Goal: Task Accomplishment & Management: Manage account settings

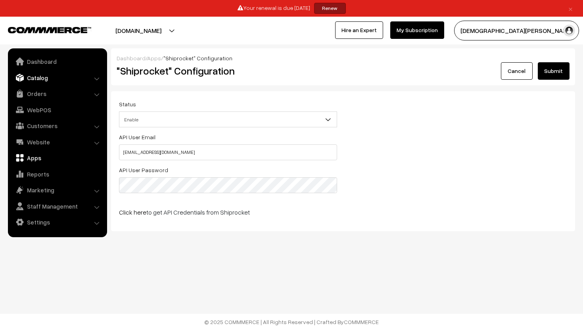
click at [37, 81] on link "Catalog" at bounding box center [57, 78] width 94 height 14
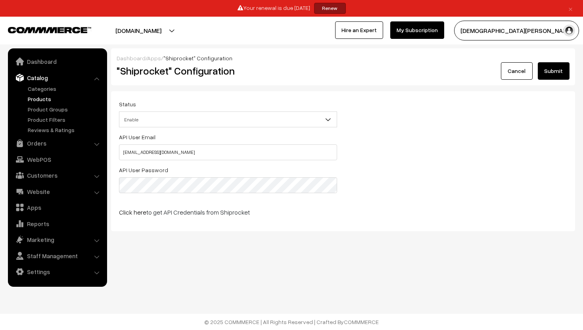
click at [36, 101] on link "Products" at bounding box center [65, 99] width 79 height 8
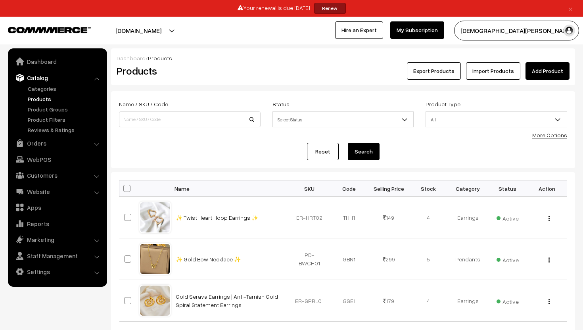
click at [540, 67] on link "Add Product" at bounding box center [547, 70] width 44 height 17
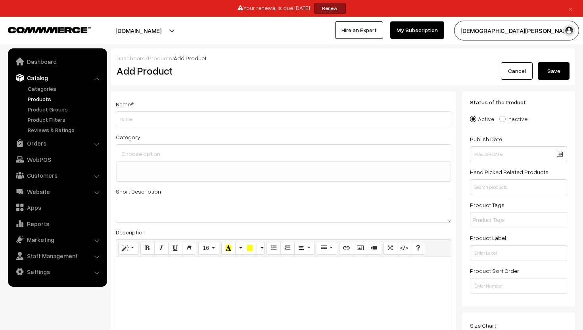
select select
click at [335, 62] on div "Add Product" at bounding box center [285, 70] width 349 height 17
click at [510, 78] on link "Cancel" at bounding box center [517, 70] width 32 height 17
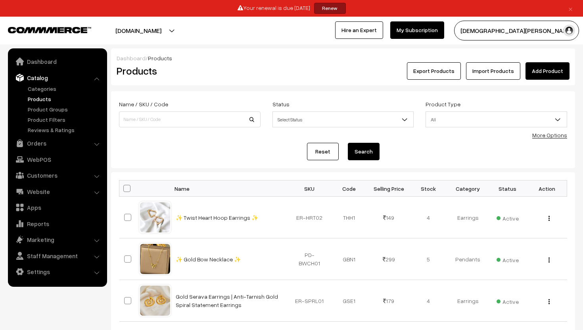
click at [486, 68] on link "Import Products" at bounding box center [493, 70] width 54 height 17
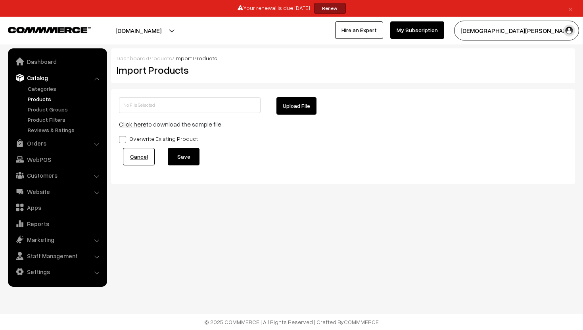
click at [127, 141] on label "Overwrite Existing Product" at bounding box center [158, 138] width 79 height 8
click at [124, 141] on input "Overwrite Existing Product" at bounding box center [121, 138] width 5 height 5
checkbox input "true"
click at [142, 151] on link "Cancel" at bounding box center [139, 156] width 32 height 17
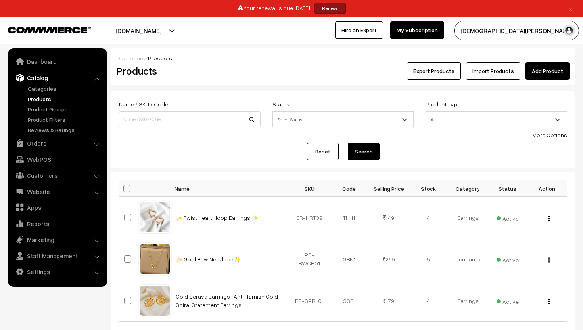
click at [437, 69] on button "Export Products" at bounding box center [434, 70] width 54 height 17
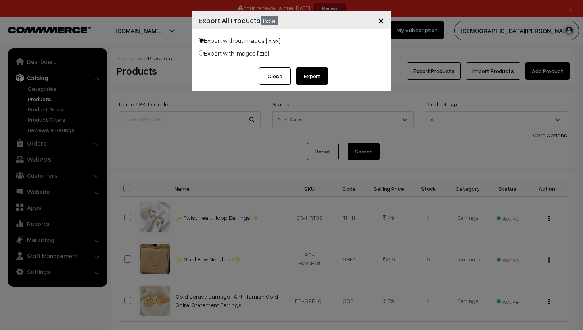
click at [247, 54] on label "Export with images [.zip]" at bounding box center [234, 53] width 71 height 10
click at [204, 54] on input "Export with images [.zip]" at bounding box center [201, 52] width 5 height 5
radio input "true"
click at [315, 71] on button "Export" at bounding box center [312, 75] width 32 height 17
click at [378, 17] on span "×" at bounding box center [380, 20] width 7 height 15
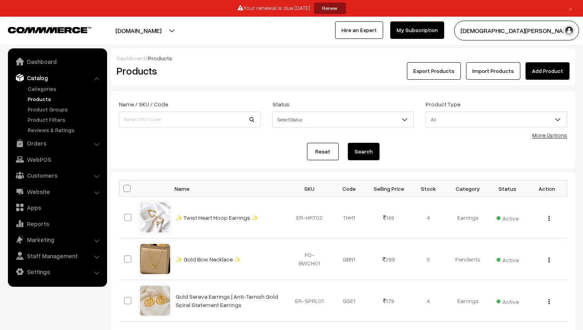
click at [534, 70] on link "Add Product" at bounding box center [547, 70] width 44 height 17
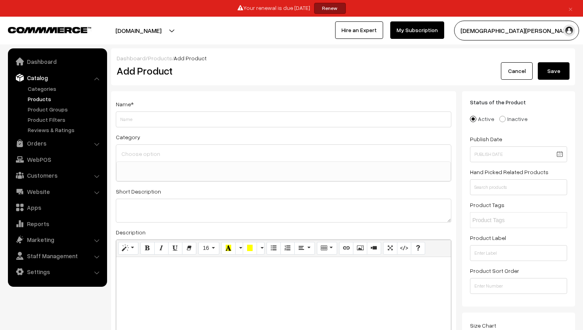
select select
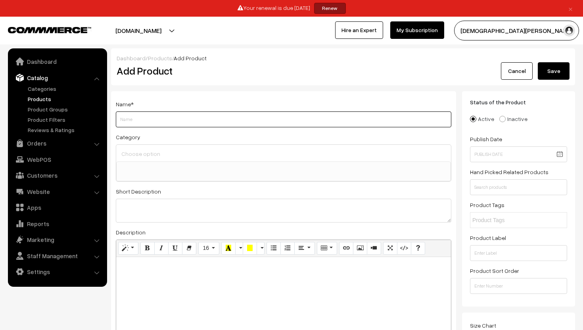
click at [195, 119] on input "Weight" at bounding box center [283, 119] width 335 height 16
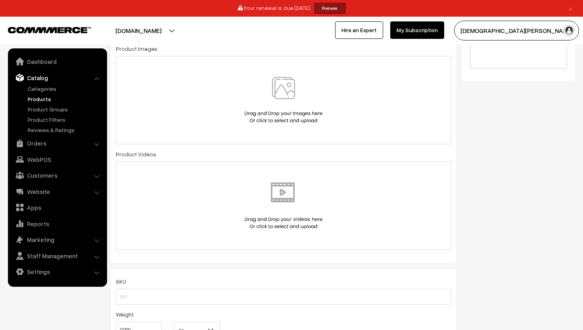
scroll to position [326, 0]
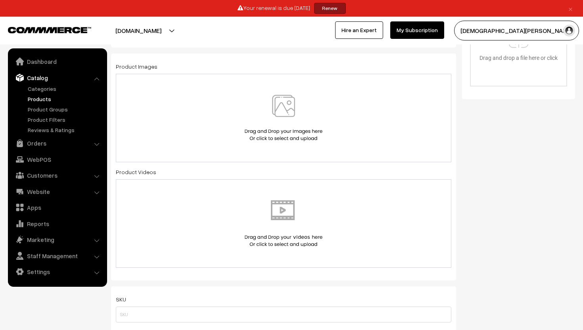
click at [280, 111] on img at bounding box center [284, 118] width 82 height 46
click at [276, 104] on img at bounding box center [284, 118] width 82 height 46
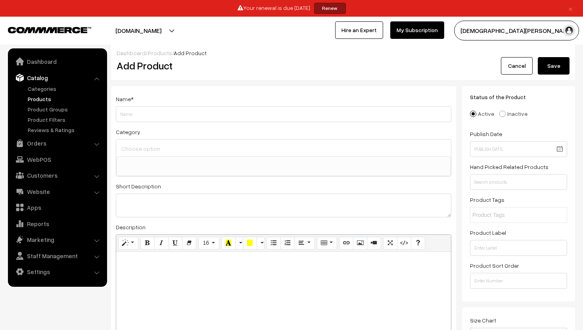
scroll to position [0, 0]
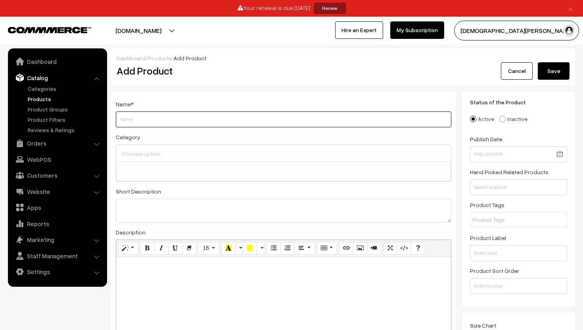
click at [178, 117] on input "Weight" at bounding box center [283, 119] width 335 height 16
paste input "Heartbeaded Glow Earrings"
type input "Heartbeaded Glow Hoops"
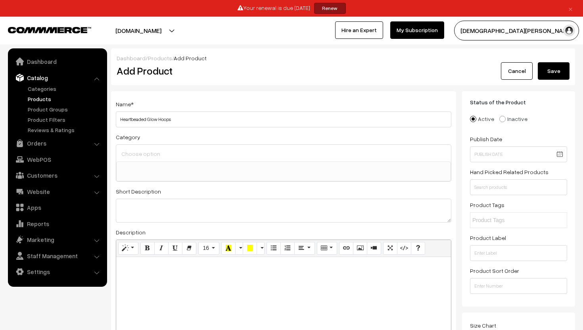
click at [187, 165] on ul at bounding box center [284, 167] width 334 height 10
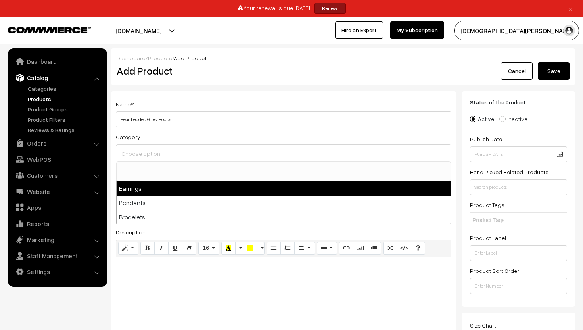
select select "1"
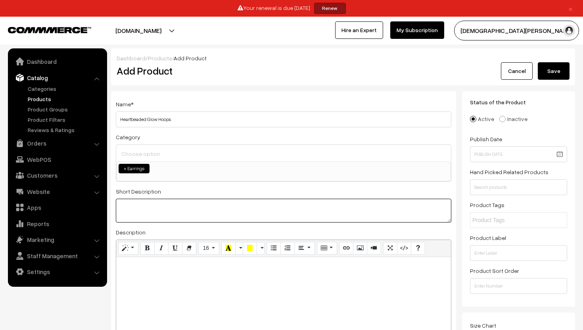
click at [162, 218] on textarea at bounding box center [283, 211] width 335 height 24
paste textarea "✨ Heartbeaded Glow Earrings – Golden beaded hoops with cute heart accents 💛💫 Pe…"
type textarea "✨ Heartbeaded Glow Earrings – Golden beaded hoops with cute heart accents 💛💫 Pe…"
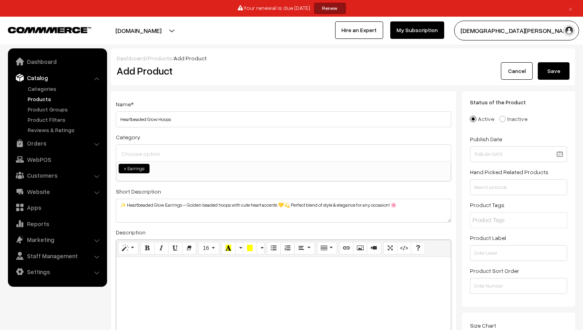
click at [172, 274] on div at bounding box center [283, 306] width 335 height 99
paste div
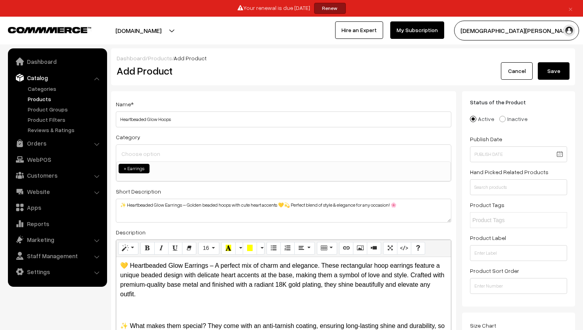
click at [150, 266] on p "💛 Heartbeaded Glow Earrings – A perfect mix of charm and elegance. These rectan…" at bounding box center [283, 280] width 327 height 38
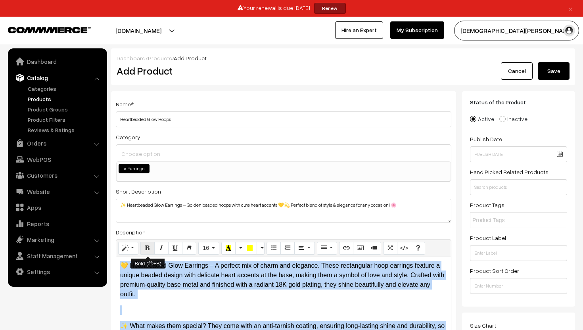
click at [149, 249] on icon "Bold (⌘+B)" at bounding box center [148, 248] width 6 height 6
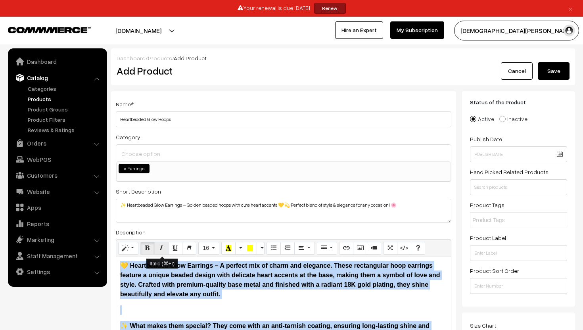
click at [157, 249] on button "Italic (⌘+I)" at bounding box center [161, 248] width 14 height 13
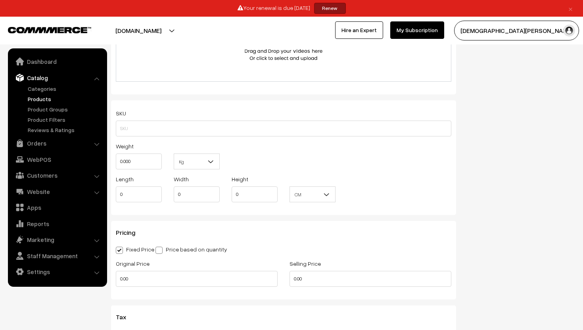
scroll to position [504, 0]
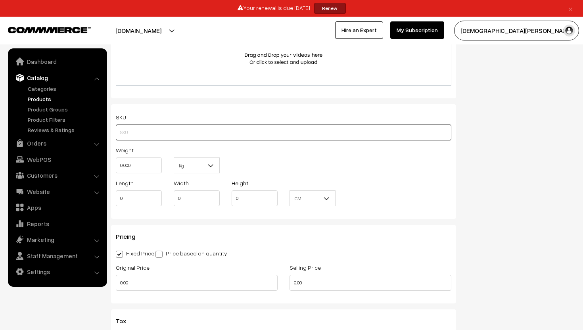
click at [175, 129] on input "text" at bounding box center [283, 132] width 335 height 16
click at [197, 131] on input "text" at bounding box center [283, 132] width 335 height 16
paste input "ER-SQHOOP03"
type input "ER-SQHOOP03"
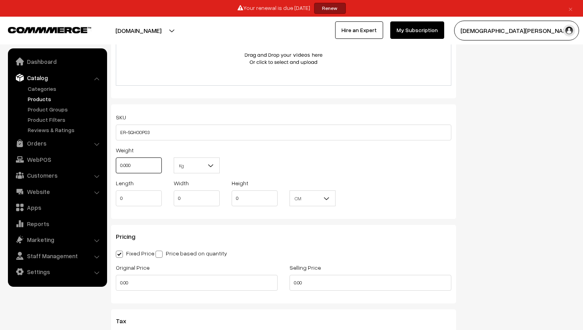
drag, startPoint x: 136, startPoint y: 167, endPoint x: 124, endPoint y: 167, distance: 12.3
click at [124, 167] on input "0.000" at bounding box center [139, 165] width 46 height 16
type input "0.02"
click at [248, 162] on div "Weight 0.02 Kg Kg" at bounding box center [283, 161] width 347 height 33
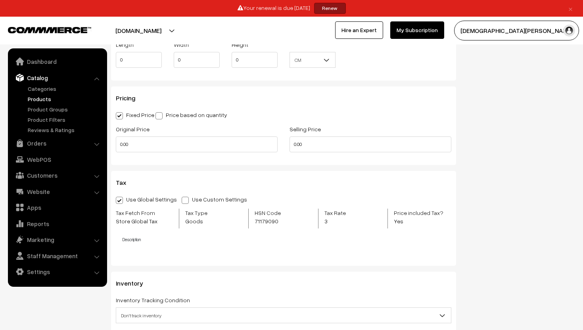
scroll to position [616, 0]
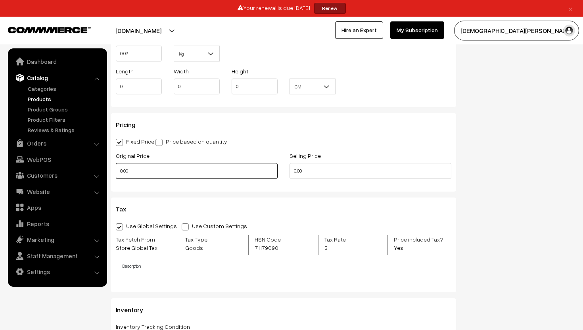
click at [169, 171] on input "0.00" at bounding box center [197, 171] width 162 height 16
type input "1499"
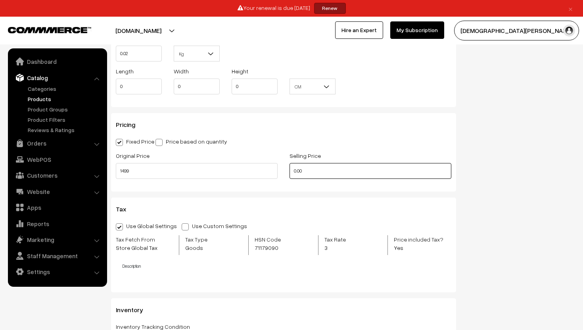
click at [338, 168] on input "0.00" at bounding box center [370, 171] width 162 height 16
click at [320, 175] on input "0" at bounding box center [370, 171] width 162 height 16
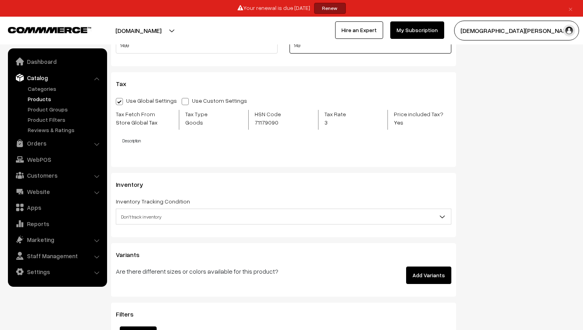
scroll to position [750, 0]
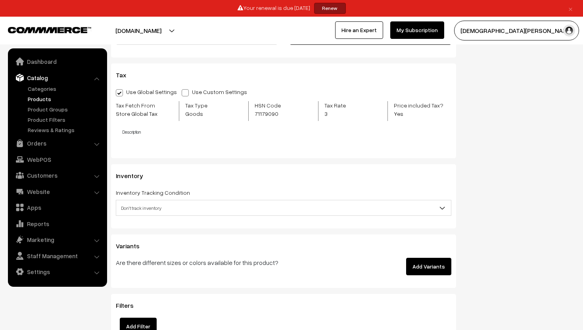
type input "149"
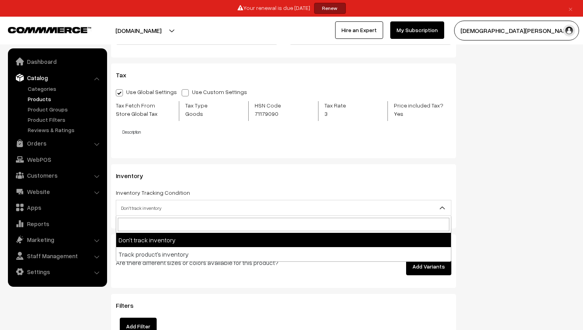
click at [192, 215] on span "Don't track inventory" at bounding box center [283, 208] width 335 height 16
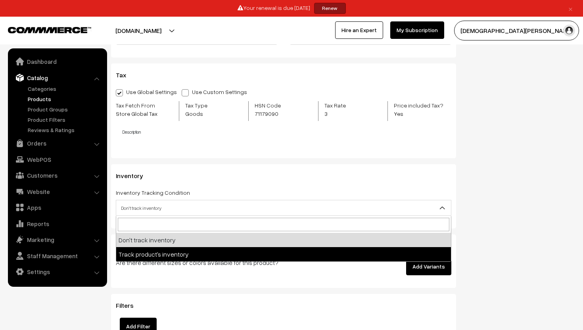
select select "2"
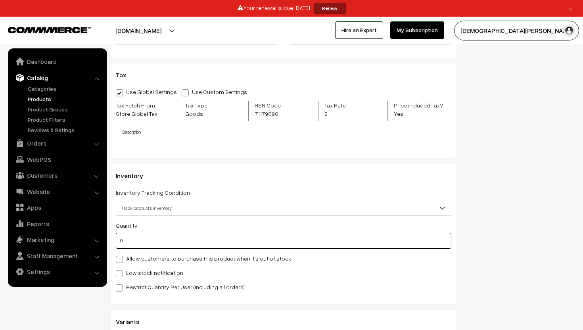
click at [147, 243] on input "0" at bounding box center [283, 241] width 335 height 16
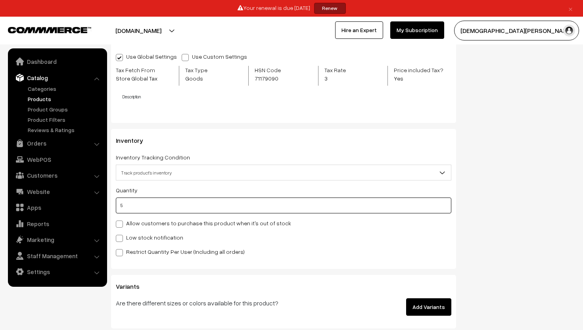
scroll to position [788, 0]
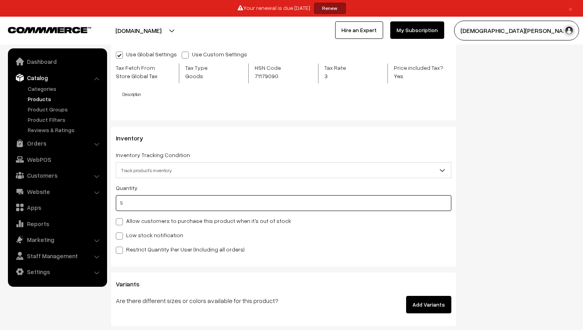
type input "5"
click at [121, 236] on span at bounding box center [119, 235] width 7 height 7
click at [121, 236] on input "Low stock notification" at bounding box center [118, 234] width 5 height 5
checkbox input "true"
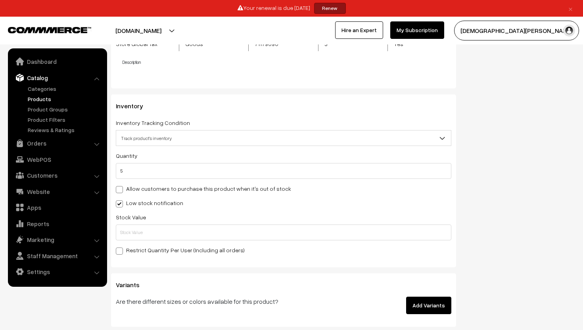
scroll to position [837, 0]
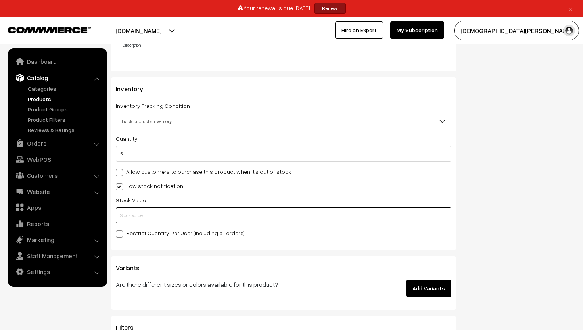
click at [133, 220] on input "text" at bounding box center [283, 215] width 335 height 16
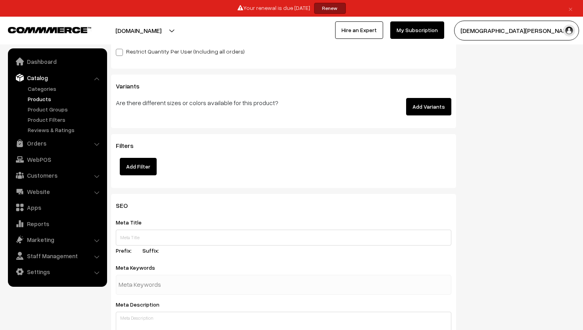
scroll to position [1022, 0]
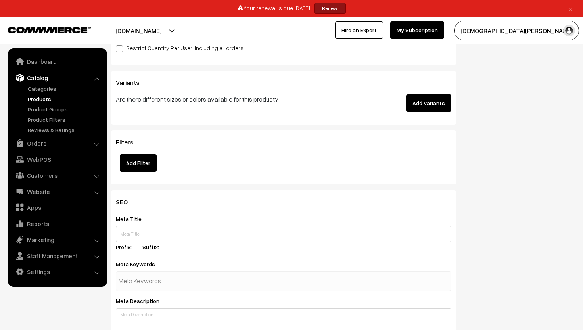
type input "2"
click at [150, 167] on button "Add Filter" at bounding box center [138, 162] width 37 height 17
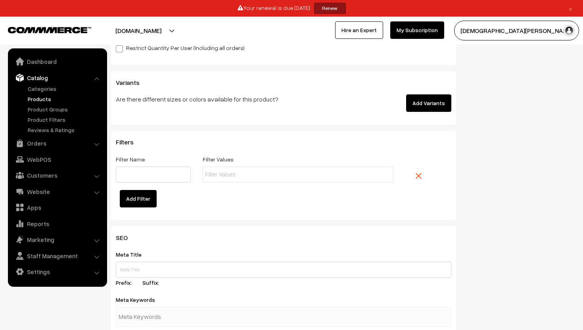
click at [421, 174] on link at bounding box center [425, 176] width 32 height 19
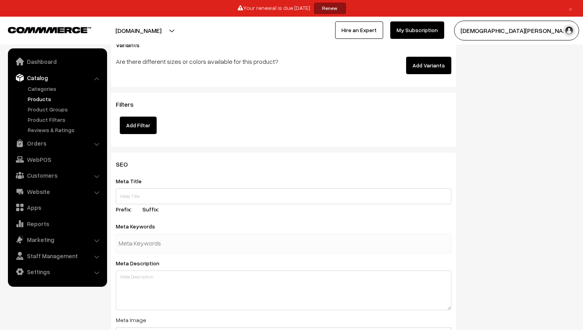
scroll to position [1070, 0]
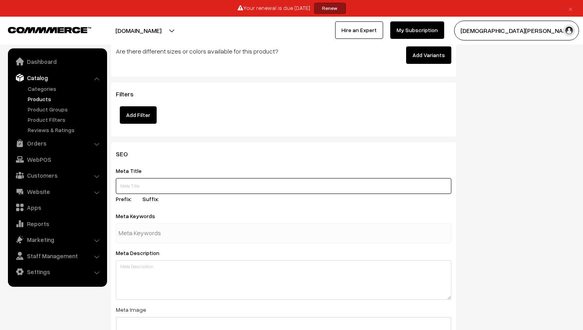
click at [228, 187] on input "text" at bounding box center [283, 186] width 335 height 16
click at [157, 188] on input "text" at bounding box center [283, 186] width 335 height 16
paste input "Heartbeaded Glow Earrings | Anti-Tarnish 18K Gold Plated Beaded Hoops – Suranya…"
type input "Heartbeaded Glow Earrings | Anti-Tarnish 18K Gold Plated Beaded Hoops – Suranya…"
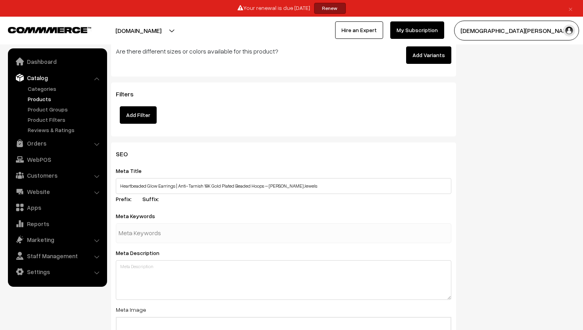
click at [191, 203] on div "Meta Title Heartbeaded Glow Earrings | Anti-Tarnish 18K Gold Plated Beaded Hoop…" at bounding box center [283, 186] width 335 height 40
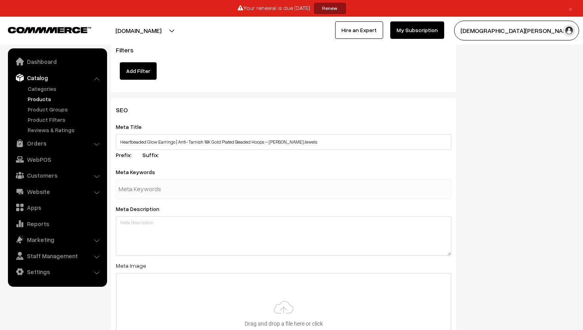
scroll to position [1115, 0]
click at [165, 187] on input "text" at bounding box center [160, 188] width 82 height 16
click at [156, 182] on input "text" at bounding box center [160, 188] width 82 height 16
paste input "Heartbeaded Glow earrings, anti tarnish earrings, 18K gold plated hoops, beaded…"
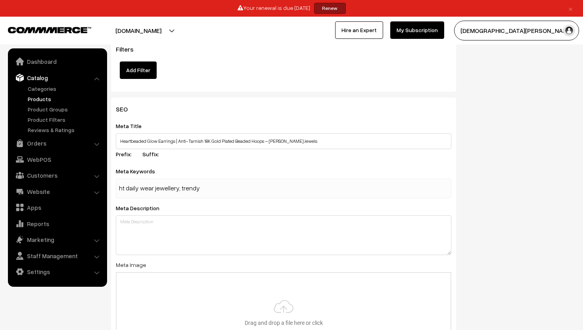
type input "Heartbeaded Glow earrings, anti tarnish earrings, 18K gold plated hoops, beaded…"
click at [230, 170] on div "Meta Keywords Heartbeaded Glow earrings, anti tarnish earrings, 18K gold plated…" at bounding box center [283, 182] width 335 height 32
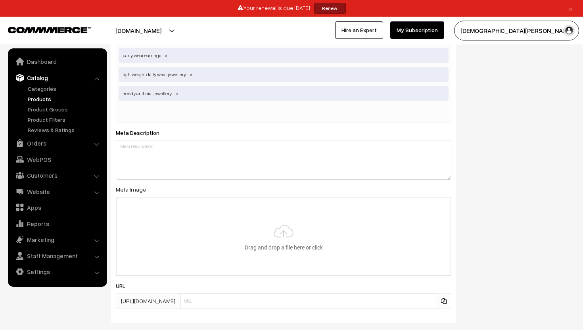
scroll to position [1352, 0]
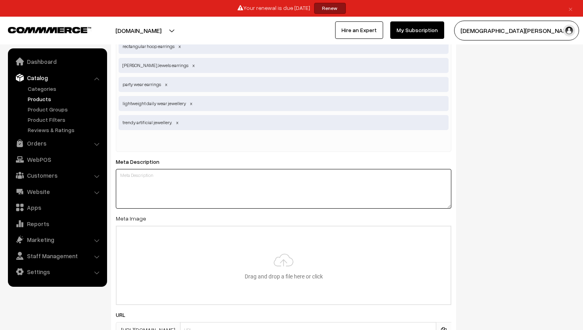
click at [196, 194] on textarea at bounding box center [283, 189] width 335 height 40
paste textarea "Discover Heartbeaded Glow Earrings by Suranya Jewels – 18K gold plated, anti-ta…"
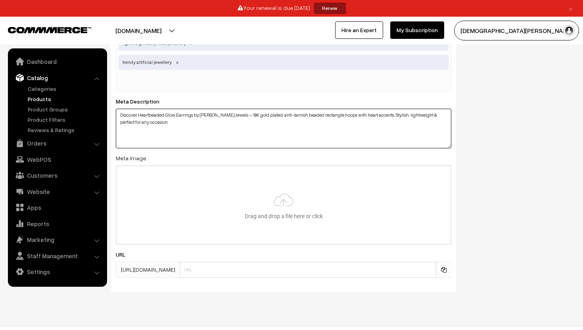
scroll to position [1413, 0]
type textarea "Discover Heartbeaded Glow Earrings by Suranya Jewels – 18K gold plated, anti-ta…"
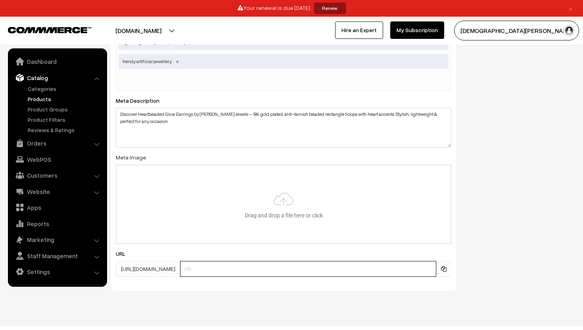
click at [266, 273] on input "text" at bounding box center [308, 269] width 256 height 16
click at [439, 269] on span at bounding box center [443, 269] width 15 height 16
click at [442, 269] on icon at bounding box center [444, 269] width 6 height 6
click at [301, 269] on input "text" at bounding box center [308, 269] width 256 height 16
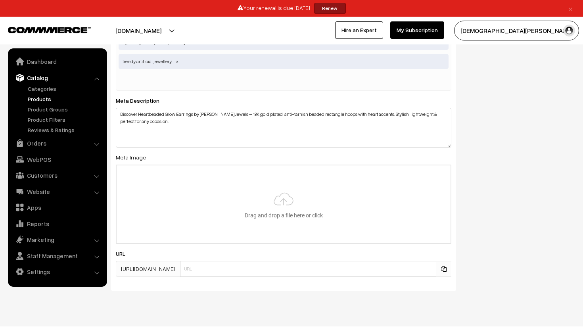
click at [272, 249] on div "URL https://suranyajewels.com/products/" at bounding box center [283, 263] width 335 height 28
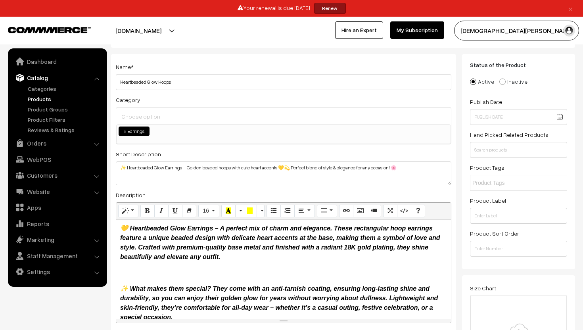
scroll to position [0, 0]
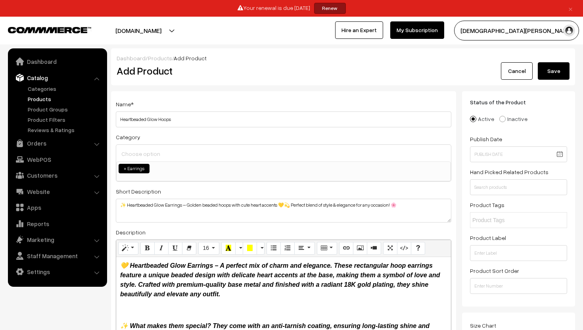
click at [547, 75] on button "Save" at bounding box center [554, 70] width 32 height 17
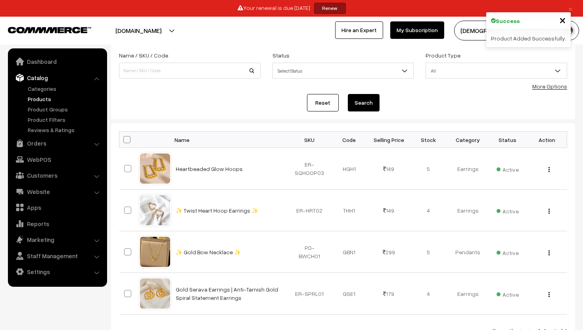
scroll to position [58, 0]
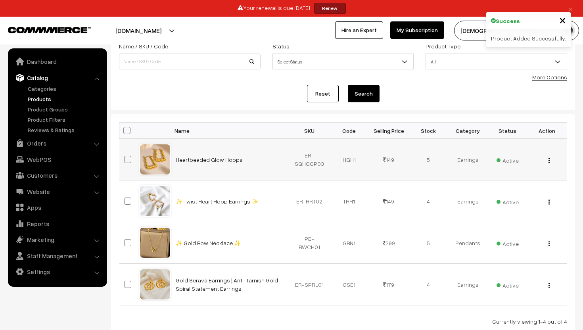
click at [550, 159] on button "button" at bounding box center [549, 160] width 2 height 6
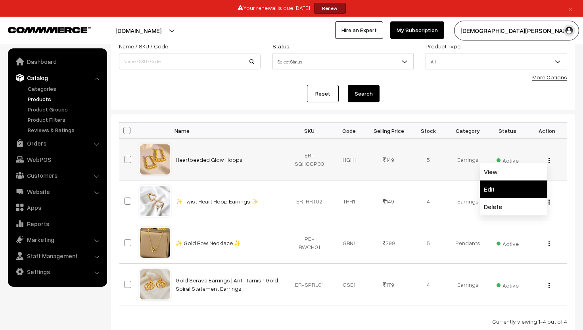
click at [520, 189] on link "Edit" at bounding box center [513, 188] width 67 height 17
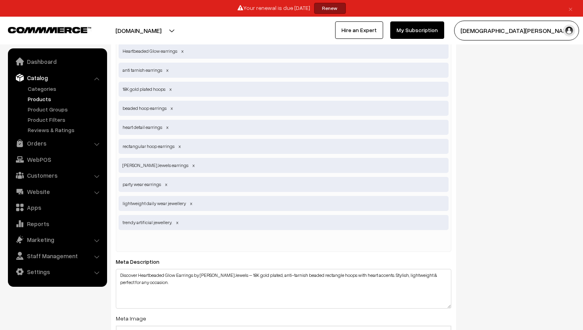
scroll to position [1474, 0]
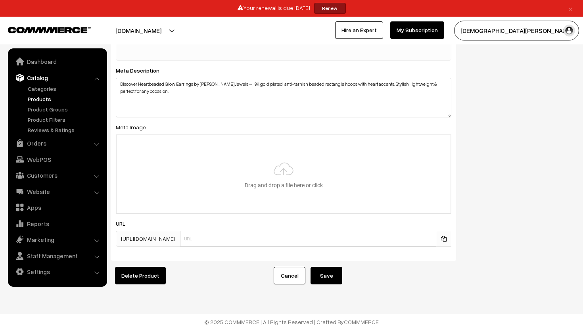
click at [180, 243] on span "[URL][DOMAIN_NAME]" at bounding box center [148, 239] width 64 height 16
click at [248, 242] on input "text" at bounding box center [308, 239] width 256 height 16
paste input "[URL][DOMAIN_NAME]"
type input "[URL][DOMAIN_NAME]"
click at [394, 252] on div "SEO Meta Title Heartbeaded Glow Earrings | Anti-Tarnish 18K Gold Plated Beaded …" at bounding box center [283, 15] width 345 height 491
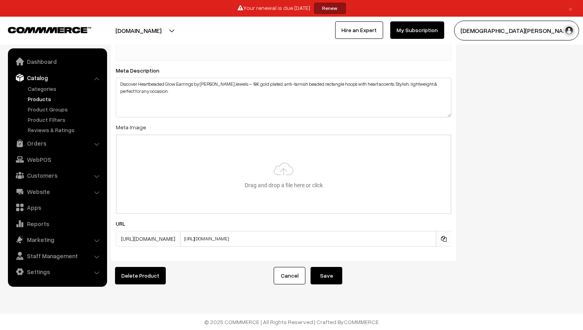
click at [328, 274] on button "Save" at bounding box center [326, 275] width 32 height 17
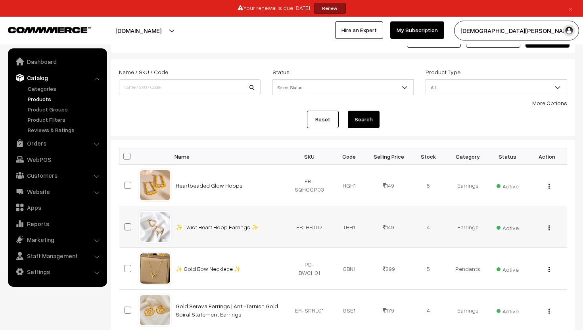
scroll to position [54, 0]
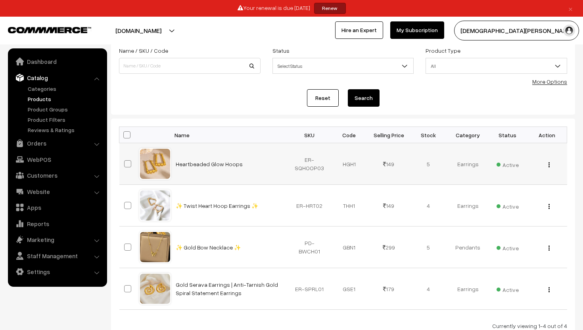
click at [167, 161] on div at bounding box center [155, 164] width 30 height 30
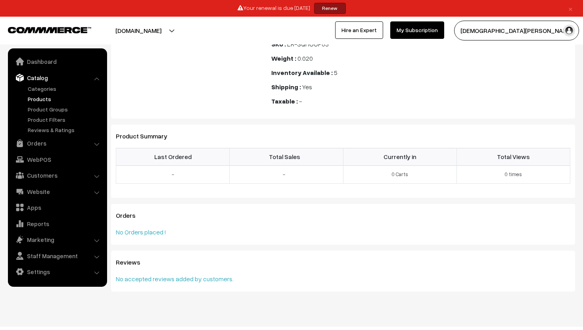
scroll to position [416, 0]
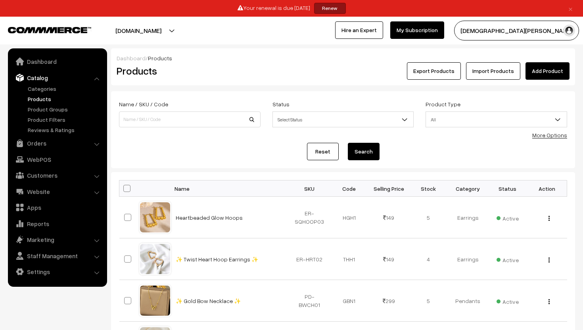
click at [535, 76] on link "Add Product" at bounding box center [547, 70] width 44 height 17
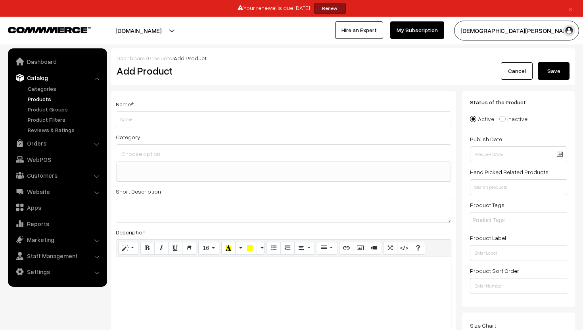
select select
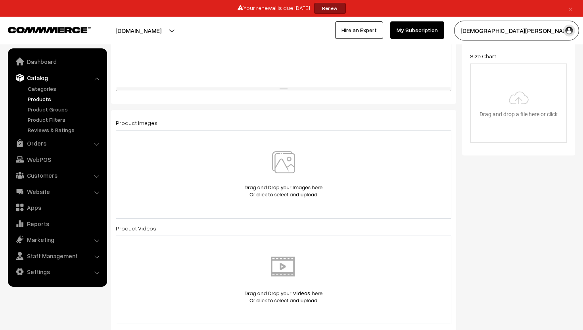
scroll to position [271, 0]
click at [260, 165] on img at bounding box center [284, 172] width 82 height 46
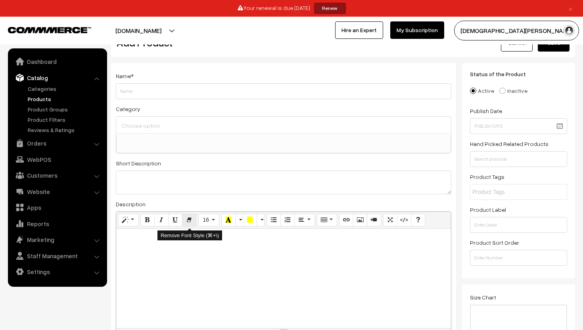
scroll to position [0, 0]
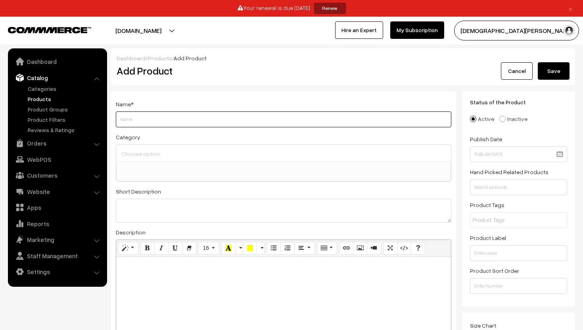
click at [178, 118] on input "Weight" at bounding box center [283, 119] width 335 height 16
paste input "🌼 Floral Jazbaat 💛"
type input "🌼 Floral Jazbaat 💛"
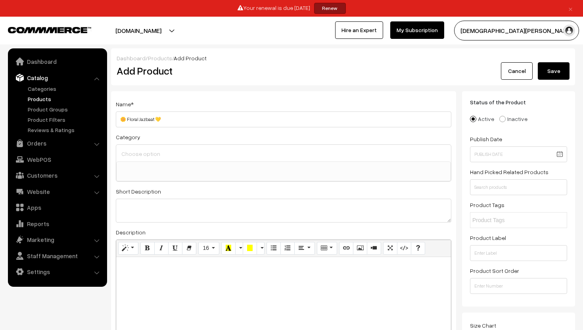
click at [187, 133] on div "Category Earrings Pendants Bracelets" at bounding box center [283, 157] width 335 height 50
click at [171, 158] on input at bounding box center [283, 153] width 328 height 11
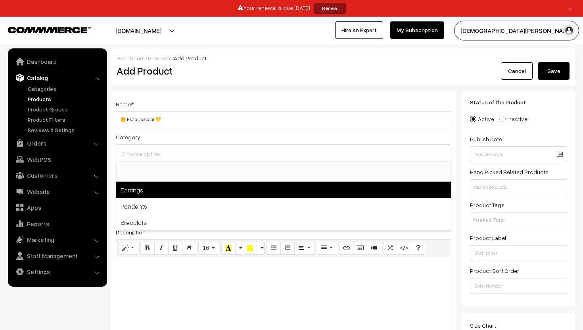
click at [156, 196] on span "Earrings" at bounding box center [283, 190] width 335 height 16
select select "1"
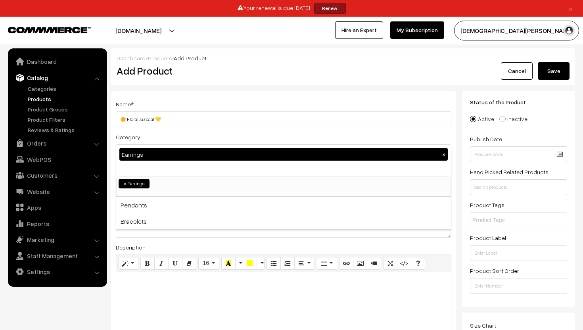
click at [166, 245] on div "Description Normal Quote Code Header 1 Header 2 Header 3 Header 4 Header 5 Head…" at bounding box center [283, 308] width 335 height 133
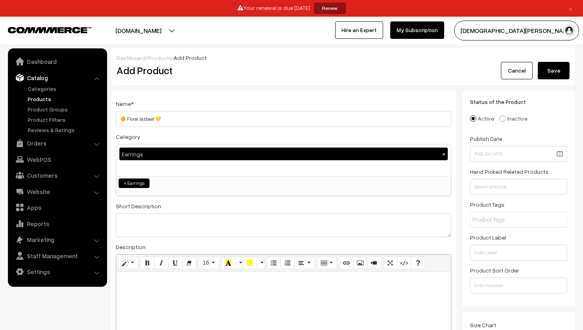
scroll to position [11, 0]
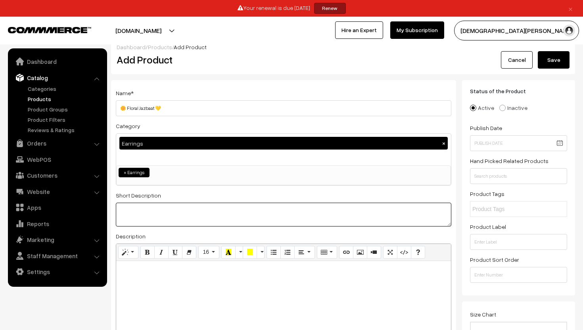
click at [158, 212] on textarea at bounding box center [283, 215] width 335 height 24
paste textarea "Bold yet elegant 🌼 – Floral Jazbaat earrings in radiant gold 💛. Perfect for par…"
type textarea "Bold yet elegant 🌼 – Floral Jazbaat earrings in radiant gold 💛. Perfect for par…"
click at [218, 238] on div "Description Normal Quote Code Header 1 Header 2 Header 3 Header 4 Header 5 Head…" at bounding box center [283, 297] width 335 height 133
click at [193, 276] on div at bounding box center [283, 310] width 335 height 99
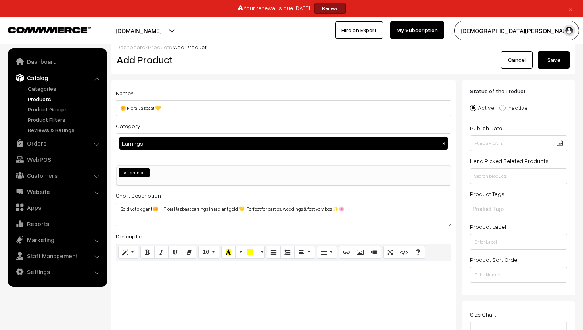
paste div
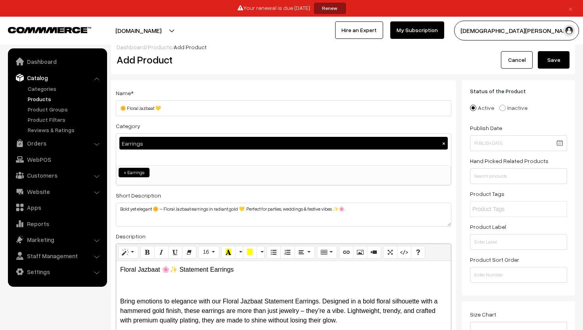
click at [157, 274] on p "Floral Jazbaat 🌸✨ Statement Earrings" at bounding box center [283, 270] width 327 height 10
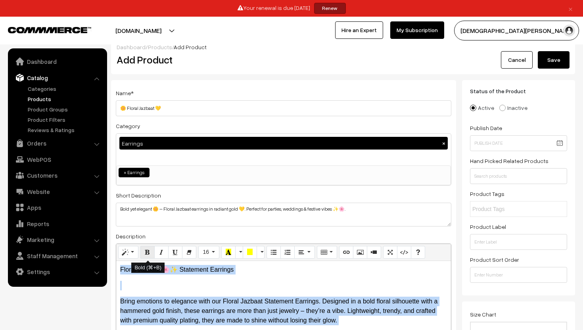
click at [149, 253] on icon "Bold (⌘+B)" at bounding box center [148, 252] width 6 height 6
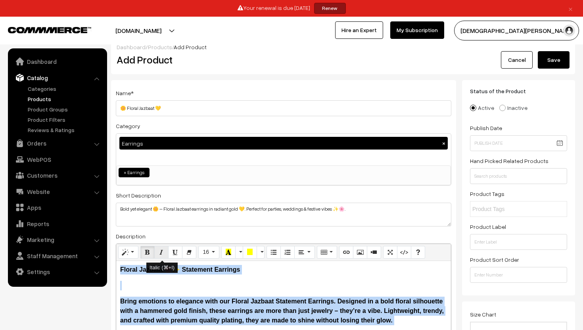
click at [159, 253] on icon "Italic (⌘+I)" at bounding box center [162, 252] width 6 height 6
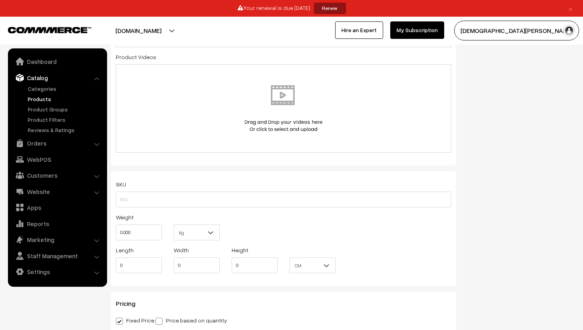
scroll to position [456, 0]
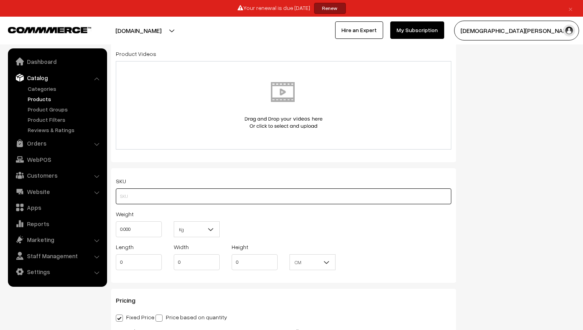
click at [182, 196] on input "text" at bounding box center [283, 196] width 335 height 16
click at [205, 196] on input "text" at bounding box center [283, 196] width 335 height 16
paste input "ER-FLW04"
type input "ER-FLW04"
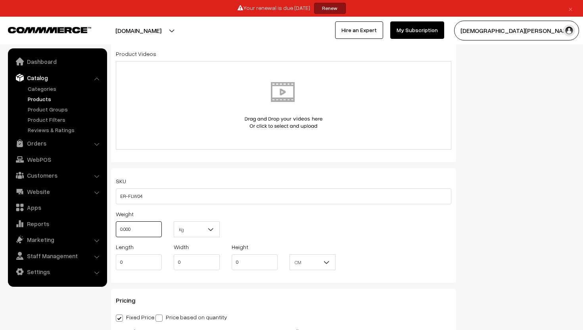
click at [135, 231] on input "0.000" at bounding box center [139, 229] width 46 height 16
type input "0.02"
click at [197, 225] on span "Kg" at bounding box center [196, 229] width 45 height 14
click at [273, 211] on div "Weight 0.02 Kg Kg" at bounding box center [283, 225] width 347 height 33
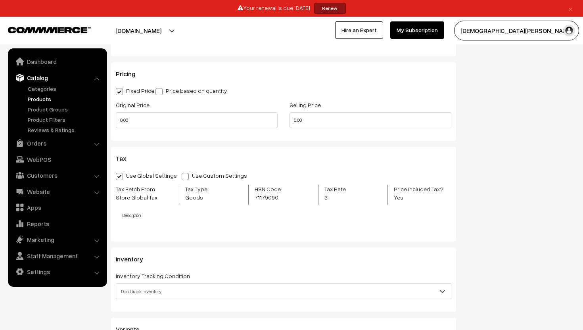
scroll to position [686, 0]
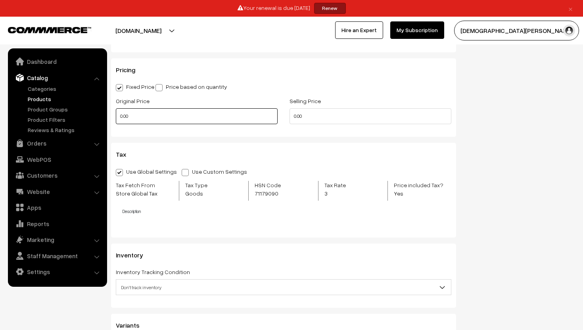
click at [190, 113] on input "0.00" at bounding box center [197, 116] width 162 height 16
click at [158, 117] on input "0" at bounding box center [197, 116] width 162 height 16
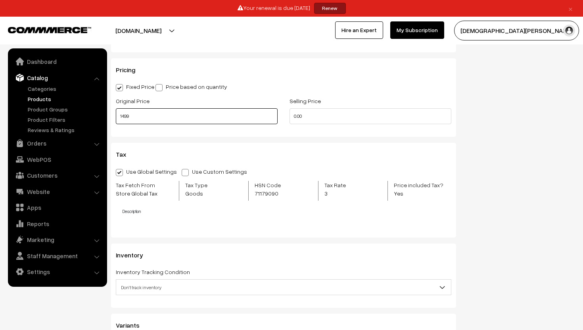
type input "1499"
type input "149"
click at [137, 114] on input "1499" at bounding box center [197, 116] width 162 height 16
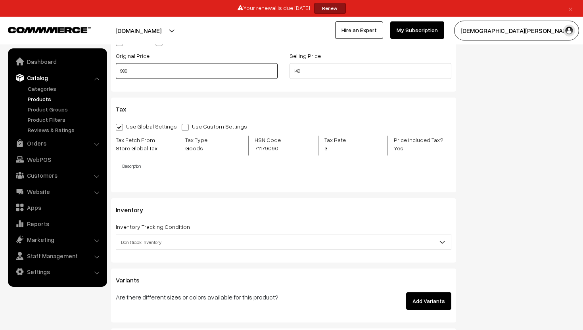
scroll to position [728, 0]
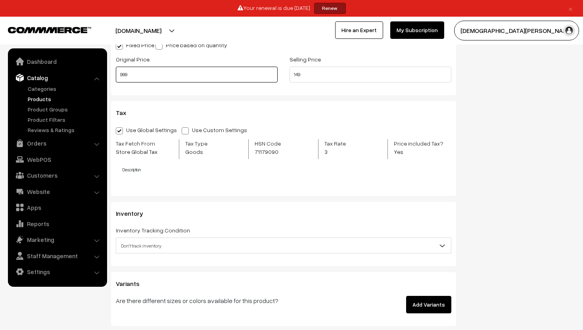
click at [182, 75] on input "999" at bounding box center [197, 75] width 162 height 16
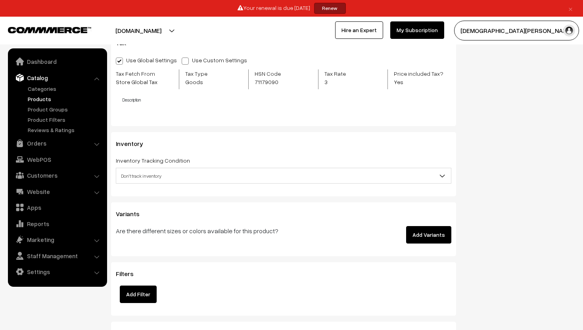
scroll to position [798, 0]
type input "599"
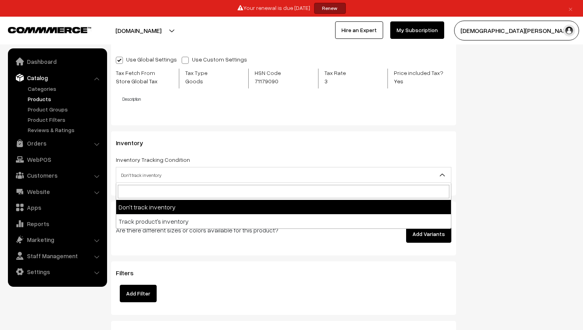
click at [224, 175] on span "Don't track inventory" at bounding box center [283, 175] width 335 height 14
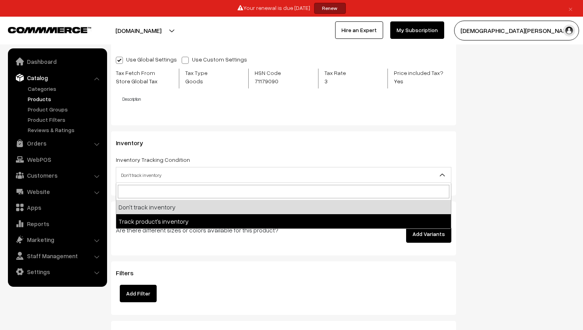
select select "2"
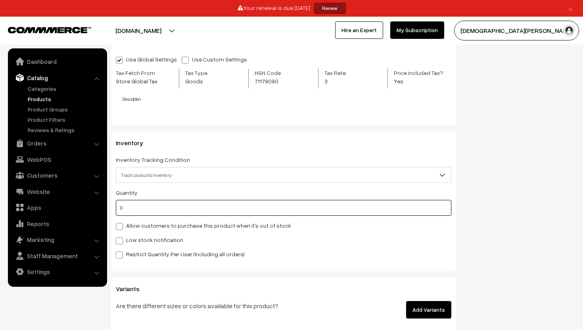
click at [161, 213] on input "0" at bounding box center [283, 208] width 335 height 16
type input "5"
click at [155, 236] on label "Low stock notification" at bounding box center [149, 240] width 67 height 8
click at [121, 237] on input "Low stock notification" at bounding box center [118, 239] width 5 height 5
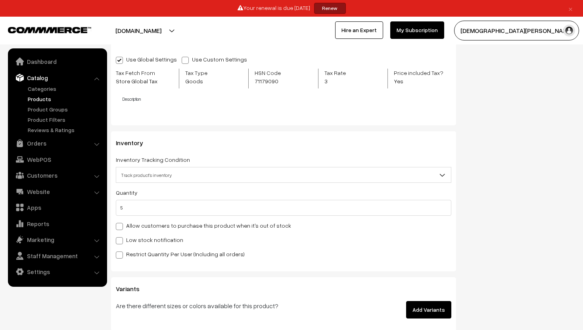
checkbox input "true"
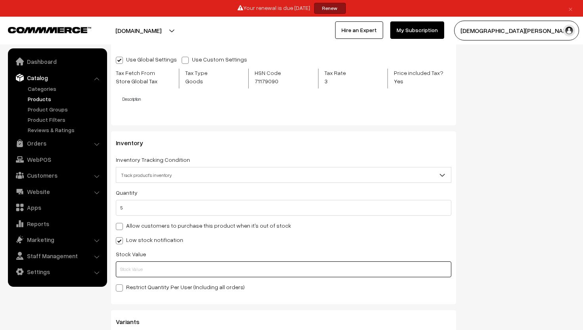
click at [147, 271] on input "text" at bounding box center [283, 269] width 335 height 16
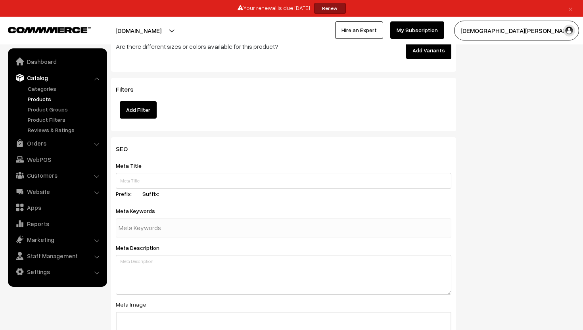
scroll to position [1092, 0]
type input "2"
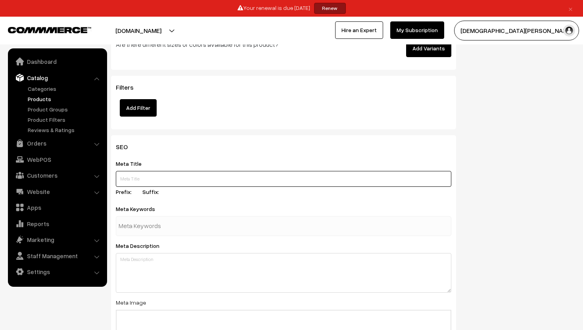
click at [140, 184] on input "text" at bounding box center [283, 179] width 335 height 16
click at [134, 162] on label "Meta Title" at bounding box center [133, 163] width 35 height 8
copy label "Meta Title"
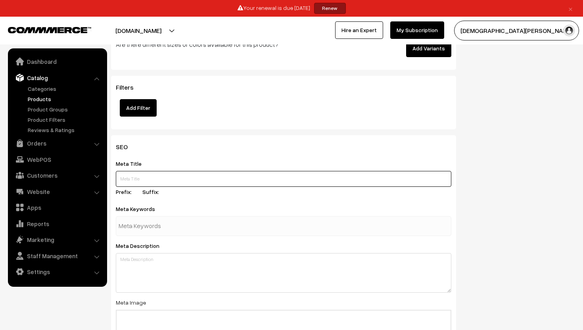
click at [188, 182] on input "text" at bounding box center [283, 179] width 335 height 16
paste input "“Floral Jazbaat Gold Statement Earrings 🌸 | Anti-Tarnish Trendy Party Wear Jewe…"
type input "Floral Jazbaat Gold Statement Earrings 🌸 | Anti-Tarnish Trendy Party Wear Jewel…"
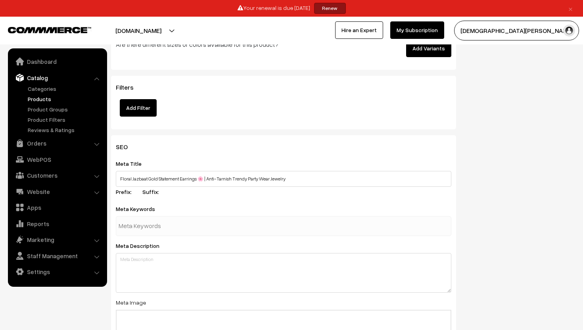
click at [190, 231] on input "text" at bounding box center [160, 226] width 82 height 16
click at [142, 207] on label "Meta Keywords" at bounding box center [140, 209] width 49 height 8
copy div "Meta Keywords"
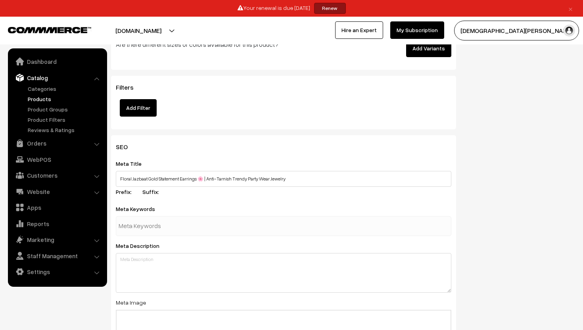
click at [158, 226] on input "text" at bounding box center [160, 226] width 82 height 16
paste input "Floral Jazbaat earrings, gold statement earrings, floral earrings, anti tarnish…"
type input "Floral Jazbaat earrings, gold statement earrings, floral earrings, anti tarnish…"
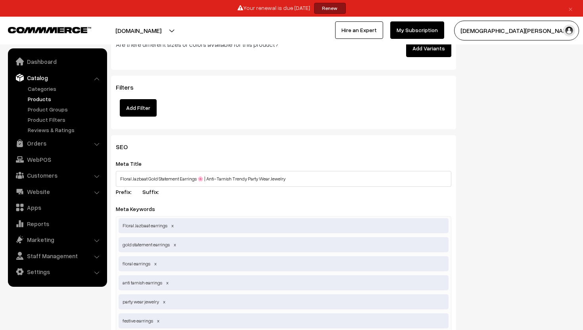
scroll to position [0, 0]
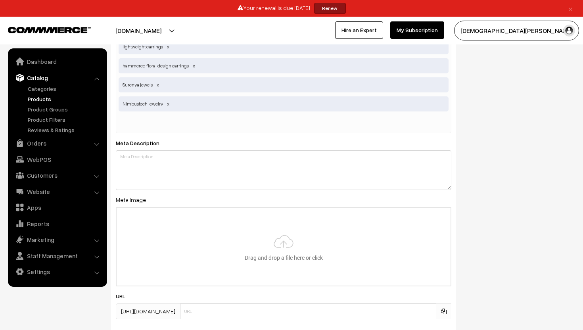
scroll to position [1420, 0]
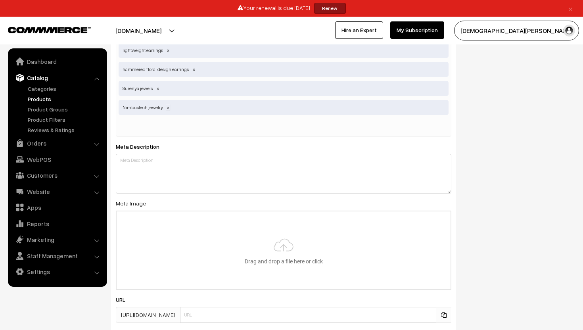
click at [168, 109] on span at bounding box center [168, 107] width 4 height 6
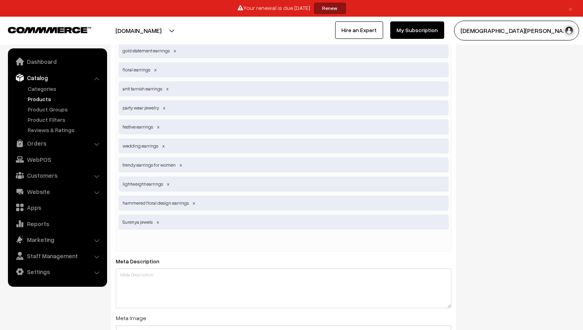
scroll to position [1286, 0]
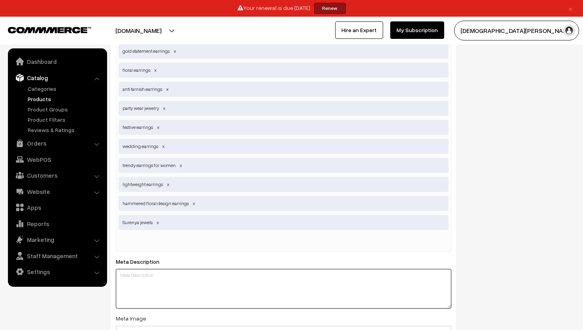
click at [169, 292] on textarea at bounding box center [283, 289] width 335 height 40
paste textarea "Shop Floral Jazbaat 🌸 gold statement earrings with anti-tarnish finish. Lightwe…"
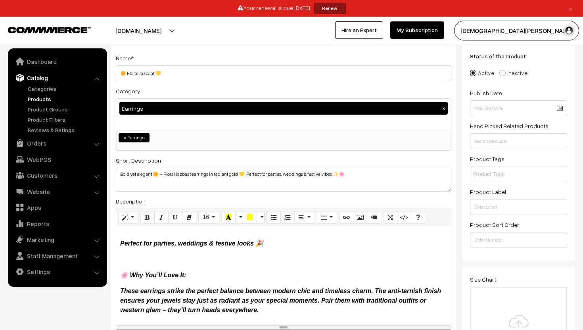
scroll to position [0, 0]
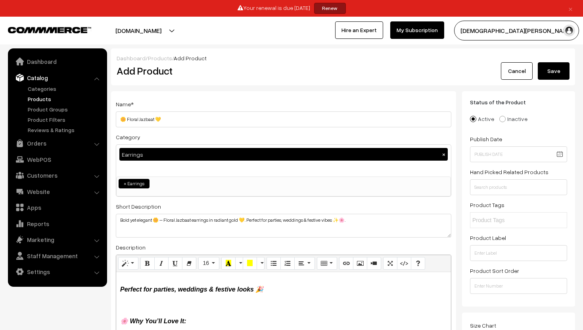
type textarea "Shop Floral Jazbaat 🌸 gold statement earrings with anti-tarnish finish. Lightwe…"
click at [555, 73] on button "Save" at bounding box center [554, 70] width 32 height 17
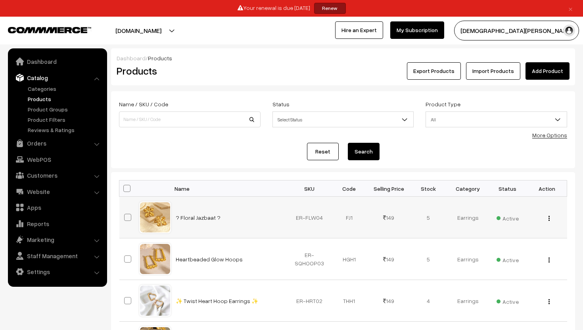
click at [550, 216] on div "View Edit Delete" at bounding box center [547, 217] width 30 height 8
click at [549, 217] on img "button" at bounding box center [548, 218] width 1 height 5
click at [520, 240] on link "Edit" at bounding box center [513, 246] width 67 height 17
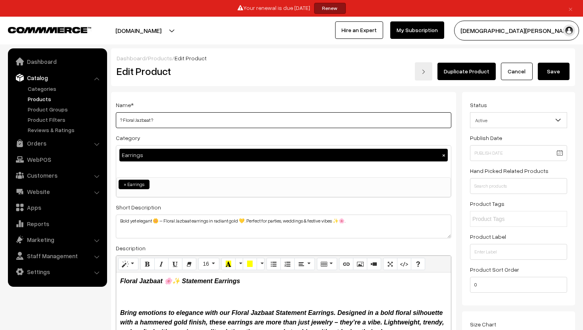
click at [186, 121] on input "? Floral Jazbaat ?" at bounding box center [283, 120] width 335 height 16
type input "Floral Jazbaat"
click at [546, 66] on button "Save" at bounding box center [554, 71] width 32 height 17
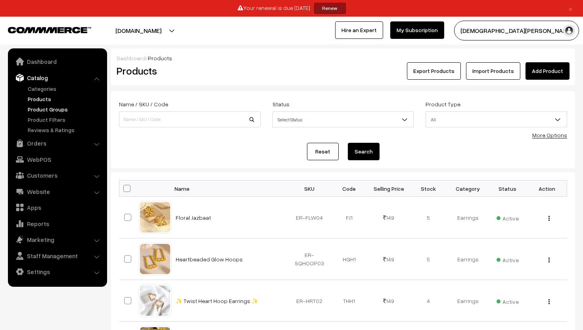
click at [49, 107] on link "Product Groups" at bounding box center [65, 109] width 79 height 8
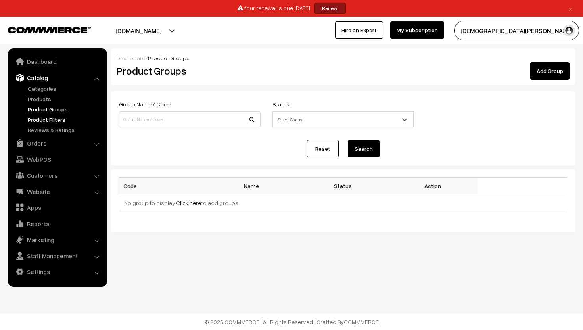
click at [51, 119] on link "Product Filters" at bounding box center [65, 119] width 79 height 8
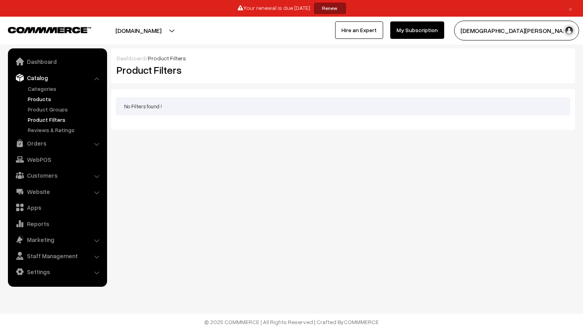
click at [45, 98] on link "Products" at bounding box center [65, 99] width 79 height 8
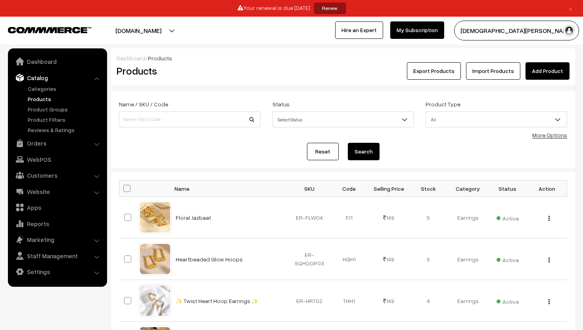
click at [541, 73] on link "Add Product" at bounding box center [547, 70] width 44 height 17
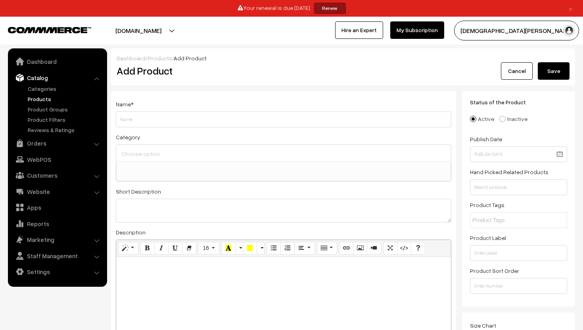
select select
drag, startPoint x: 0, startPoint y: 0, endPoint x: 303, endPoint y: 81, distance: 313.3
click at [517, 73] on div "Cancel Save" at bounding box center [517, 70] width 104 height 17
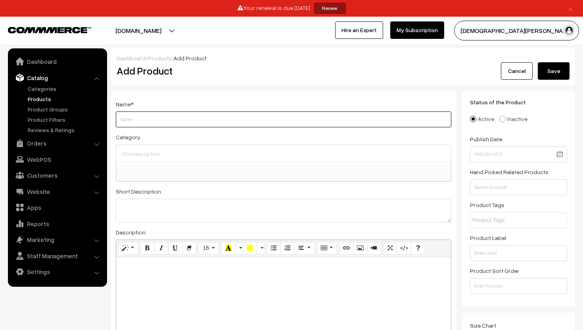
click at [148, 124] on input "Weight" at bounding box center [283, 119] width 335 height 16
type input "Dil Se Melted"
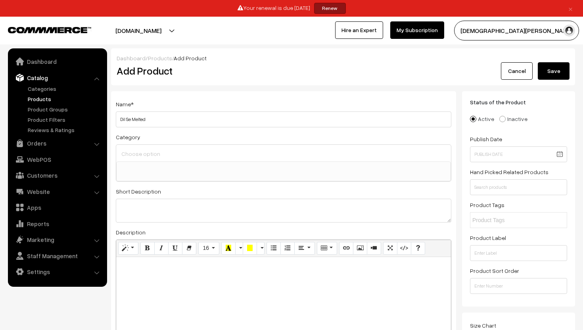
click at [131, 158] on input at bounding box center [283, 153] width 328 height 11
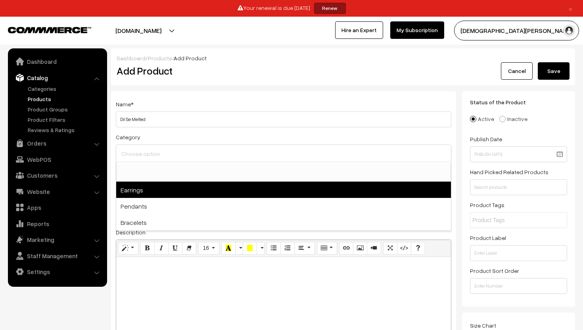
click at [133, 197] on span "Earrings" at bounding box center [283, 190] width 335 height 16
select select "1"
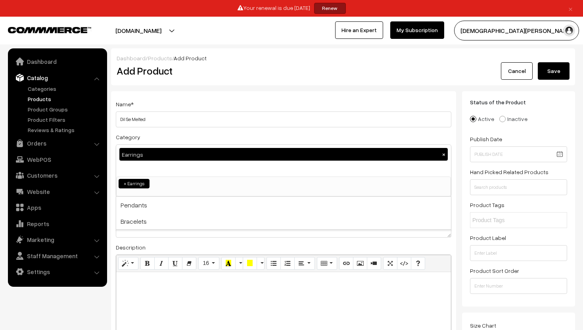
click at [152, 243] on div "Description Normal Quote Code Header 1 Header 2 Header 3 Header 4 Header 5 Head…" at bounding box center [283, 308] width 335 height 133
click at [147, 220] on textarea at bounding box center [283, 226] width 335 height 24
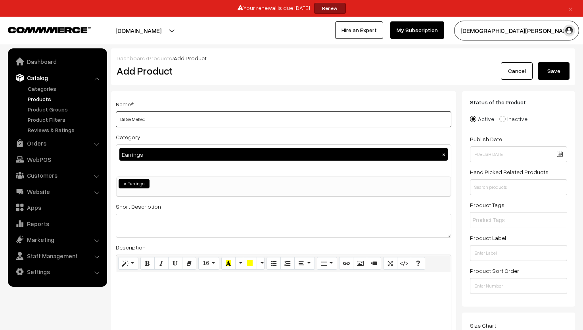
click at [176, 120] on input "Dil Se Melted" at bounding box center [283, 119] width 335 height 16
type input "D"
paste input "Dil Se Melted 💛 Heart Earrings – Anti-Tarnish Gold Finish"
click at [152, 118] on input "Dil Se Melted 💛 Heart Earrings – Anti-Tarnish Gold Finish" at bounding box center [283, 119] width 335 height 16
type input "Dil Se Melted 💛 Heart Earrings – Anti-Tarnish Gold Finish"
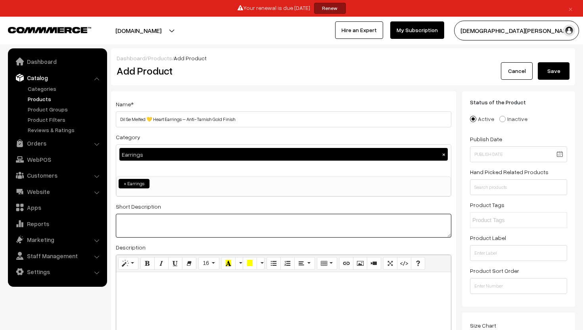
click at [148, 229] on textarea at bounding box center [283, 226] width 335 height 24
paste textarea "Dil Se Melted earrings – featuring a unique ribbed heart design in radiant gold…"
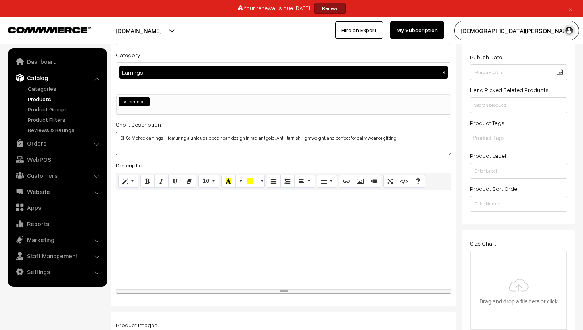
scroll to position [90, 0]
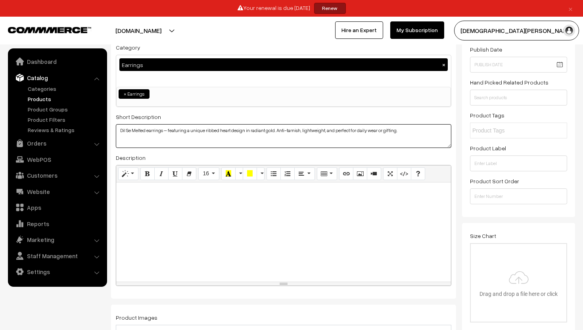
type textarea "Dil Se Melted earrings – featuring a unique ribbed heart design in radiant gold…"
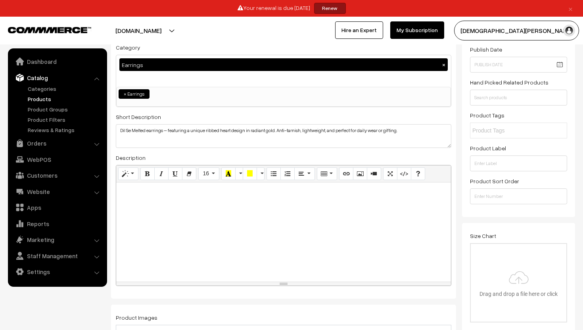
click at [144, 192] on p at bounding box center [283, 191] width 327 height 10
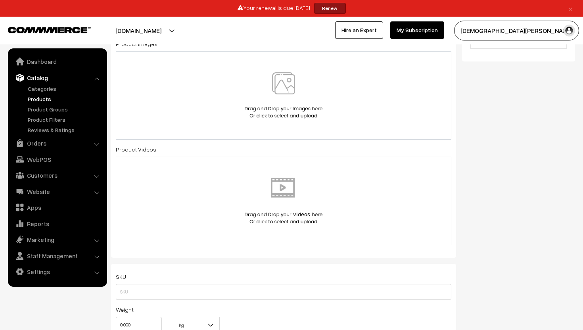
scroll to position [367, 0]
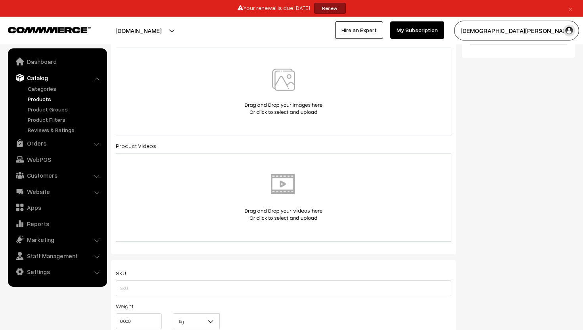
click at [292, 90] on img at bounding box center [284, 92] width 82 height 46
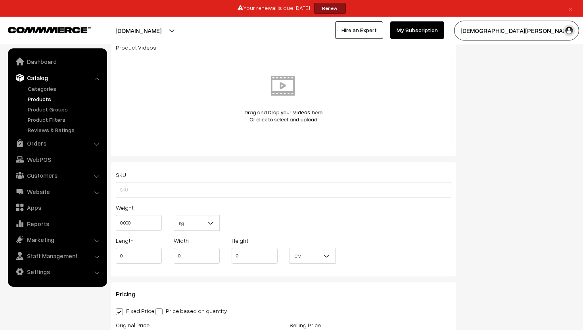
scroll to position [462, 0]
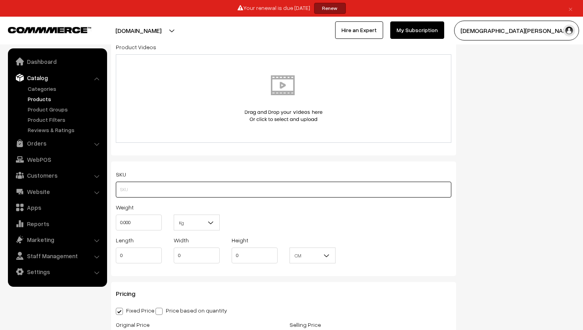
click at [133, 188] on input "text" at bounding box center [283, 190] width 335 height 16
paste input "ER-HRT06"
type input "ER-HRT06"
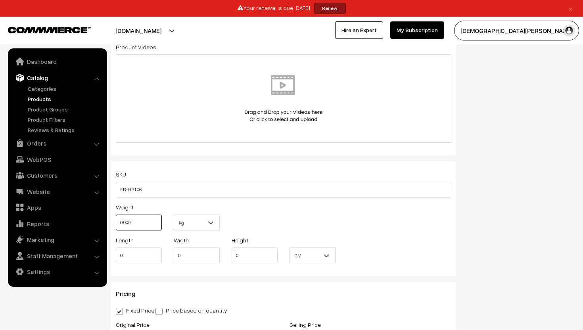
click at [144, 228] on input "0.000" at bounding box center [139, 223] width 46 height 16
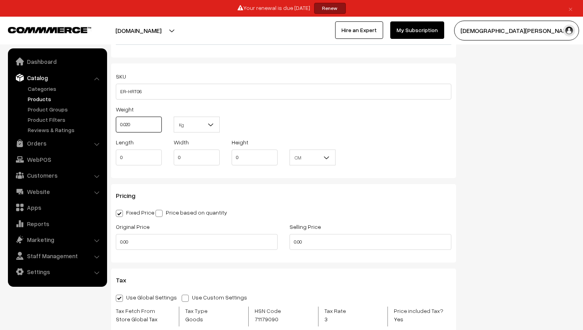
scroll to position [566, 0]
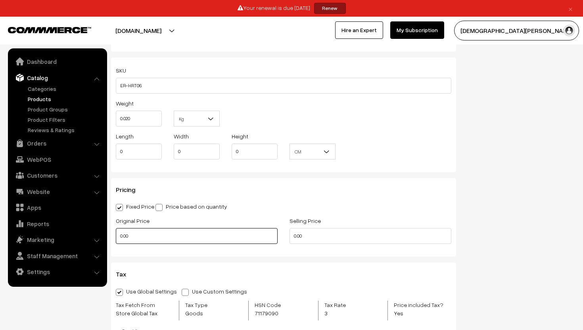
click at [142, 239] on input "0.00" at bounding box center [197, 236] width 162 height 16
type input "0.02"
type input "0"
type input "399"
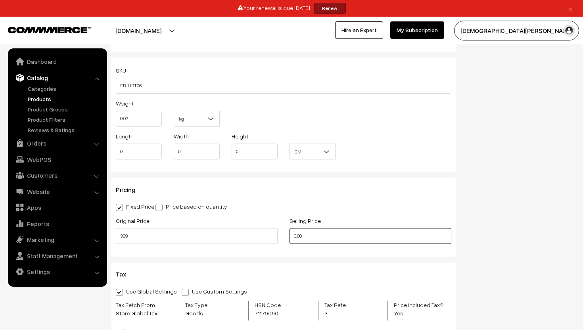
click at [329, 239] on input "0.00" at bounding box center [370, 236] width 162 height 16
type input "0"
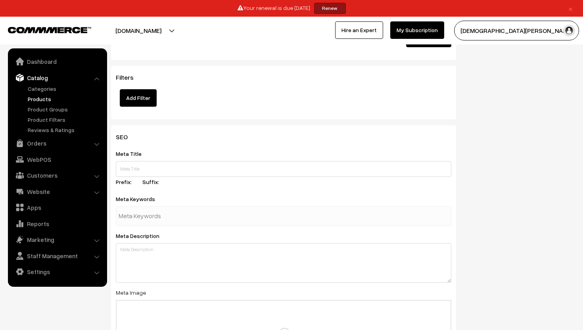
scroll to position [995, 0]
type input "149"
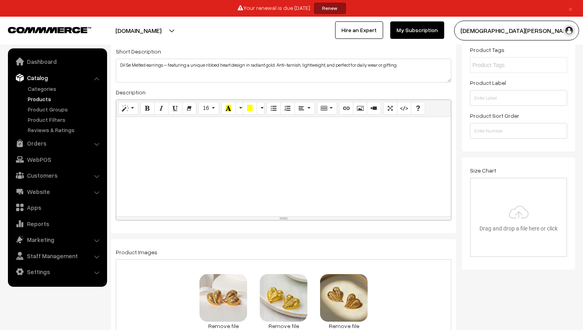
scroll to position [155, 0]
click at [155, 162] on div at bounding box center [283, 166] width 335 height 99
paste div
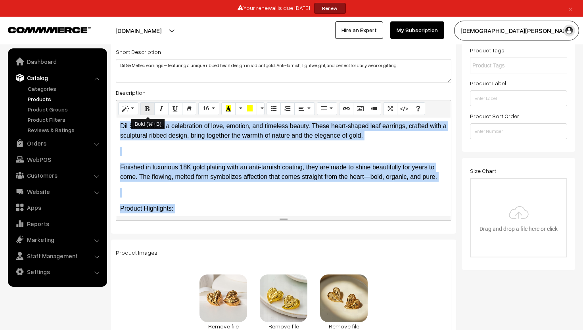
click at [149, 114] on button "Bold (⌘+B)" at bounding box center [147, 108] width 14 height 13
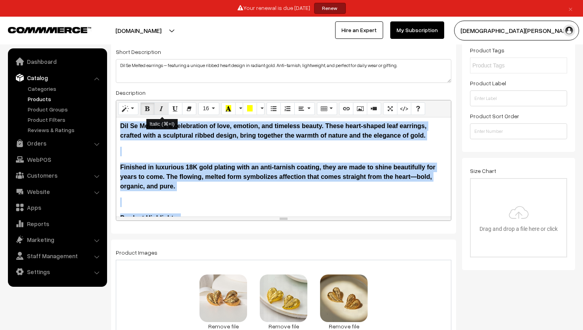
click at [162, 111] on icon "Italic (⌘+I)" at bounding box center [162, 108] width 6 height 6
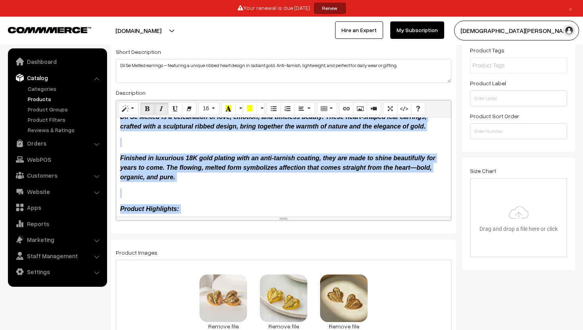
scroll to position [11, 0]
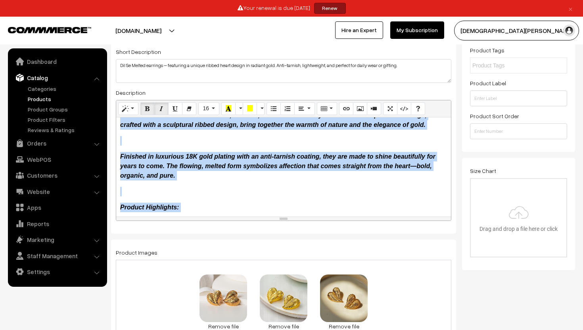
click at [122, 155] on icon "Finished in luxurious 18K gold plating with an anti-tarnish coating, they are m…" at bounding box center [277, 166] width 315 height 26
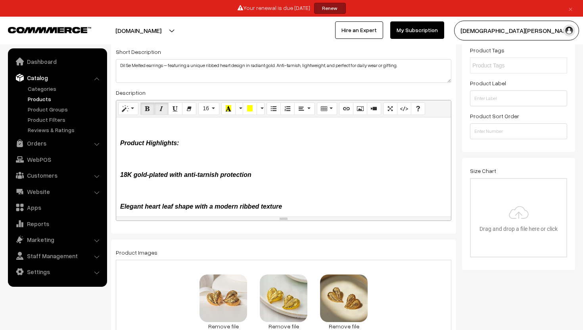
scroll to position [59, 0]
click at [120, 178] on icon "18K gold-plated with anti-tarnish protection" at bounding box center [185, 174] width 131 height 7
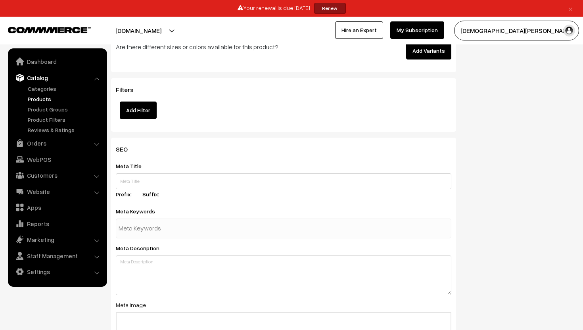
scroll to position [984, 0]
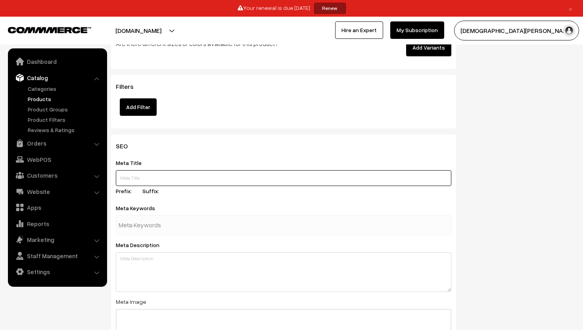
click at [272, 184] on input "text" at bounding box center [283, 178] width 335 height 16
paste input "Dil Se Melted – 18K Gold-Plated Heart Leaf Earrings | Anti-Tarnish Finish"
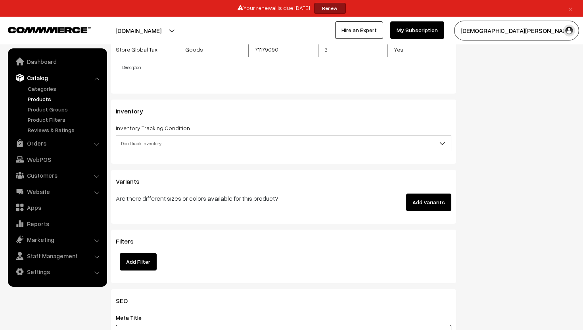
scroll to position [827, 0]
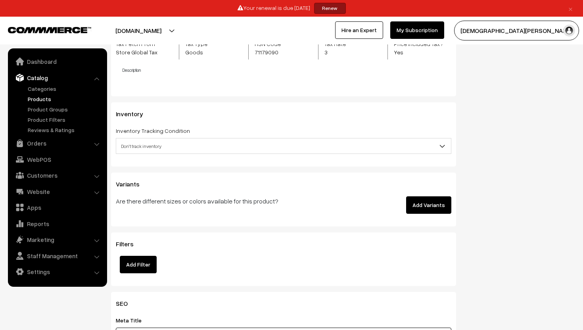
type input "Dil Se Melted – 18K Gold-Plated Heart Leaf Earrings | Anti-Tarnish Finish"
click at [195, 151] on span "Don't track inventory" at bounding box center [283, 146] width 335 height 14
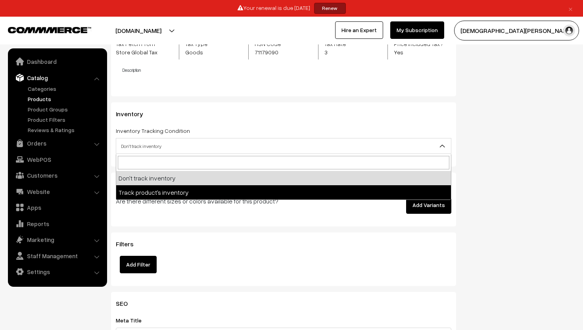
select select "2"
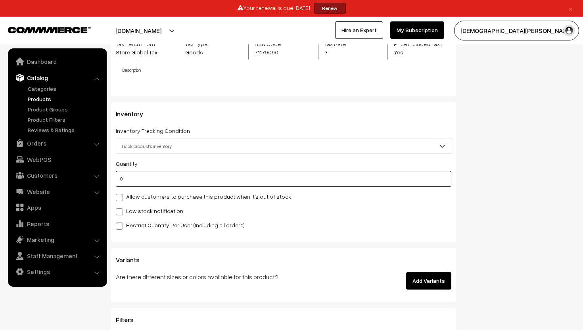
click at [152, 179] on input "0" at bounding box center [283, 179] width 335 height 16
type input "5"
click at [137, 209] on label "Low stock notification" at bounding box center [149, 211] width 67 height 8
click at [121, 209] on input "Low stock notification" at bounding box center [118, 210] width 5 height 5
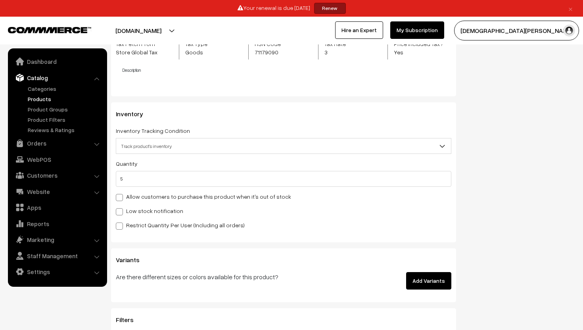
checkbox input "true"
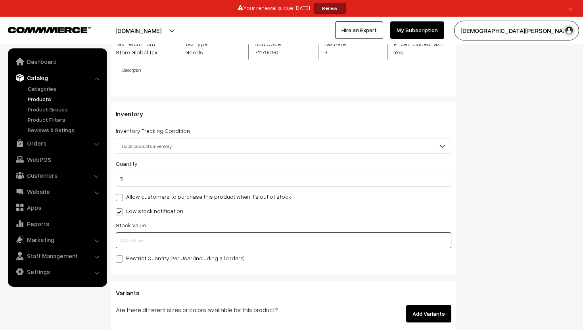
click at [135, 240] on input "text" at bounding box center [283, 240] width 335 height 16
type input "2"
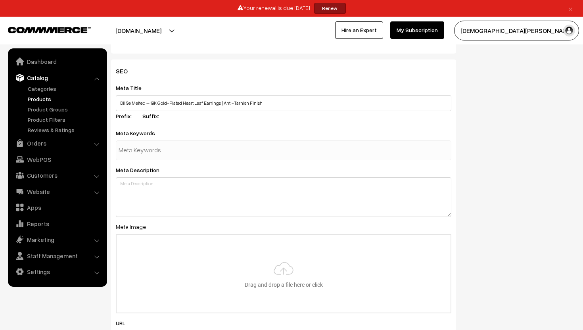
scroll to position [1168, 0]
click at [139, 133] on label "Meta Keywords" at bounding box center [140, 132] width 49 height 8
copy div "Meta Keywords"
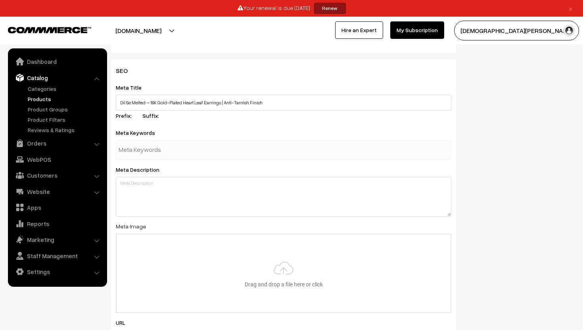
click at [147, 155] on input "text" at bounding box center [160, 150] width 82 height 16
paste input "Dil Se Melted earrings, 18K gold plated earrings, heart leaf earrings, anti-tar…"
type input "Dil Se Melted earrings, 18K gold plated earrings, heart leaf earrings, anti-tar…"
click at [220, 169] on div "SEO Meta Title Dil Se Melted – 18K Gold-Plated Heart Leaf Earrings | Anti-Tarni…" at bounding box center [283, 209] width 345 height 301
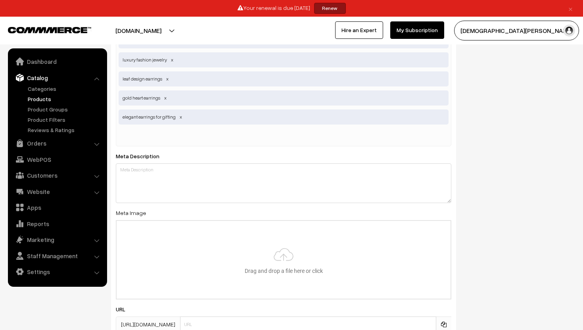
scroll to position [1451, 0]
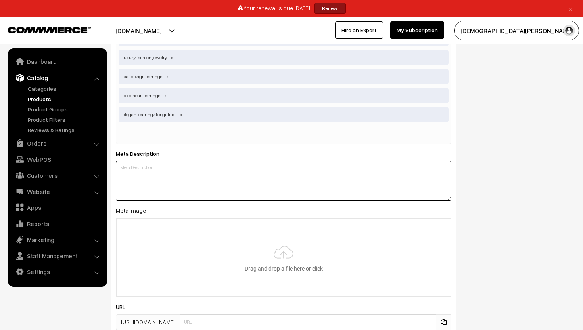
click at [203, 180] on textarea at bounding box center [283, 181] width 335 height 40
click at [147, 151] on label "Meta Description" at bounding box center [142, 153] width 53 height 8
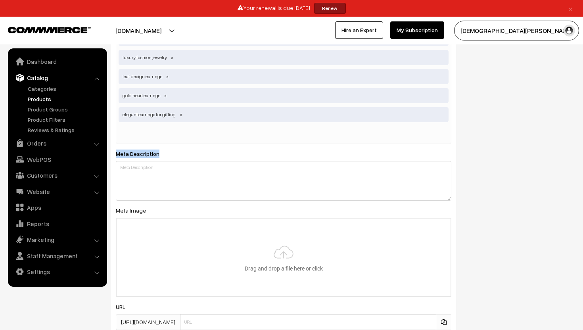
click at [147, 151] on label "Meta Description" at bounding box center [142, 153] width 53 height 8
copy label "Meta Description"
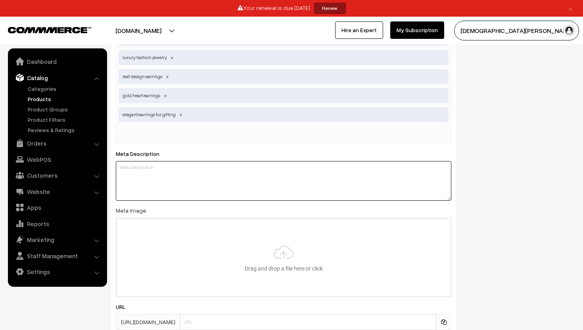
click at [170, 187] on textarea at bounding box center [283, 181] width 335 height 40
paste textarea "Add a touch of elegance with Dil Se Melted – 18K gold-plated heart leaf earring…"
type textarea "Add a touch of elegance with Dil Se Melted – 18K gold-plated heart leaf earring…"
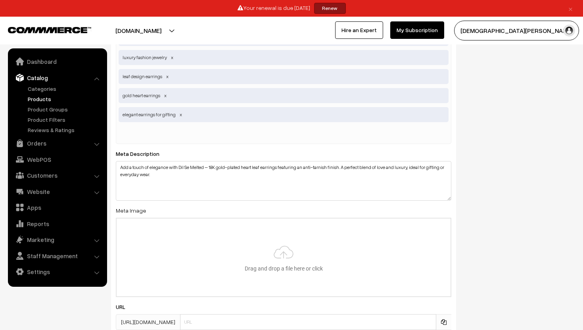
click at [234, 141] on div "Dil Se Melted earrings 18K gold plated earrings heart leaf earrings anti-tarnis…" at bounding box center [283, 1] width 335 height 286
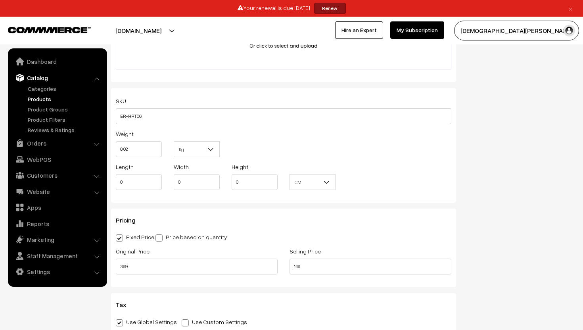
scroll to position [547, 0]
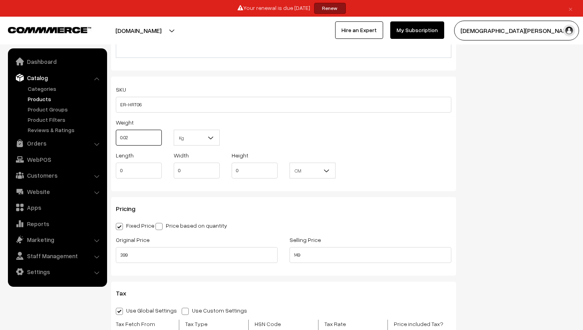
click at [134, 139] on input "0.02" at bounding box center [139, 138] width 46 height 16
click at [255, 144] on div "Weight 0.02 Kg Kg" at bounding box center [283, 133] width 347 height 33
click at [138, 136] on input "0.02" at bounding box center [139, 138] width 46 height 16
type input "0.20"
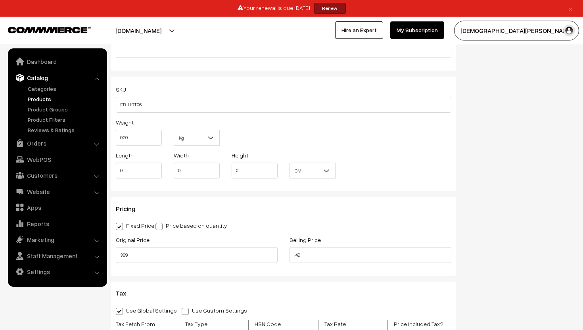
click at [245, 128] on div "Weight 0.20 Kg Kg" at bounding box center [283, 133] width 347 height 33
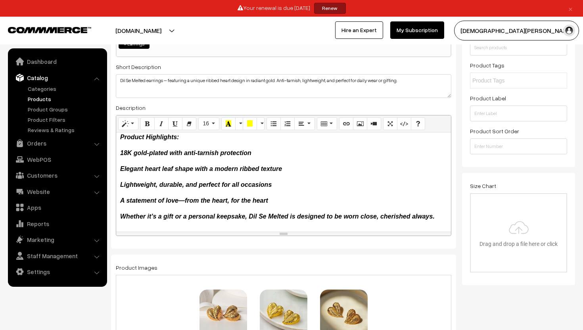
scroll to position [143, 0]
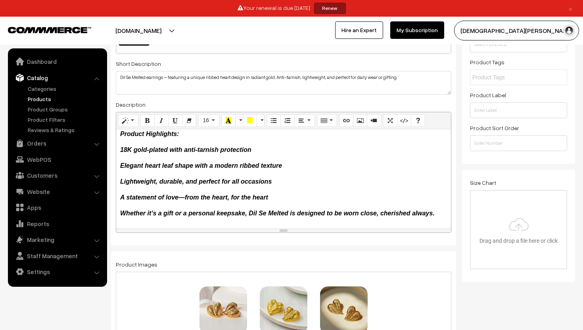
click at [178, 152] on icon "18K gold-plated with anti-tarnish protection" at bounding box center [185, 149] width 131 height 7
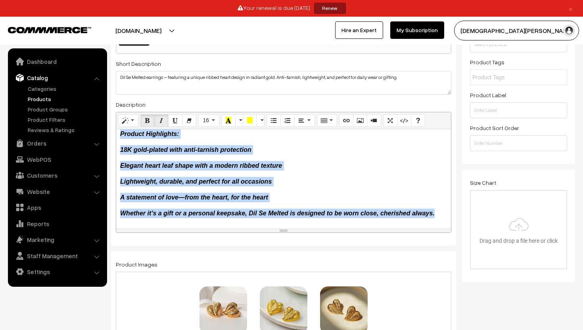
click at [273, 139] on div "Dil Se Melted is a celebration of love, emotion, and timeless beauty. These hea…" at bounding box center [283, 178] width 335 height 99
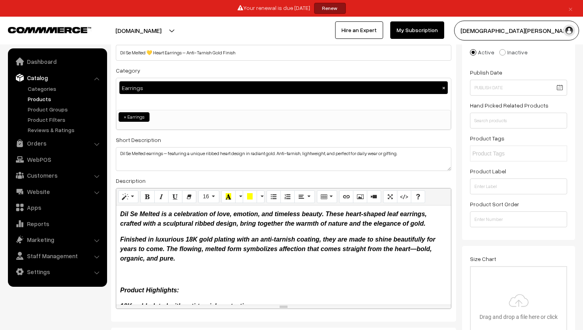
scroll to position [0, 0]
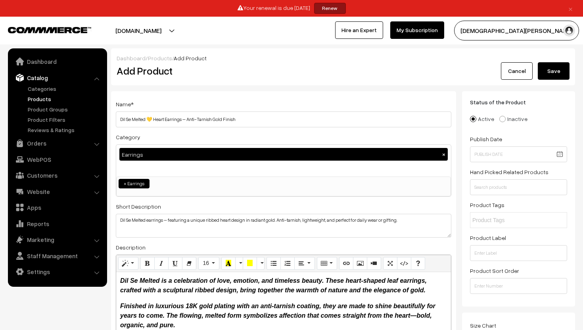
click at [550, 71] on button "Save" at bounding box center [554, 70] width 32 height 17
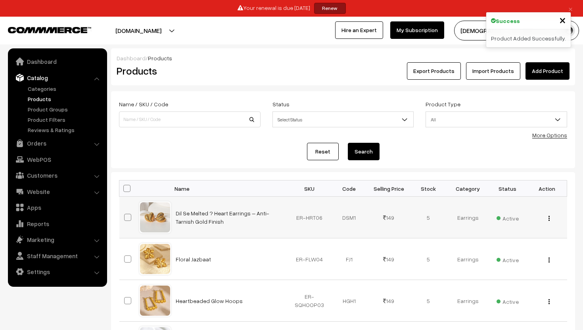
click at [550, 216] on div "View Edit Delete" at bounding box center [547, 217] width 30 height 8
click at [549, 216] on img "button" at bounding box center [548, 218] width 1 height 5
click at [504, 244] on link "Edit" at bounding box center [513, 246] width 67 height 17
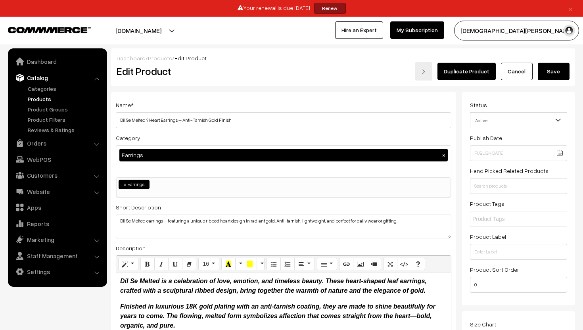
click at [151, 120] on h3 "Adjust Quantity" at bounding box center [146, 128] width 71 height 27
click at [150, 120] on h3 "Adjust Quantity" at bounding box center [146, 128] width 71 height 27
click at [149, 121] on h3 "Adjust Quantity" at bounding box center [146, 128] width 71 height 27
click at [287, 111] on div "Name * Dil Se Melted ? Heart Earrings – Anti-Tarnish Gold Finish" at bounding box center [283, 114] width 335 height 28
click at [285, 120] on input "Dil Se Melted ? Heart Earrings – Anti-Tarnish Gold Finish" at bounding box center [283, 120] width 335 height 16
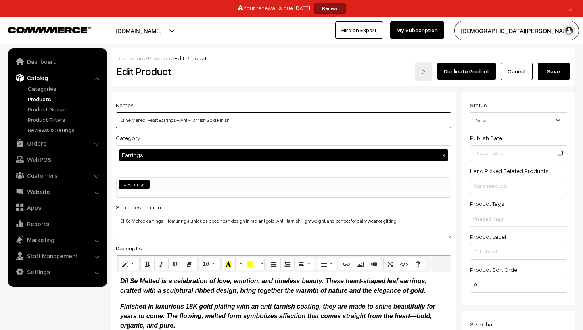
type input "Dil Se Melted Heart Earrings – Anti-Tarnish Gold Finish"
click at [563, 69] on button "Save" at bounding box center [554, 71] width 32 height 17
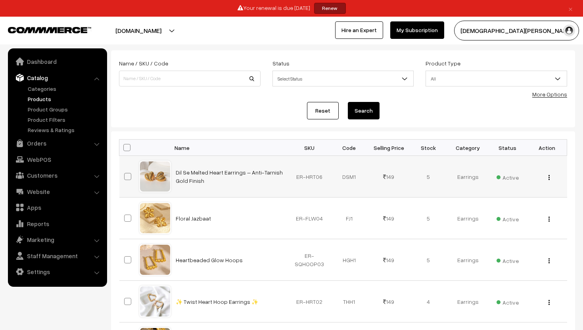
scroll to position [196, 0]
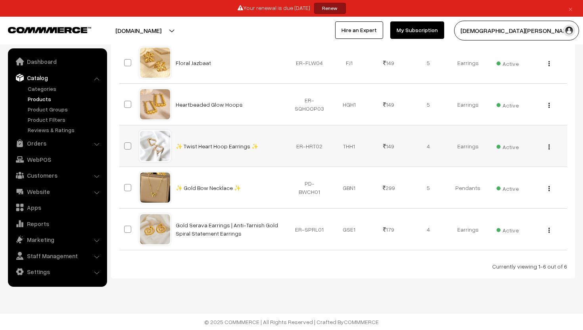
click at [546, 145] on div "View Edit Delete" at bounding box center [547, 146] width 30 height 8
click at [547, 146] on div "View Edit Delete" at bounding box center [547, 146] width 30 height 8
click at [549, 146] on img "button" at bounding box center [548, 146] width 1 height 5
click at [505, 173] on link "Edit" at bounding box center [513, 175] width 67 height 17
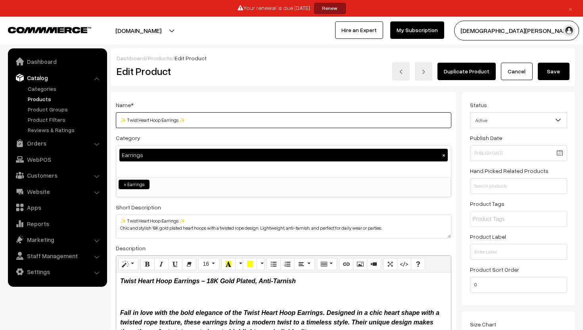
click at [195, 117] on input "✨ Twist Heart Hoop Earrings ✨" at bounding box center [283, 120] width 335 height 16
click at [272, 123] on input "Twist Heart Hoop Earrings" at bounding box center [283, 120] width 335 height 16
type input "Twist Heart Hoop Earrings"
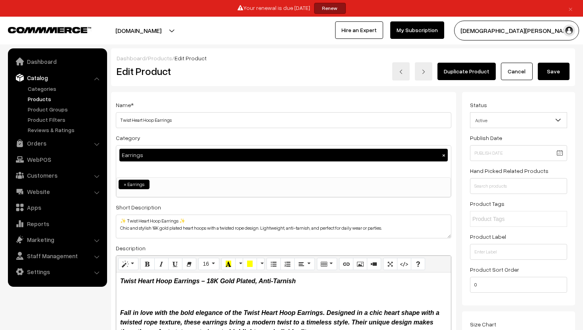
click at [281, 96] on div "Name * Twist Heart Hoop Earrings Category Earrings × Earrings Pendants Bracelet…" at bounding box center [283, 240] width 345 height 297
click at [569, 73] on button "Save" at bounding box center [554, 71] width 32 height 17
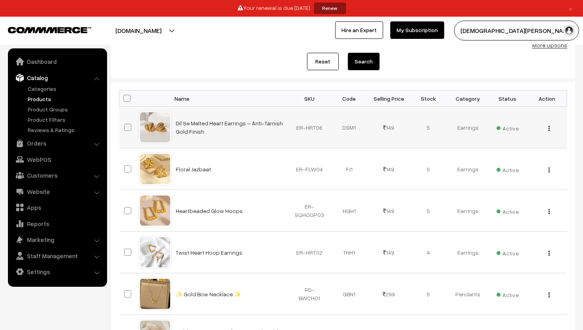
scroll to position [196, 0]
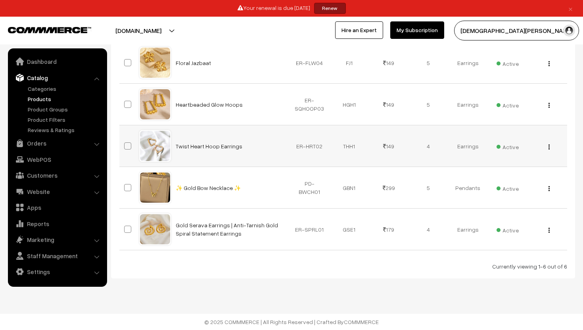
click at [551, 146] on div "View Edit Delete" at bounding box center [547, 146] width 30 height 8
click at [548, 146] on button "button" at bounding box center [549, 147] width 2 height 6
click at [518, 175] on link "Edit" at bounding box center [513, 175] width 67 height 17
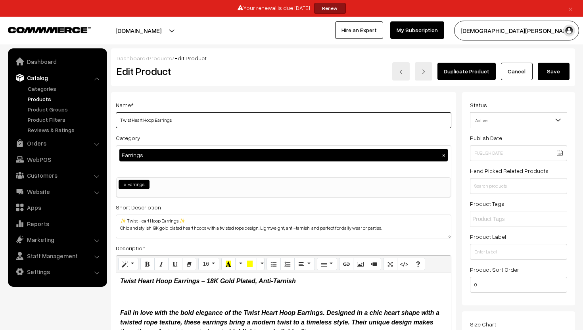
click at [253, 121] on input "Twist Heart Hoop Earrings" at bounding box center [283, 120] width 335 height 16
type input "Twist Heart Hoop Earrings"
click at [221, 121] on input "Twist Heart Hoop Earrings" at bounding box center [283, 120] width 335 height 16
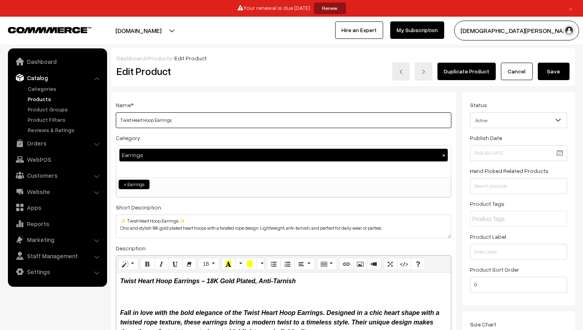
click at [221, 121] on input "Twist Heart Hoop Earrings" at bounding box center [283, 120] width 335 height 16
click at [262, 130] on div "Name * Twist Heart Hoop Earrings Category Earrings × Earrings Pendants Bracelet…" at bounding box center [283, 240] width 345 height 297
click at [362, 121] on input "Twist Heart Hoop Earrings" at bounding box center [283, 120] width 335 height 16
click at [521, 67] on link "Cancel" at bounding box center [517, 71] width 32 height 17
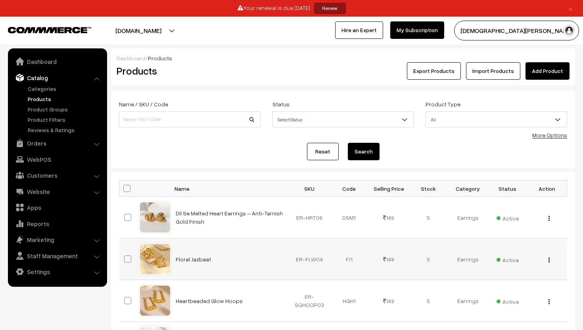
click at [550, 259] on button "button" at bounding box center [549, 260] width 2 height 6
click at [502, 286] on link "Edit" at bounding box center [513, 288] width 67 height 17
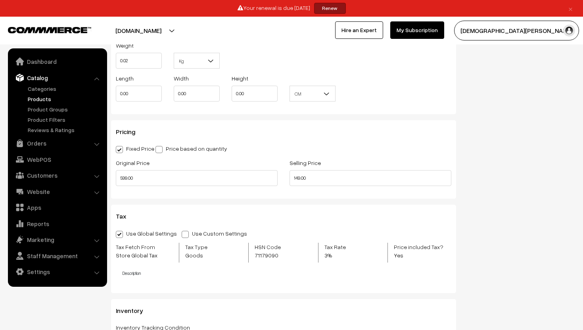
scroll to position [645, 0]
click at [150, 182] on input "599.00" at bounding box center [197, 179] width 162 height 16
type input "5"
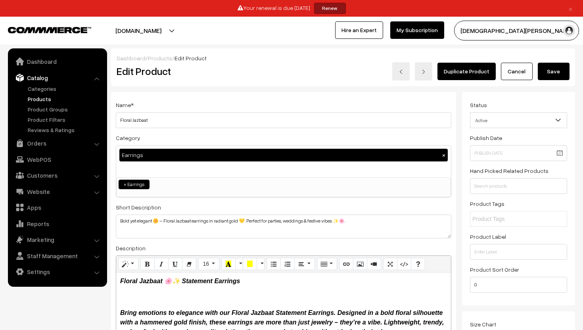
click at [548, 70] on button "Save" at bounding box center [554, 71] width 32 height 17
type input "449.00"
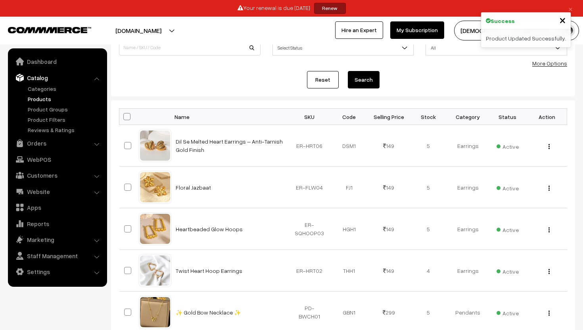
scroll to position [80, 0]
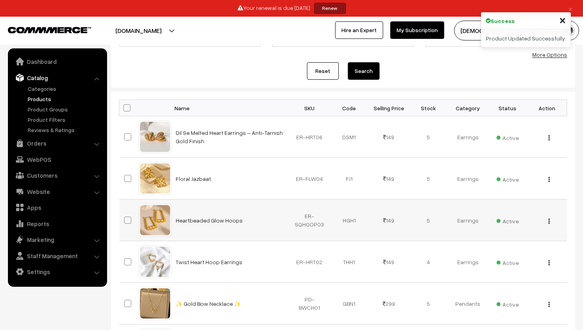
click at [547, 226] on td "View Edit Delete" at bounding box center [547, 220] width 40 height 42
click at [549, 222] on img "button" at bounding box center [548, 220] width 1 height 5
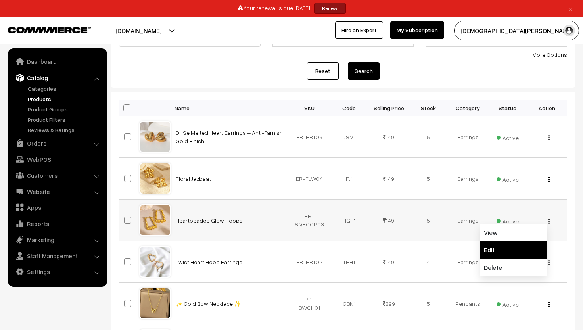
click at [502, 243] on link "Edit" at bounding box center [513, 249] width 67 height 17
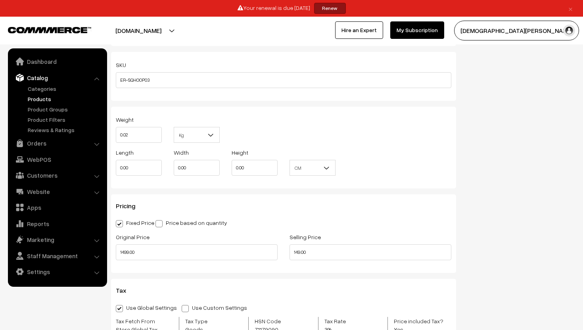
scroll to position [573, 0]
click at [150, 253] on input "1499.00" at bounding box center [197, 252] width 162 height 16
type input "1"
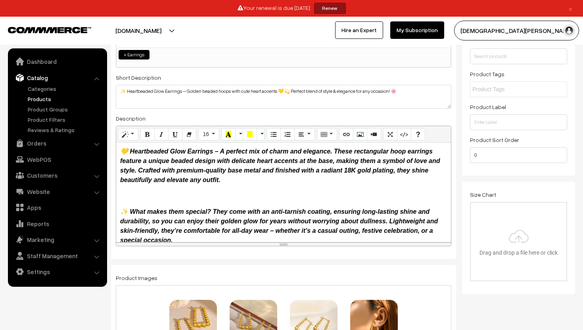
scroll to position [0, 0]
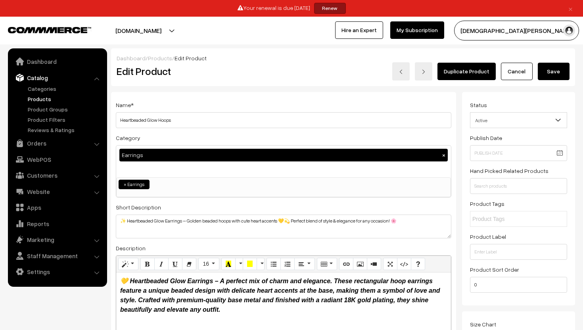
click at [557, 69] on button "Save" at bounding box center [554, 71] width 32 height 17
type input "299.00"
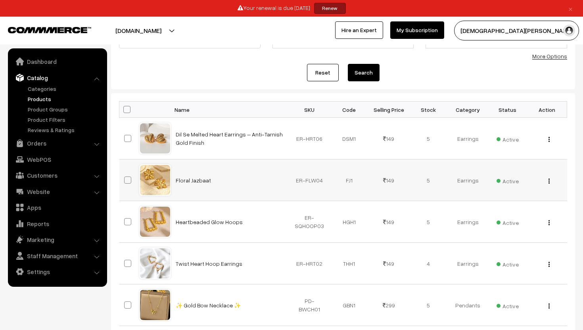
scroll to position [85, 0]
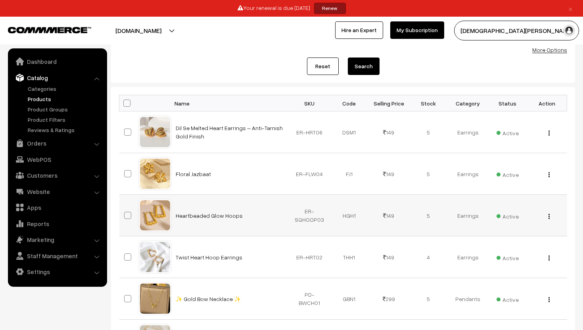
click at [546, 215] on div "View Edit Delete" at bounding box center [547, 215] width 30 height 8
click at [545, 215] on div "View Edit Delete" at bounding box center [547, 215] width 30 height 8
click at [553, 215] on div "View Edit Delete" at bounding box center [547, 215] width 30 height 8
click at [549, 215] on img "button" at bounding box center [548, 216] width 1 height 5
click at [498, 242] on link "Edit" at bounding box center [513, 244] width 67 height 17
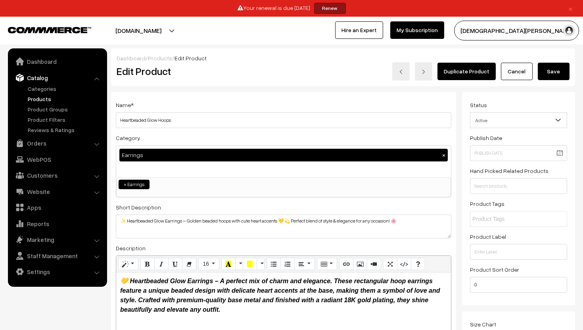
click at [546, 72] on button "Save" at bounding box center [554, 71] width 32 height 17
type input "399.00"
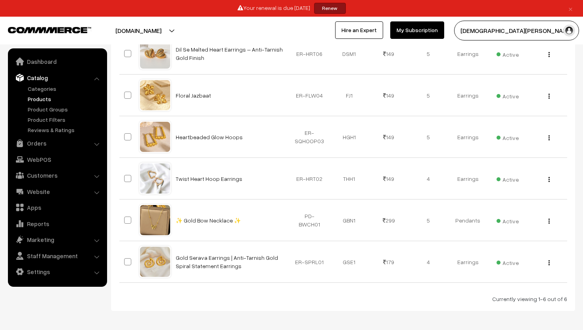
scroll to position [165, 0]
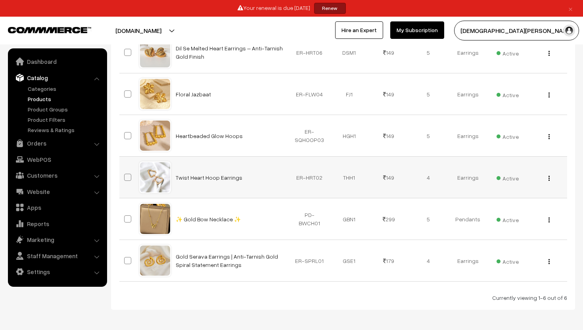
click at [548, 178] on button "button" at bounding box center [549, 178] width 2 height 6
click at [507, 206] on link "Edit" at bounding box center [513, 206] width 67 height 17
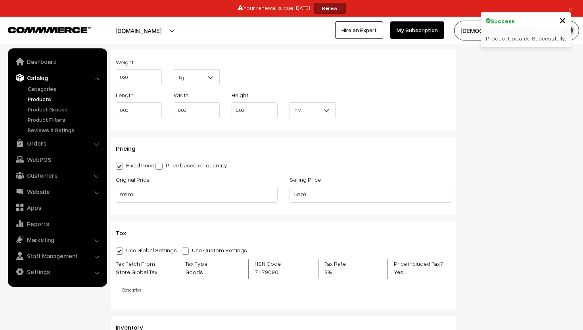
scroll to position [629, 0]
click at [139, 199] on input "999.00" at bounding box center [197, 195] width 162 height 16
type input "9"
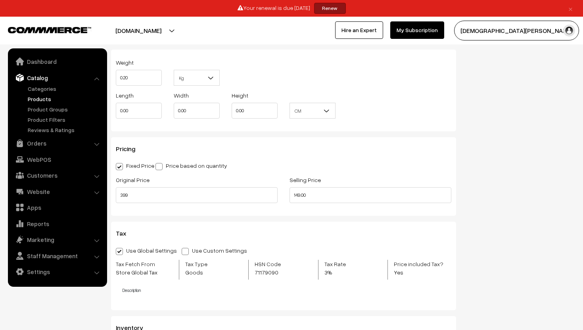
click at [533, 160] on div "Status Active Inactive Active Publish Date Product Type -- Select -- -- Select …" at bounding box center [521, 38] width 119 height 1151
type input "399.00"
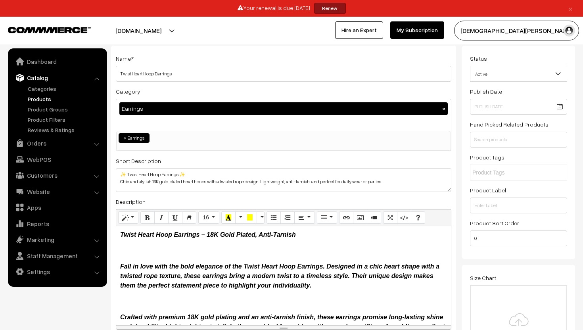
scroll to position [0, 0]
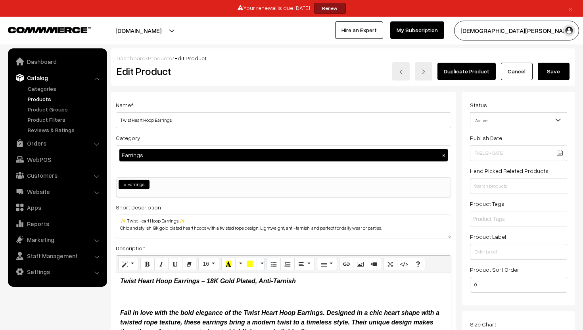
click at [549, 73] on button "Save" at bounding box center [554, 71] width 32 height 17
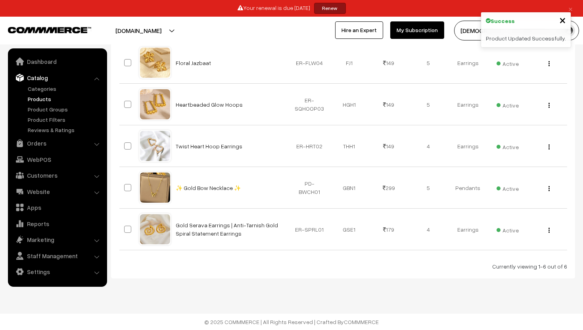
scroll to position [196, 0]
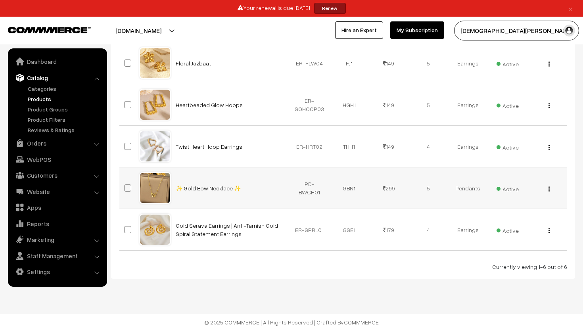
click at [548, 187] on button "button" at bounding box center [549, 189] width 2 height 6
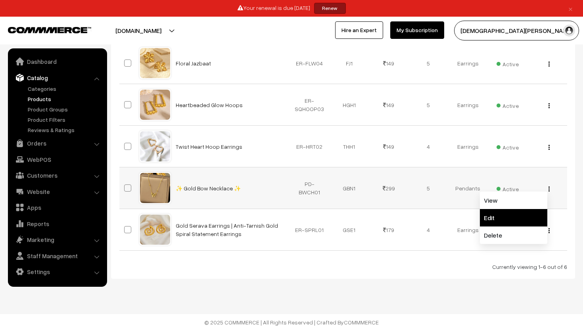
click at [513, 212] on link "Edit" at bounding box center [513, 217] width 67 height 17
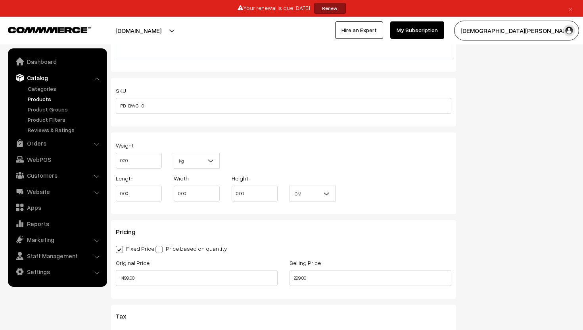
scroll to position [605, 0]
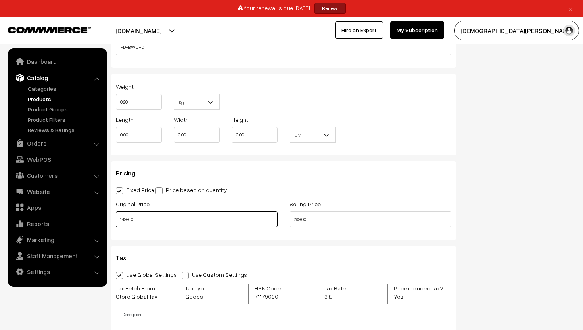
click at [139, 220] on input "1499.00" at bounding box center [197, 219] width 162 height 16
type input "1"
type input "5"
type input "4"
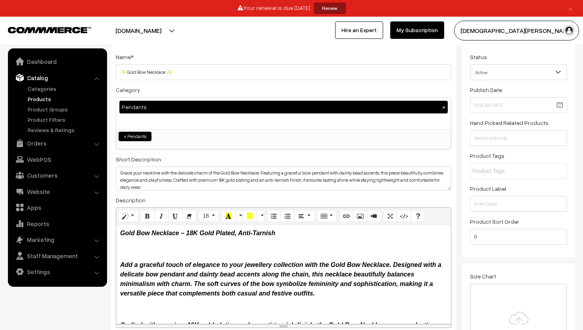
scroll to position [0, 0]
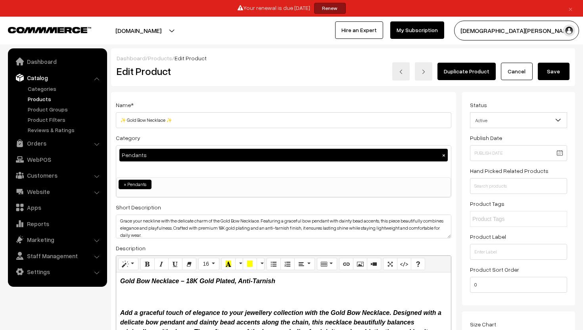
click at [551, 73] on button "Save" at bounding box center [554, 71] width 32 height 17
type input "599.00"
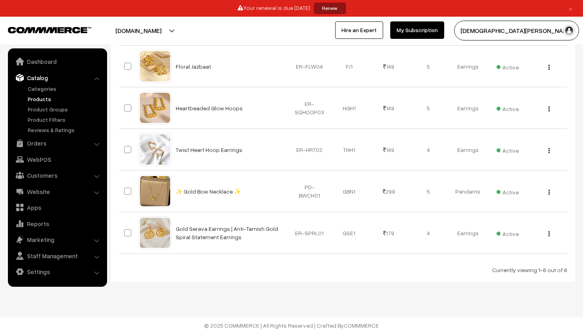
scroll to position [194, 0]
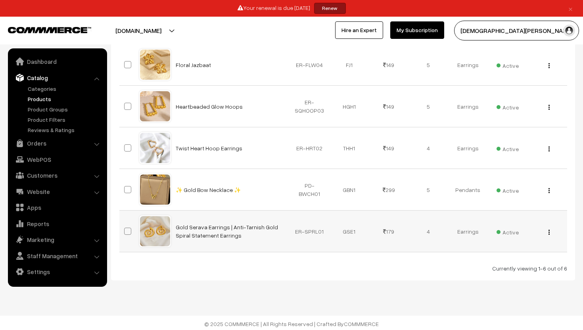
click at [553, 231] on div "View Edit Delete" at bounding box center [547, 231] width 30 height 8
click at [550, 230] on div "View Edit Delete" at bounding box center [547, 231] width 30 height 8
click at [549, 230] on img "button" at bounding box center [548, 232] width 1 height 5
click at [499, 255] on link "Edit" at bounding box center [513, 260] width 67 height 17
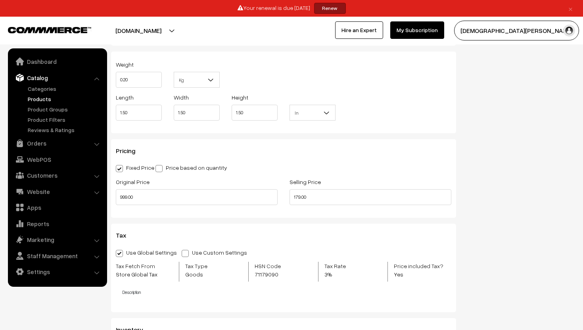
scroll to position [629, 0]
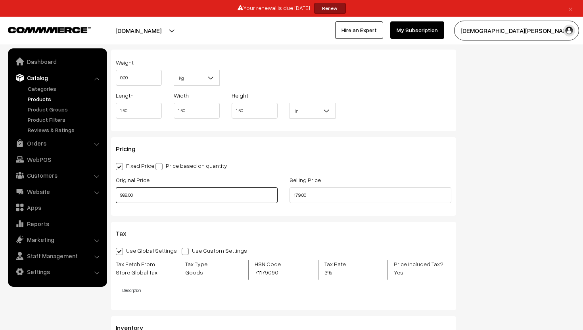
click at [180, 193] on input "999.00" at bounding box center [197, 195] width 162 height 16
type input "9"
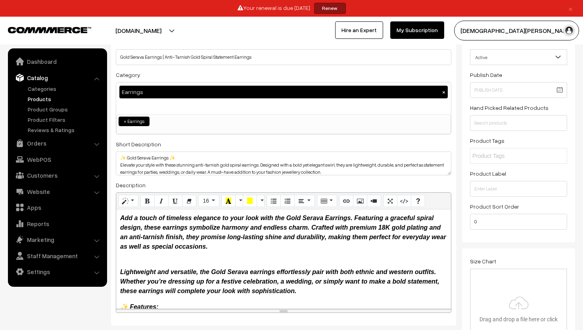
scroll to position [0, 0]
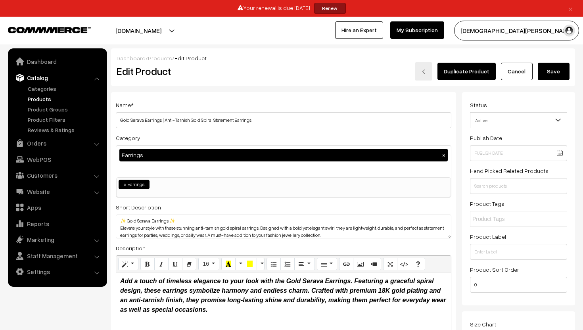
click at [553, 76] on button "Save" at bounding box center [554, 71] width 32 height 17
type input "449.00"
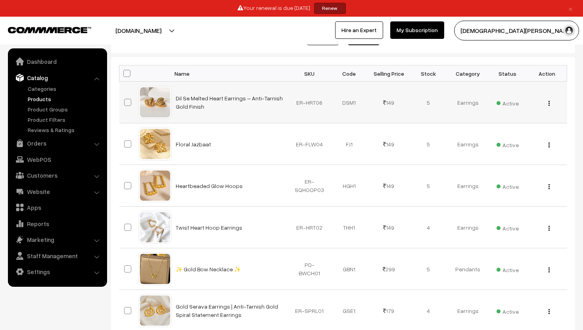
scroll to position [115, 0]
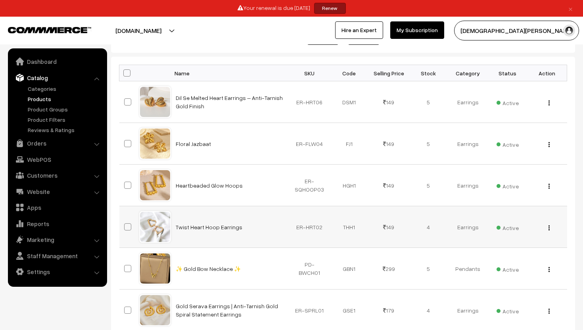
click at [549, 232] on td "View Edit Delete" at bounding box center [547, 227] width 40 height 42
click at [548, 224] on div "View Edit Delete" at bounding box center [547, 227] width 30 height 8
click at [548, 230] on button "button" at bounding box center [549, 227] width 2 height 6
click at [486, 251] on link "Edit" at bounding box center [513, 256] width 67 height 17
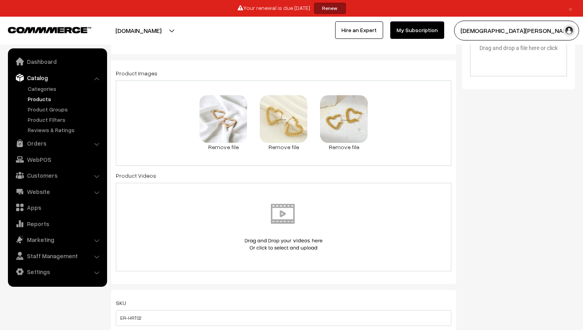
scroll to position [326, 0]
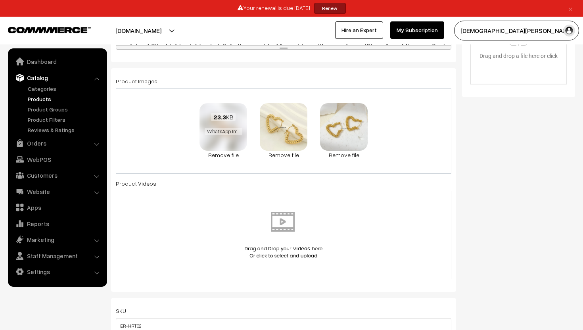
drag, startPoint x: 284, startPoint y: 138, endPoint x: 247, endPoint y: 136, distance: 37.7
click at [243, 136] on div "23.3 KB WhatsApp Image [DATE] 2.30.48 PM (2).jpeg Check Error Remove file 77 KB…" at bounding box center [283, 130] width 335 height 85
click at [226, 117] on span "23.3 KB" at bounding box center [223, 117] width 25 height 8
click at [282, 153] on link "Remove file" at bounding box center [284, 155] width 48 height 8
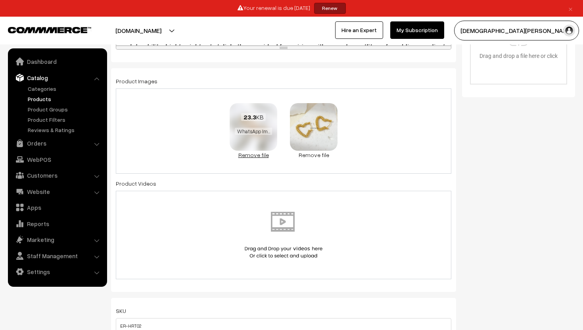
click at [255, 155] on link "Remove file" at bounding box center [254, 155] width 48 height 8
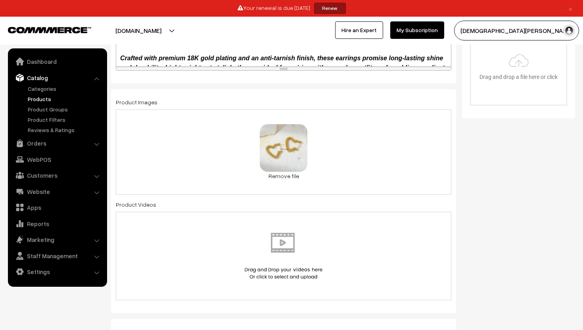
scroll to position [305, 0]
click at [287, 176] on link "Remove file" at bounding box center [284, 176] width 48 height 8
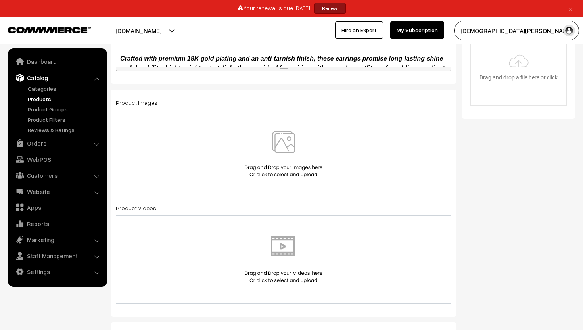
click at [286, 141] on img at bounding box center [284, 154] width 82 height 46
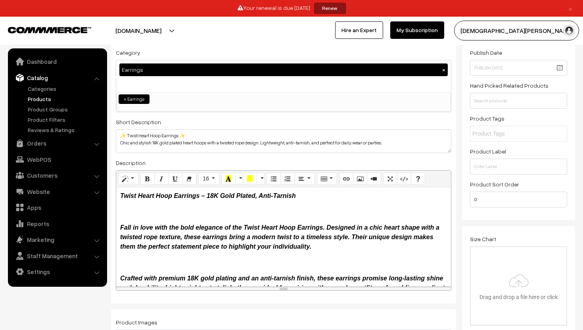
scroll to position [0, 0]
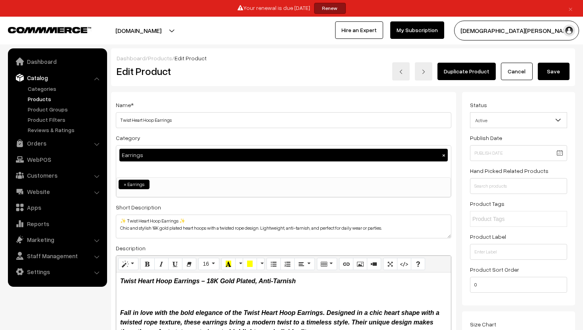
click at [563, 73] on button "Save" at bounding box center [554, 71] width 32 height 17
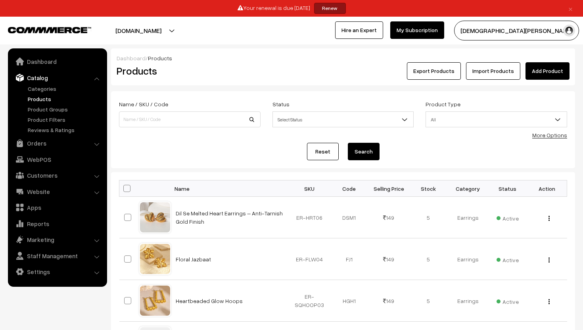
click at [553, 67] on link "Add Product" at bounding box center [547, 70] width 44 height 17
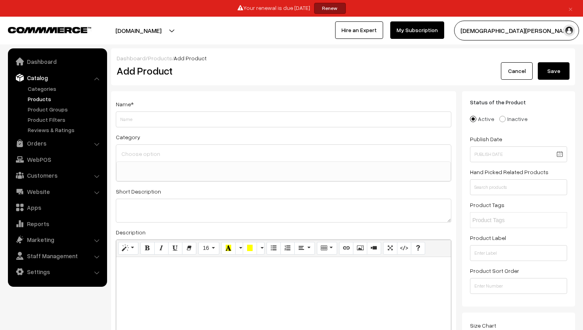
select select
click at [170, 123] on input "Weight" at bounding box center [283, 119] width 335 height 16
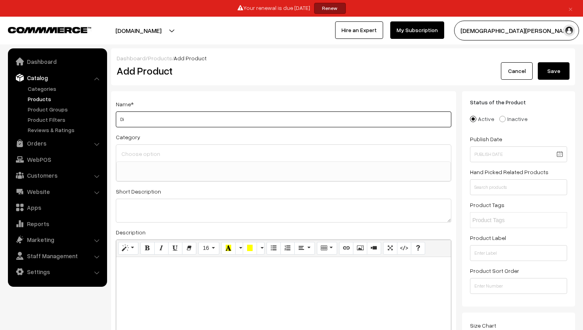
type input "D"
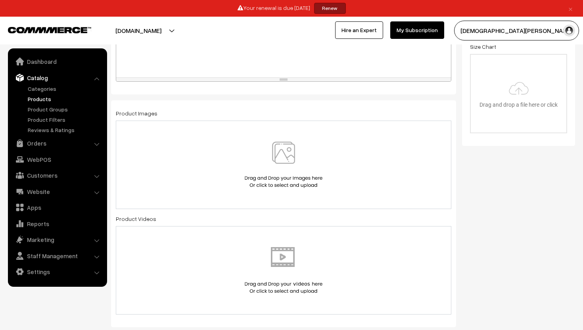
scroll to position [293, 0]
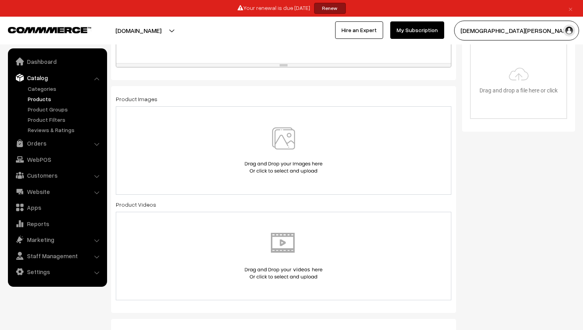
click at [280, 142] on img at bounding box center [284, 150] width 82 height 46
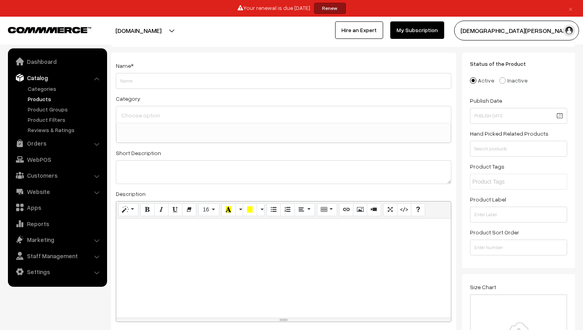
scroll to position [0, 0]
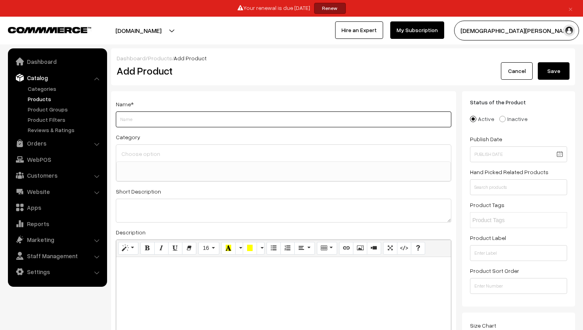
click at [134, 116] on input "Weight" at bounding box center [283, 119] width 335 height 16
paste input "Golden Golmaal"
type input "Golden Golmaal"
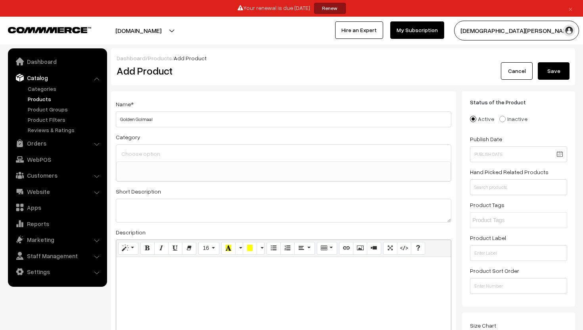
click at [145, 156] on input at bounding box center [283, 153] width 328 height 11
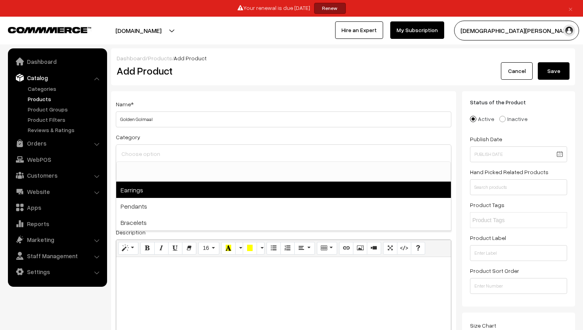
click at [132, 191] on span "Earrings" at bounding box center [283, 190] width 335 height 16
select select "1"
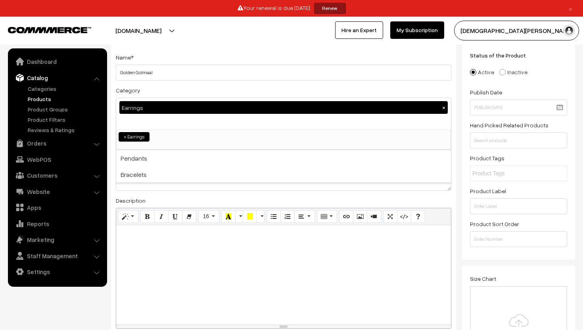
scroll to position [48, 0]
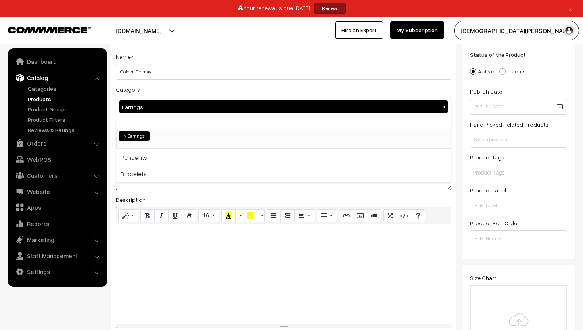
click at [173, 187] on textarea at bounding box center [283, 178] width 335 height 24
paste textarea "old, bouncy, and brimming with drama — these chunky golden hoops are made for t…"
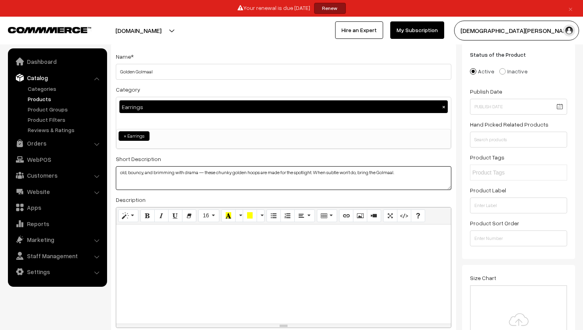
click at [122, 176] on textarea "old, bouncy, and brimming with drama — these chunky golden hoops are made for t…" at bounding box center [283, 178] width 335 height 24
click at [120, 173] on textarea "old, bouncy, and brimming with drama — these chunky golden hoops are made for t…" at bounding box center [283, 178] width 335 height 24
type textarea "Bold, bouncy, and brimming with drama — these chunky golden hoops are made for …"
click at [135, 242] on div at bounding box center [283, 273] width 335 height 99
click at [143, 239] on div at bounding box center [283, 273] width 335 height 99
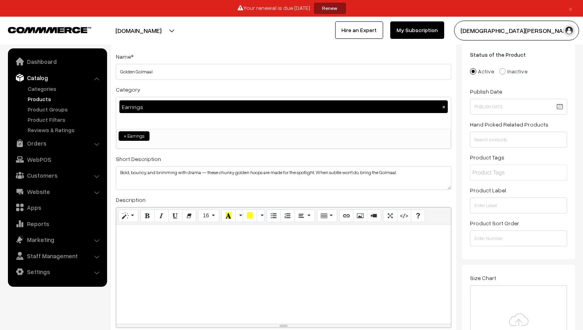
paste div
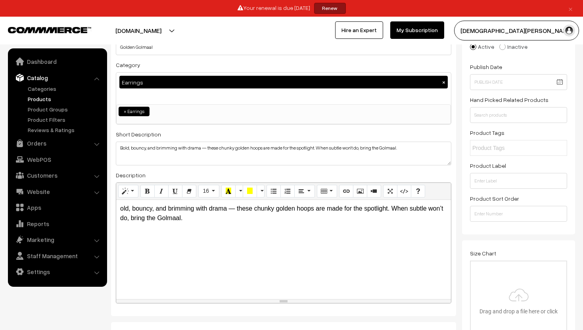
scroll to position [72, 0]
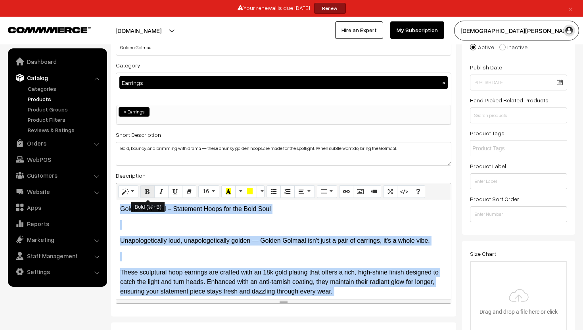
click at [147, 190] on icon "Bold (⌘+B)" at bounding box center [148, 191] width 6 height 6
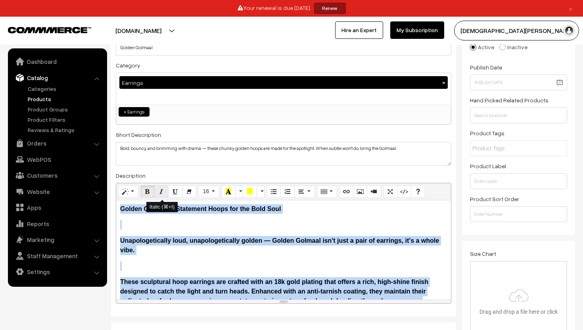
click at [163, 190] on icon "Italic (⌘+I)" at bounding box center [162, 191] width 6 height 6
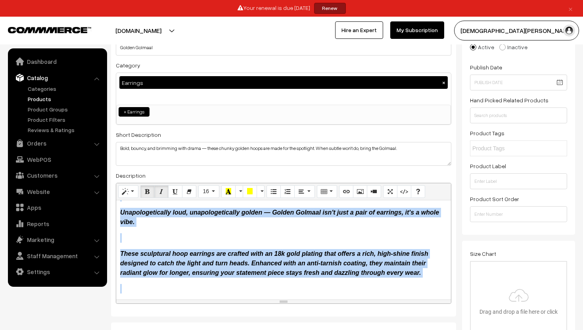
scroll to position [0, 0]
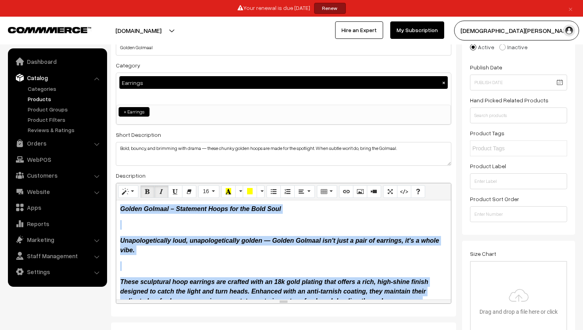
click at [121, 241] on icon "Unapologetically loud, unapologetically golden — Golden Golmaal isn't just a pa…" at bounding box center [279, 245] width 319 height 16
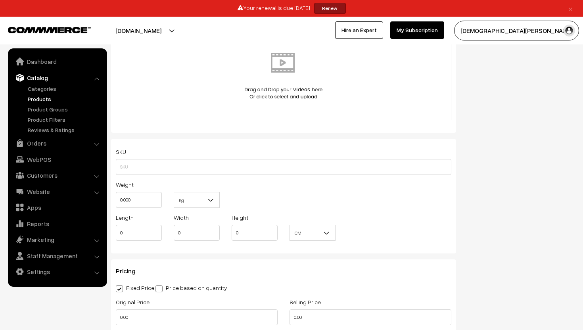
scroll to position [490, 0]
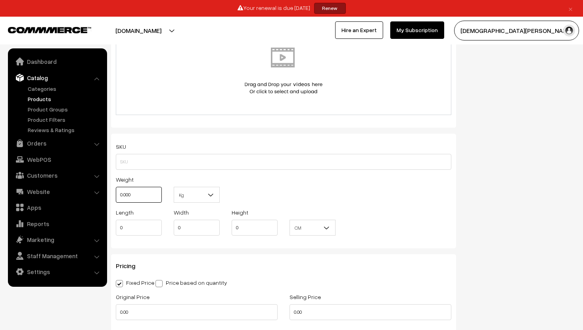
click at [135, 195] on input "0.000" at bounding box center [139, 195] width 46 height 16
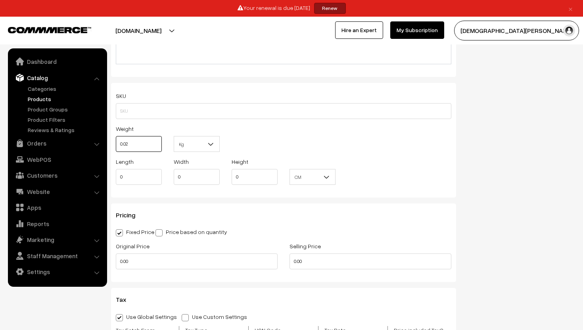
scroll to position [587, 0]
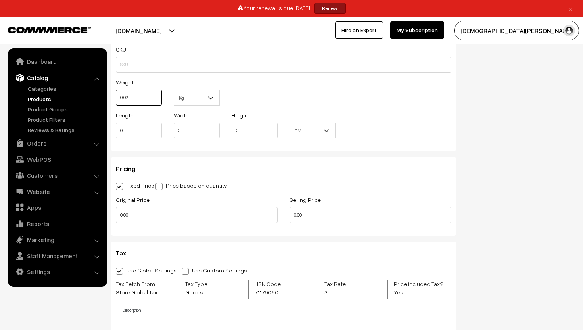
type input "0.02"
click at [148, 216] on input "0.00" at bounding box center [197, 215] width 162 height 16
type input "0"
type input "399"
click at [306, 215] on input "0.00" at bounding box center [370, 215] width 162 height 16
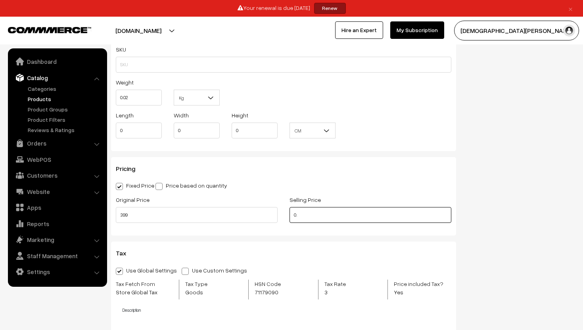
type input "0"
type input "229"
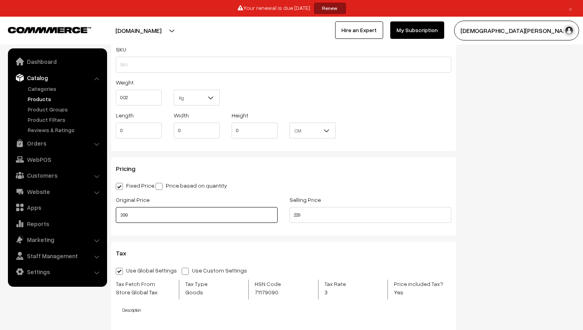
click at [151, 218] on input "399" at bounding box center [197, 215] width 162 height 16
type input "3"
type input "449"
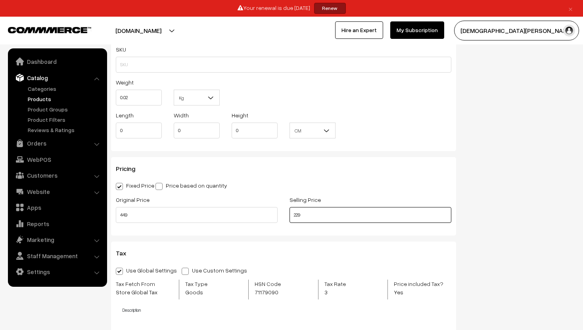
click at [310, 214] on input "229" at bounding box center [370, 215] width 162 height 16
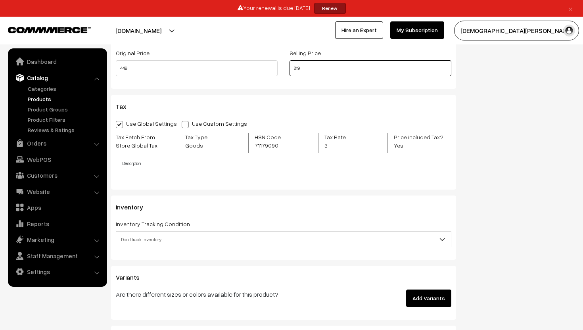
scroll to position [736, 0]
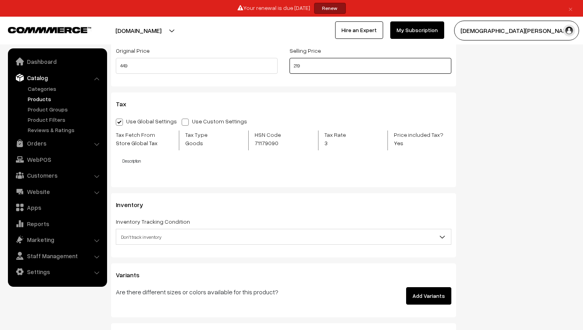
type input "219"
click at [328, 236] on span "Don't track inventory" at bounding box center [283, 237] width 335 height 14
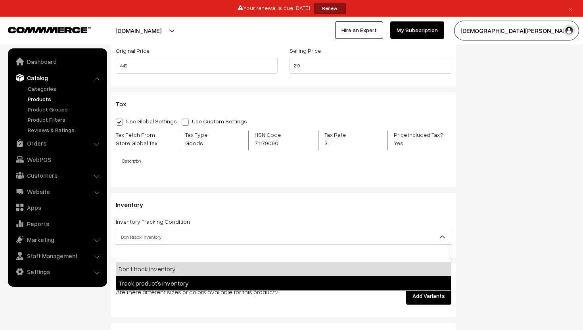
select select "2"
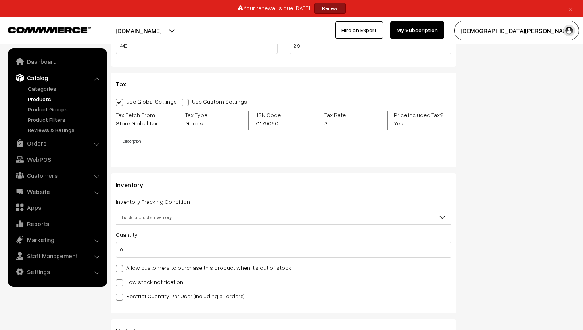
scroll to position [757, 0]
click at [243, 255] on input "0" at bounding box center [283, 249] width 335 height 16
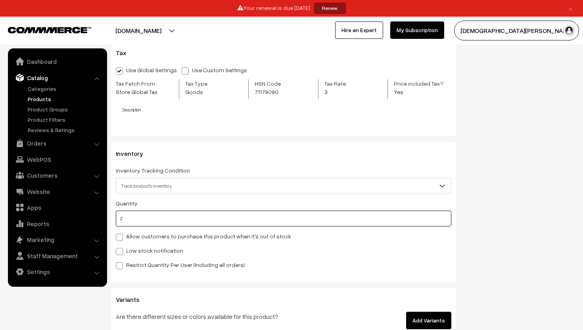
scroll to position [803, 0]
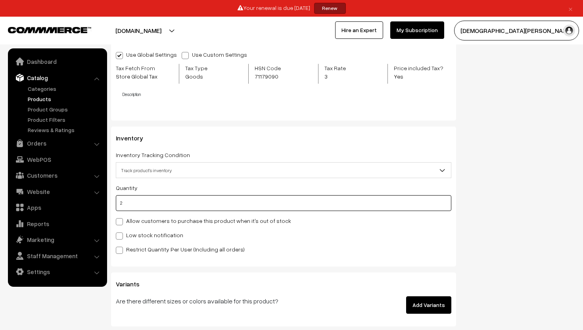
type input "2"
click at [121, 237] on span at bounding box center [119, 235] width 7 height 7
click at [121, 237] on input "Low stock notification" at bounding box center [118, 234] width 5 height 5
checkbox input "true"
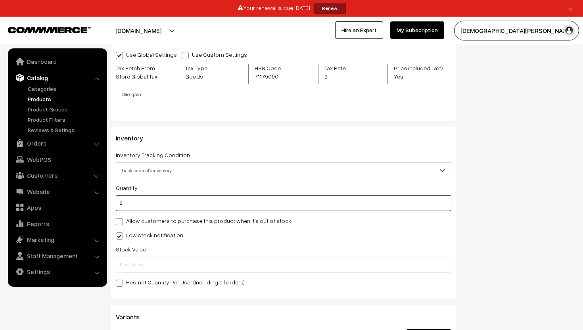
click at [135, 201] on input "2" at bounding box center [283, 203] width 335 height 16
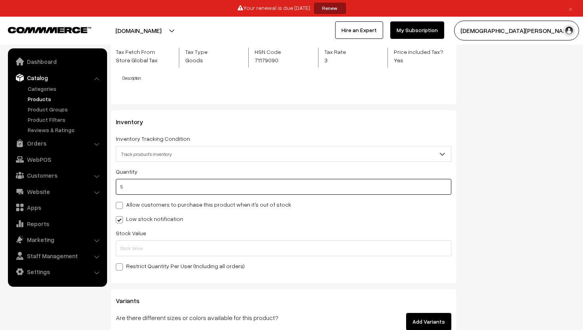
scroll to position [831, 0]
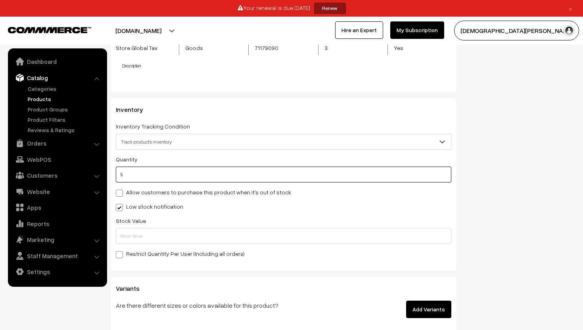
type input "5"
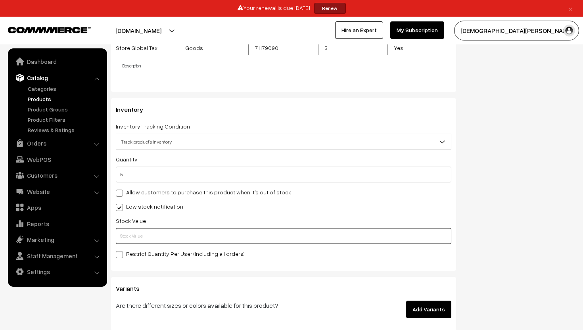
click at [128, 238] on input "text" at bounding box center [283, 236] width 335 height 16
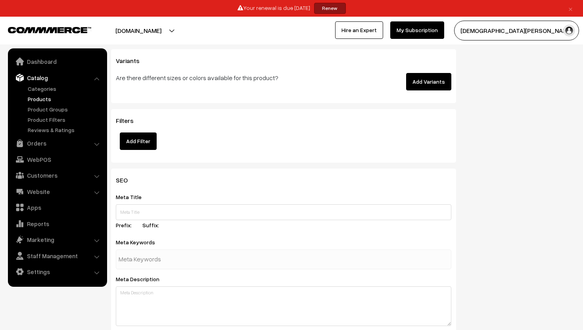
scroll to position [1067, 0]
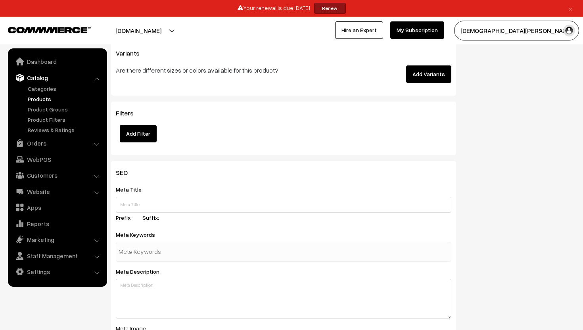
type input "2"
click at [127, 205] on input "text" at bounding box center [283, 205] width 335 height 16
paste input "Golden Golmaal | Bold Chunky Gold Hoop Earrings with Anti-Tarnish Finish"
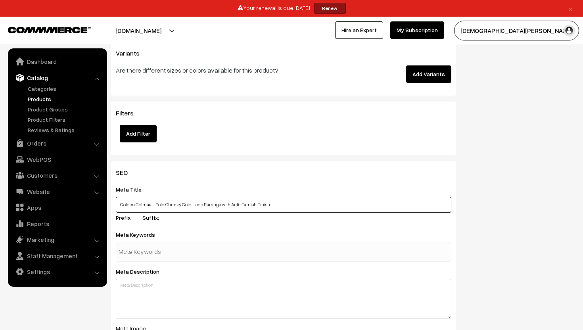
type input "Golden Golmaal | Bold Chunky Gold Hoop Earrings with Anti-Tarnish Finish"
click at [152, 236] on label "Meta Keywords" at bounding box center [140, 234] width 49 height 8
click at [147, 235] on label "Meta Keywords" at bounding box center [140, 234] width 49 height 8
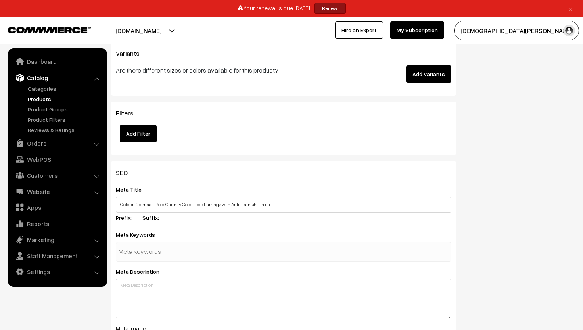
click at [147, 235] on label "Meta Keywords" at bounding box center [140, 234] width 49 height 8
click at [163, 231] on div "Meta Keywords" at bounding box center [283, 246] width 335 height 32
click at [148, 234] on label "Meta Keywords" at bounding box center [140, 234] width 49 height 8
click at [148, 236] on label "Meta Keywords" at bounding box center [140, 234] width 49 height 8
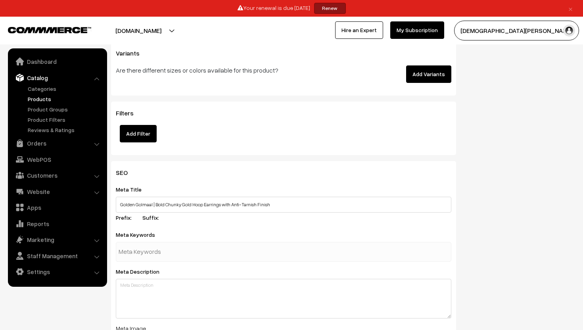
click at [126, 248] on input "text" at bounding box center [160, 252] width 82 height 16
paste input "Golden Golmaal earrings Chunky gold hoop earrings 18k gold plated earrings Anti…"
type input "Golden Golmaal earrings Chunky gold hoop earrings 18k gold plated earrings Anti…"
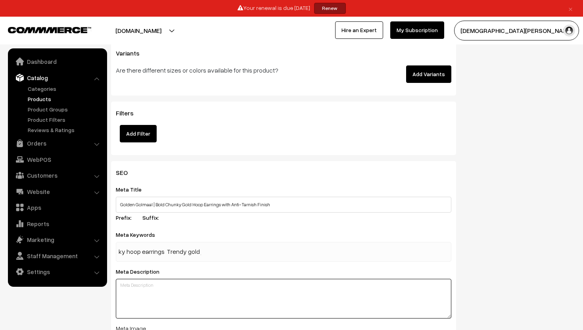
click at [193, 286] on div "SEO Meta Title Golden Golmaal | Bold Chunky Gold Hoop Earrings with Anti-Tarnis…" at bounding box center [283, 311] width 345 height 301
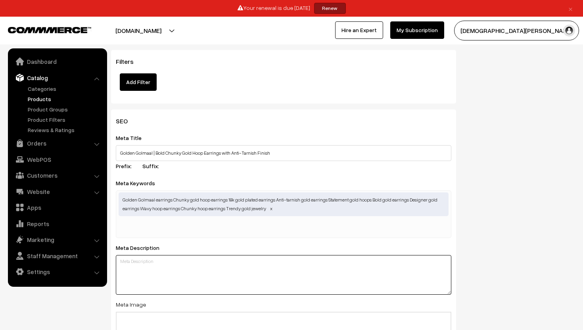
scroll to position [1126, 0]
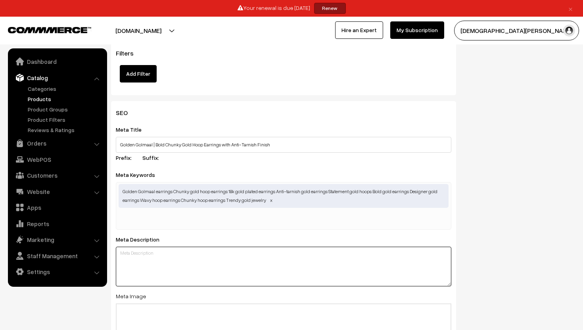
paste textarea "Bold and beautiful, Golden Golmaal earrings are chunky, wavy hoops with 18k gol…"
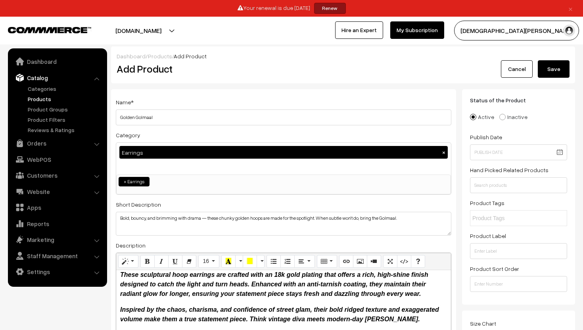
scroll to position [0, 0]
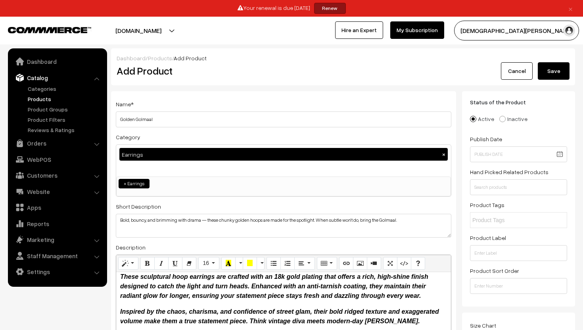
type textarea "Bold and beautiful, Golden Golmaal earrings are chunky, wavy hoops with 18k gol…"
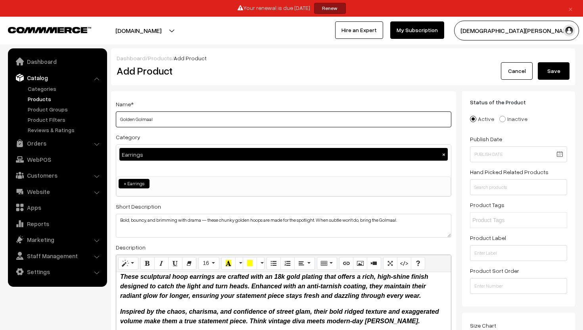
click at [200, 118] on input "Golden Golmaal" at bounding box center [283, 119] width 335 height 16
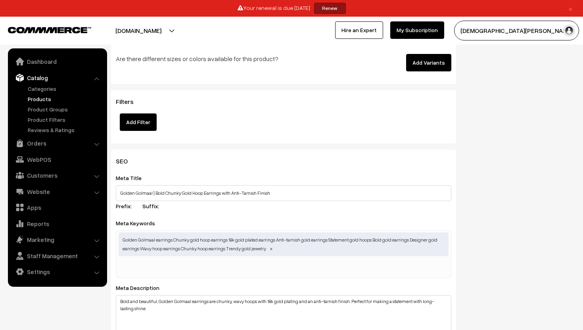
scroll to position [1077, 0]
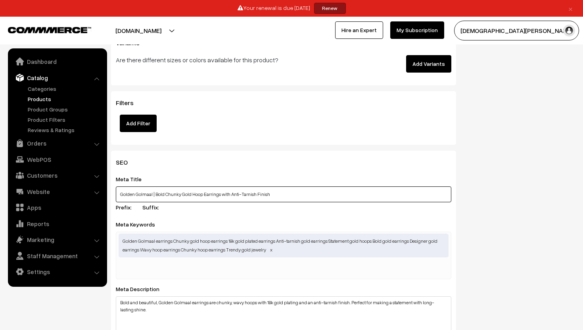
drag, startPoint x: 154, startPoint y: 195, endPoint x: 201, endPoint y: 193, distance: 46.8
click at [201, 193] on input "Golden Golmaal | Bold Chunky Gold Hoop Earrings with Anti-Tarnish Finish" at bounding box center [283, 194] width 335 height 16
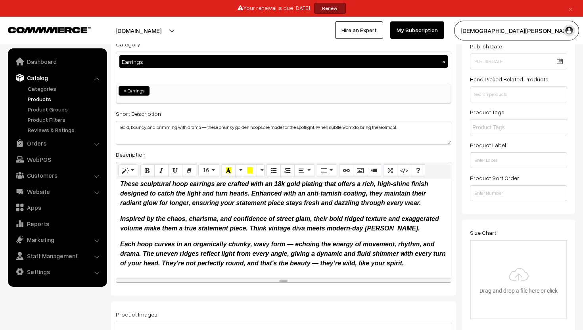
scroll to position [0, 0]
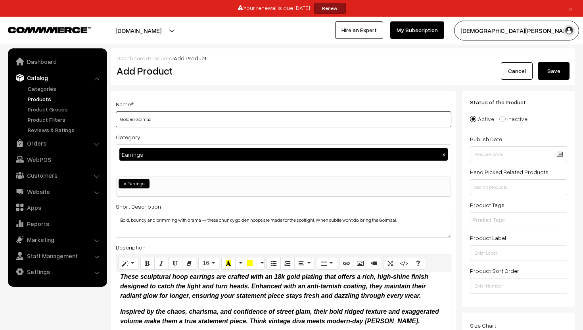
click at [161, 122] on input "Golden Golmaal" at bounding box center [283, 119] width 335 height 16
paste input "Bold Chunky Gold Hoop"
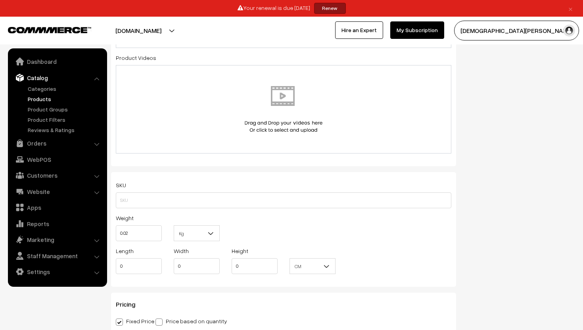
scroll to position [451, 0]
type input "Golden Golmaal Bold Chunky Gold Hoop"
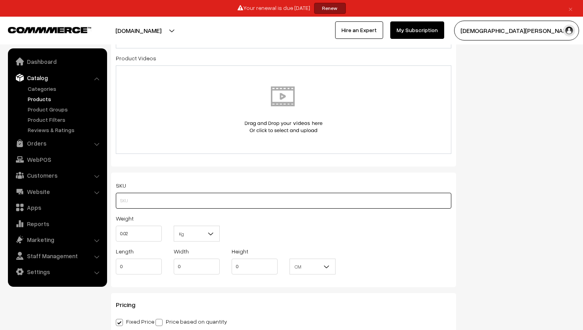
click at [135, 193] on input "text" at bounding box center [283, 201] width 335 height 16
paste input "Sku- ERHOOP"
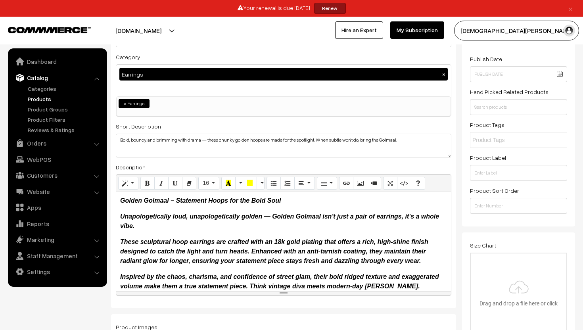
scroll to position [0, 0]
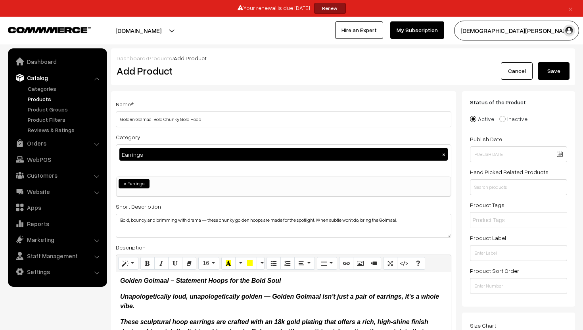
type input "Sku- ERHOOP"
click at [544, 71] on button "Save" at bounding box center [554, 70] width 32 height 17
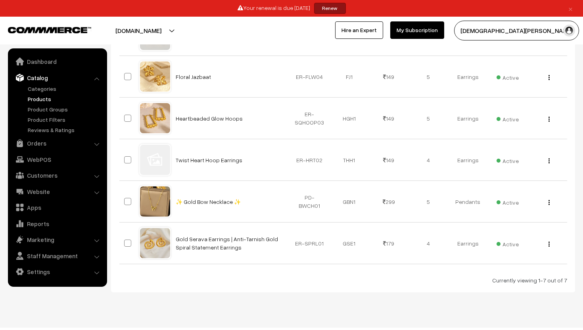
scroll to position [226, 0]
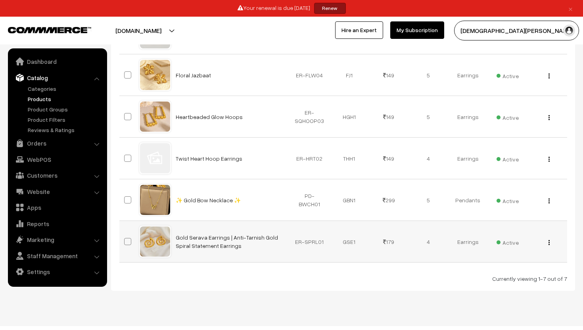
click at [549, 242] on img "button" at bounding box center [548, 242] width 1 height 5
click at [492, 269] on link "Edit" at bounding box center [513, 270] width 67 height 17
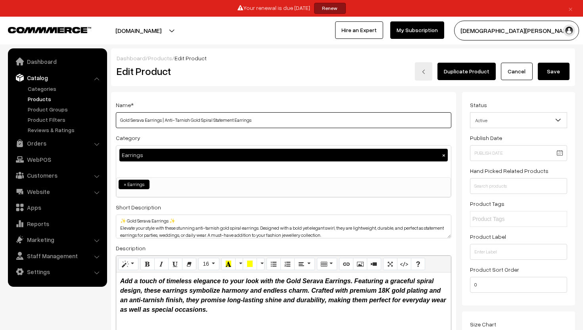
drag, startPoint x: 198, startPoint y: 121, endPoint x: 161, endPoint y: 121, distance: 36.9
type input "Gold Serava Earrings Spiral Statement Earrings"
click at [548, 67] on button "Save" at bounding box center [554, 71] width 32 height 17
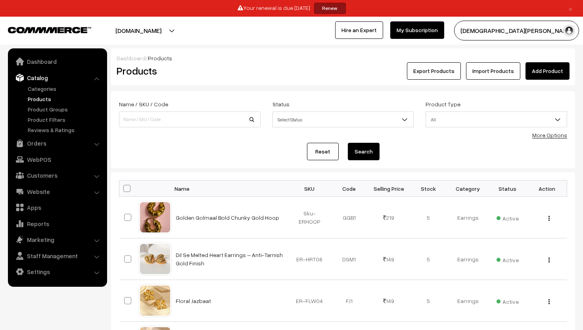
click at [543, 69] on link "Add Product" at bounding box center [547, 70] width 44 height 17
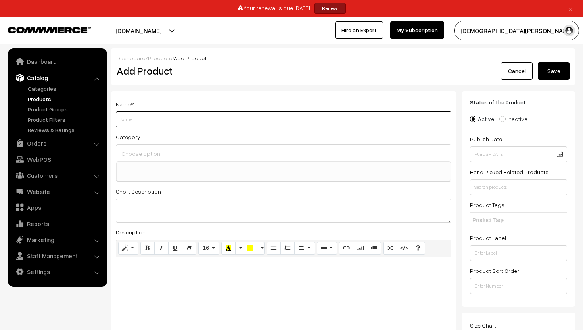
click at [127, 116] on input "Weight" at bounding box center [283, 119] width 335 height 16
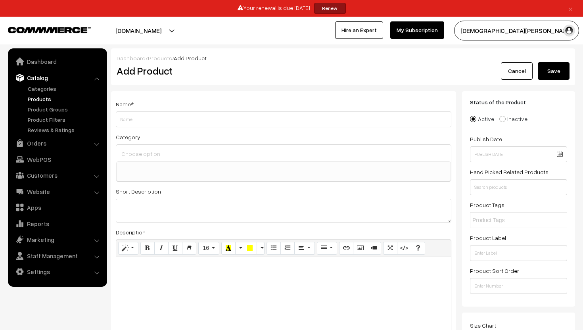
click at [132, 161] on div at bounding box center [283, 153] width 335 height 17
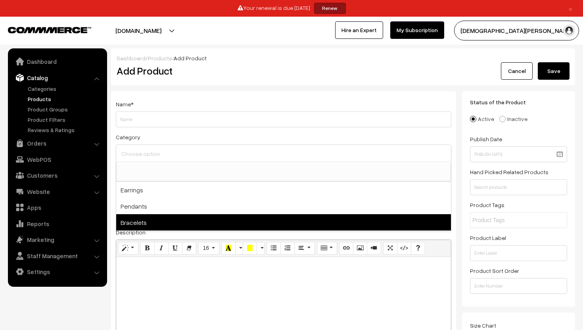
click at [128, 216] on span "Bracelets" at bounding box center [283, 222] width 335 height 16
select select "3"
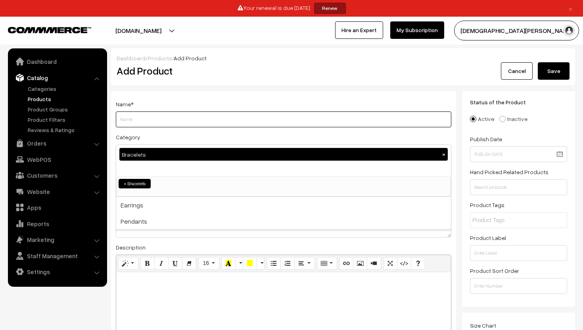
click at [134, 124] on input "Weight" at bounding box center [283, 119] width 335 height 16
click at [144, 123] on input "Golden Heartline" at bounding box center [283, 119] width 335 height 16
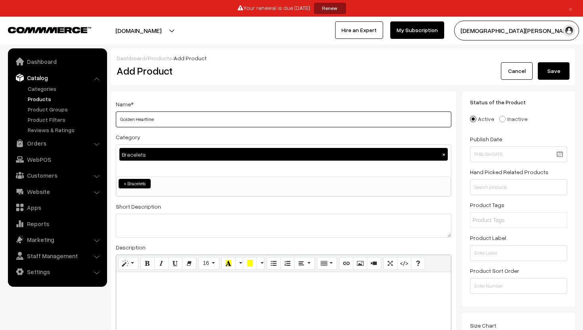
click at [168, 119] on input "Golden Heartline" at bounding box center [283, 119] width 335 height 16
type input "Golden Heartline"
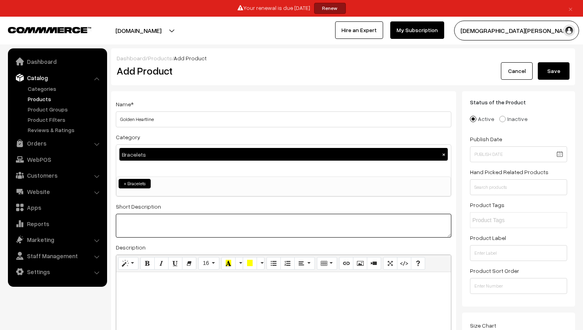
click at [134, 222] on textarea at bounding box center [283, 226] width 335 height 24
click at [132, 219] on textarea at bounding box center [283, 226] width 335 height 24
paste textarea "Elegant layered gold-plated bracelet featuring three delicate heart charms. A p…"
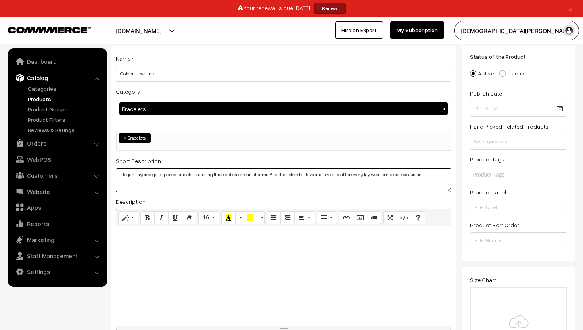
scroll to position [47, 0]
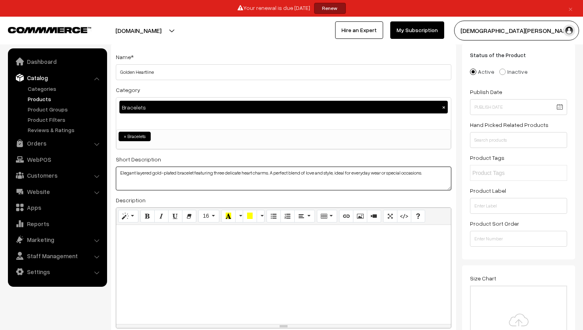
type textarea "Elegant layered gold-plated bracelet featuring three delicate heart charms. A p…"
click at [130, 248] on div at bounding box center [283, 274] width 335 height 99
paste div
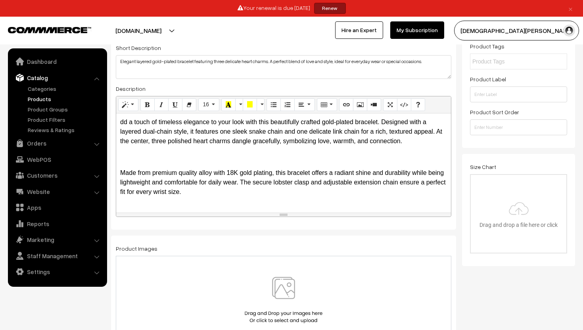
scroll to position [159, 0]
click at [147, 96] on div "Normal Quote Code Header 1 Header 2 Header 3 Header 4 Header 5 Header 6 16 8 9 …" at bounding box center [283, 104] width 335 height 17
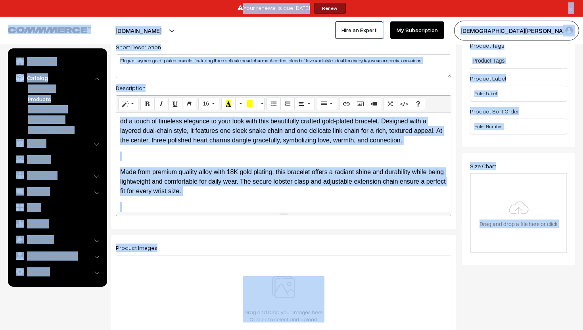
click at [193, 163] on div "dd a touch of timeless elegance to your look with this beautifully crafted gold…" at bounding box center [283, 162] width 335 height 99
click at [146, 104] on icon "Bold (⌘+B)" at bounding box center [148, 103] width 6 height 6
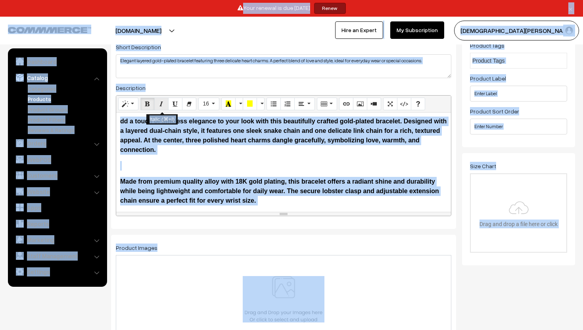
click at [160, 105] on icon "Italic (⌘+I)" at bounding box center [162, 103] width 6 height 6
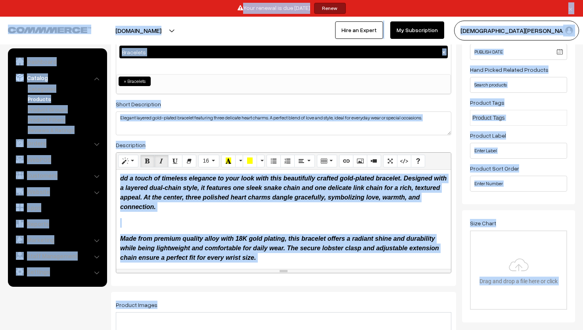
scroll to position [44, 0]
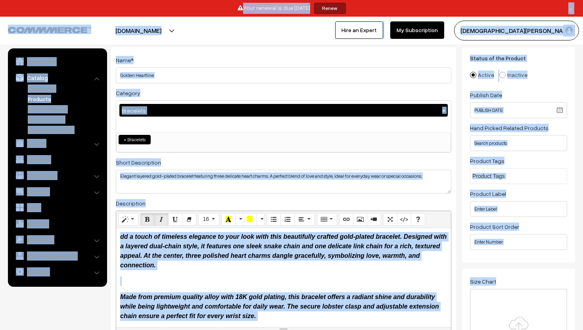
click at [135, 289] on div "dd a touch of timeless elegance to your look with this beautifully crafted gold…" at bounding box center [283, 277] width 335 height 99
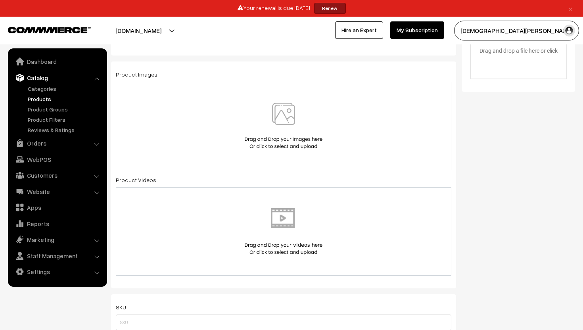
scroll to position [334, 0]
click at [276, 121] on img at bounding box center [284, 125] width 82 height 46
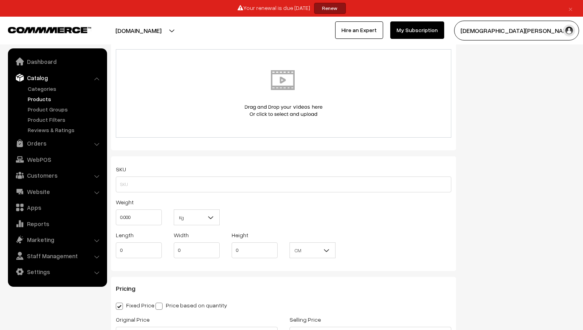
scroll to position [477, 0]
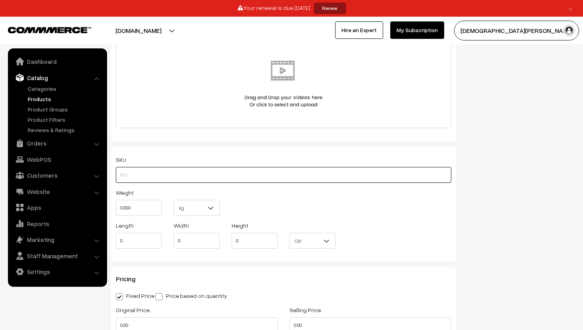
click at [124, 174] on input "text" at bounding box center [283, 175] width 335 height 16
paste input "BR-DHRT01"
type input "BR-DHRT01"
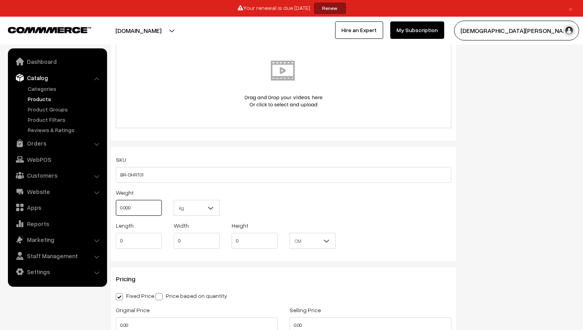
click at [135, 214] on input "0.000" at bounding box center [139, 208] width 46 height 16
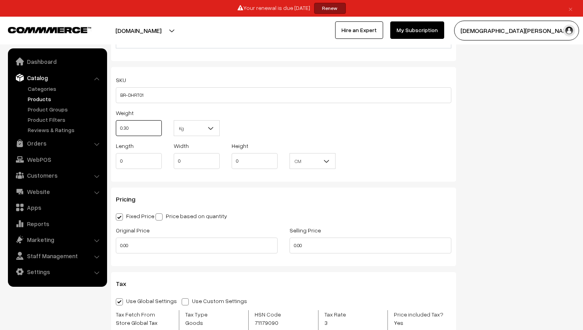
scroll to position [556, 0]
type input "0.30"
click at [135, 247] on input "0.00" at bounding box center [197, 246] width 162 height 16
type input "0"
type input "699"
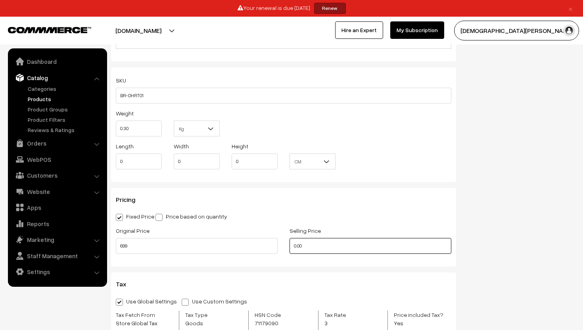
click at [306, 244] on input "0.00" at bounding box center [370, 246] width 162 height 16
type input "0"
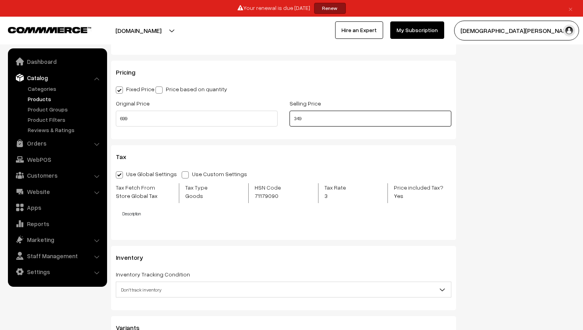
scroll to position [689, 0]
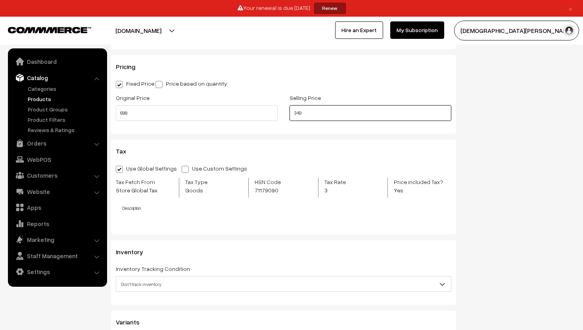
type input "349"
click at [143, 283] on span "Don't track inventory" at bounding box center [283, 284] width 335 height 14
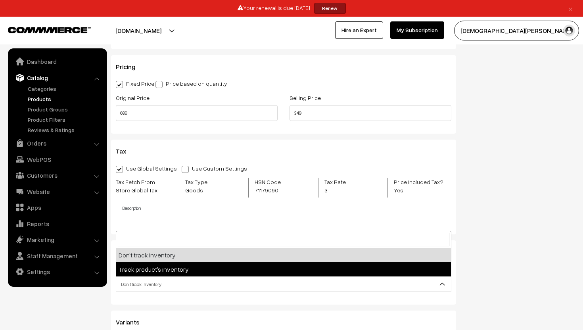
select select "2"
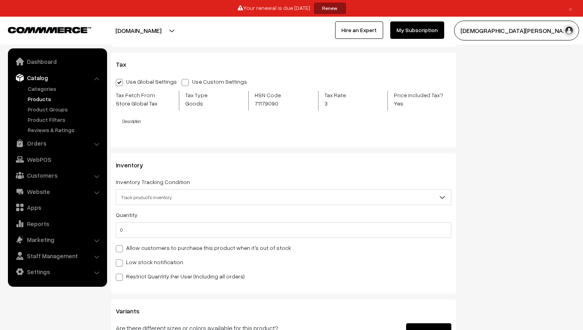
scroll to position [776, 0]
click at [137, 229] on input "0" at bounding box center [283, 230] width 335 height 16
type input "5"
click at [116, 262] on span at bounding box center [119, 262] width 7 height 7
click at [116, 262] on input "Low stock notification" at bounding box center [118, 261] width 5 height 5
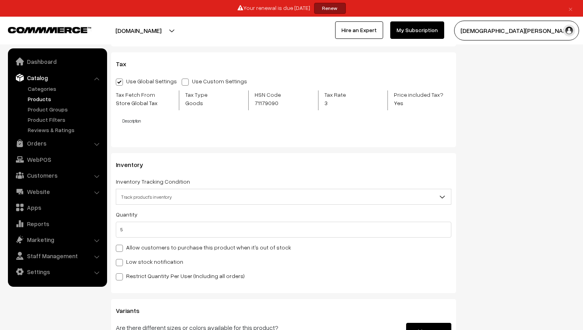
checkbox input "true"
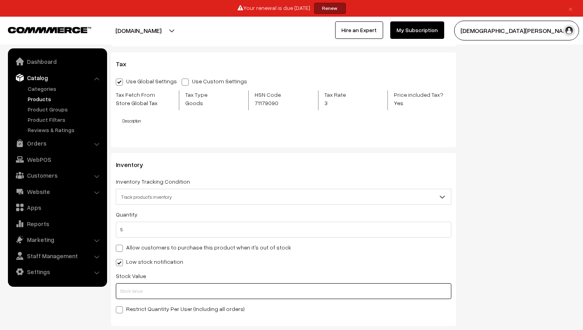
click at [130, 284] on input "text" at bounding box center [283, 291] width 335 height 16
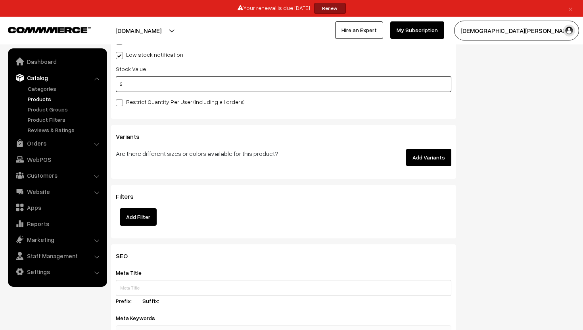
scroll to position [1025, 0]
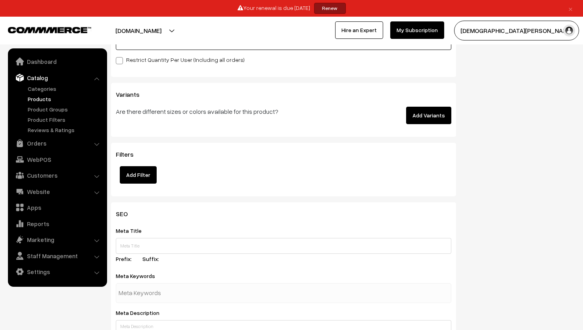
type input "2"
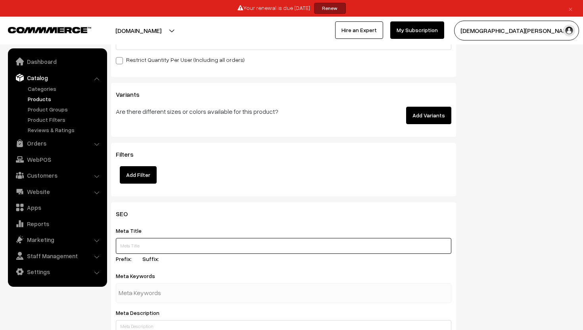
click at [126, 247] on input "text" at bounding box center [283, 246] width 335 height 16
paste input "8K Gold Plated Layered Heart Charm Bracelet for Women – Stylish Adjustable Chai…"
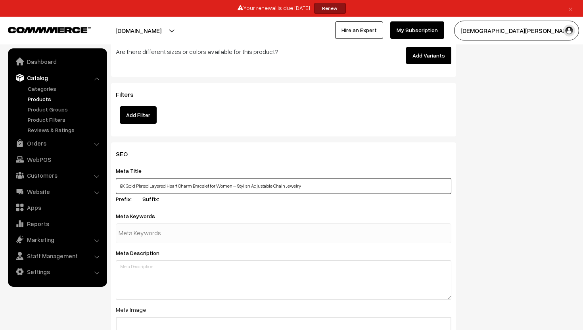
scroll to position [1085, 0]
type input "8K Gold Plated Layered Heart Charm Bracelet for Women – Stylish Adjustable Chai…"
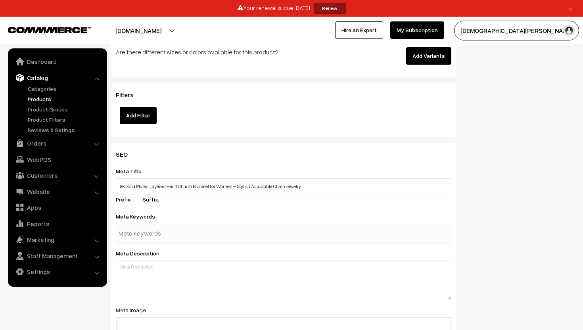
click at [133, 236] on input "text" at bounding box center [160, 234] width 82 height 16
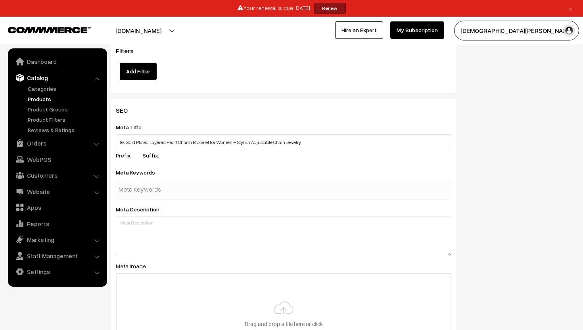
scroll to position [1130, 0]
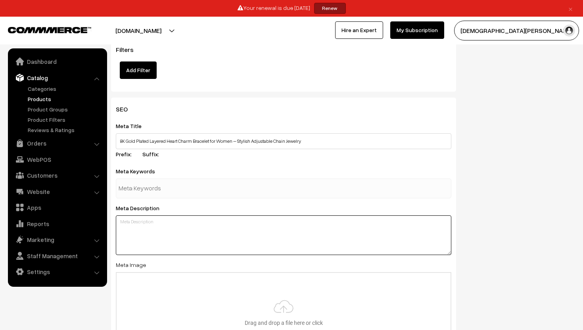
click at [132, 234] on textarea at bounding box center [283, 235] width 335 height 40
paste textarea "gold plated heart bracelet, layered chain bracelet, 18k gold plated bracelet, h…"
type textarea "gold plated heart bracelet, layered chain bracelet, 18k gold plated bracelet, h…"
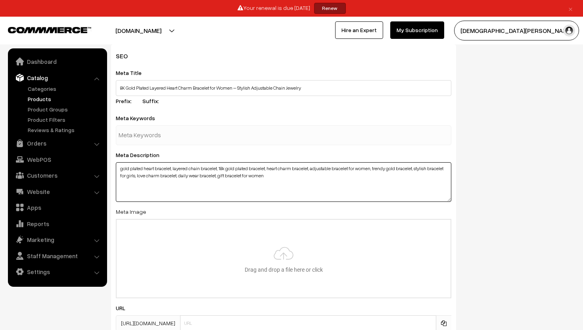
scroll to position [1183, 0]
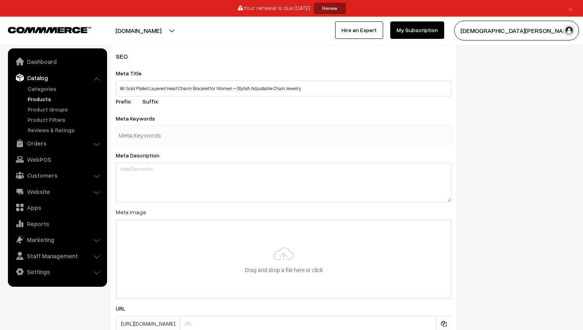
click at [156, 138] on input "text" at bounding box center [160, 136] width 82 height 16
paste input "gold plated heart bracelet, layered chain bracelet, 18k gold plated bracelet, h…"
type input "gold plated heart bracelet, layered chain bracelet, 18k gold plated bracelet, h…"
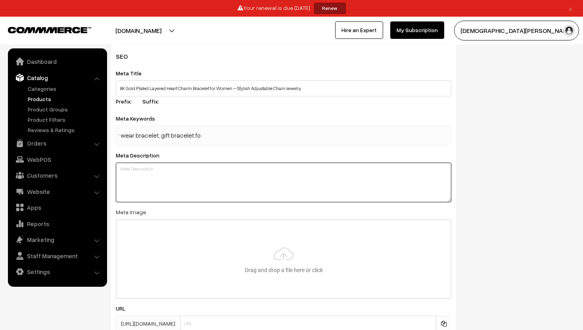
click at [144, 174] on div "SEO Meta Title 8K Gold Plated Layered Heart Charm Bracelet for Women – Stylish …" at bounding box center [283, 195] width 345 height 301
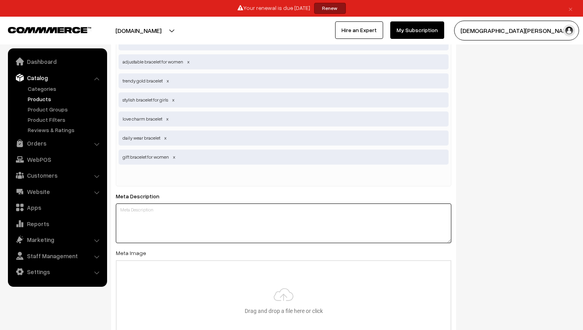
scroll to position [1331, 0]
click at [142, 215] on textarea at bounding box center [283, 224] width 335 height 40
paste textarea "Shop elegant 18K gold plated layered bracelet with three heart charms. Adjustab…"
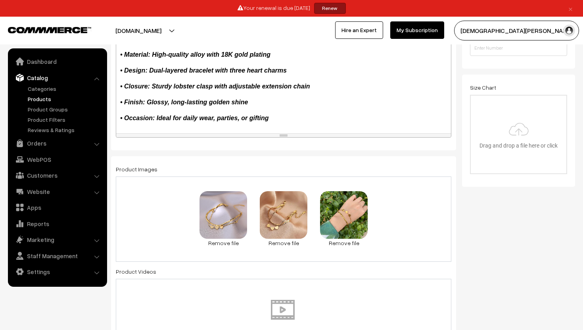
scroll to position [0, 0]
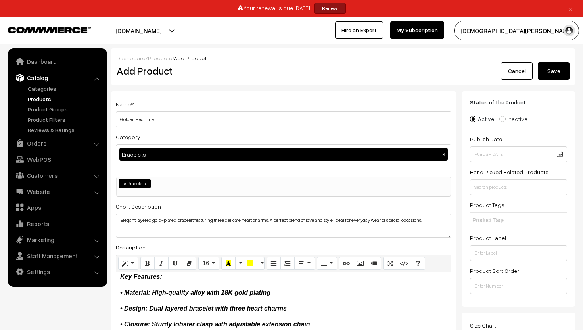
type textarea "Shop elegant 18K gold plated layered bracelet with three heart charms. Adjustab…"
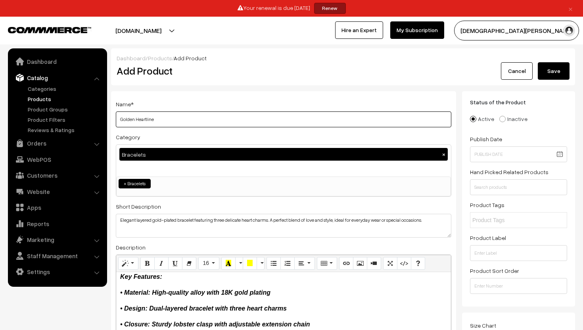
click at [155, 118] on input "Golden Heartline" at bounding box center [283, 119] width 335 height 16
type input "Golden Heartline Anti Tarnish Bracelet"
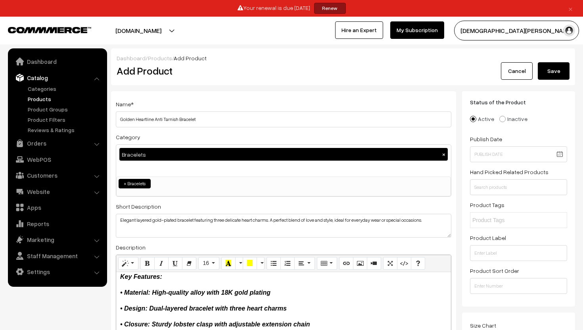
click at [549, 64] on button "Save" at bounding box center [554, 70] width 32 height 17
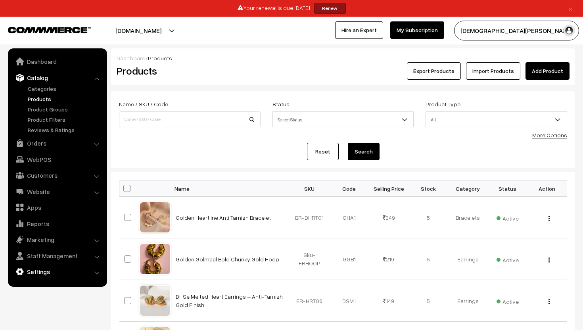
click at [42, 269] on link "Settings" at bounding box center [57, 271] width 94 height 14
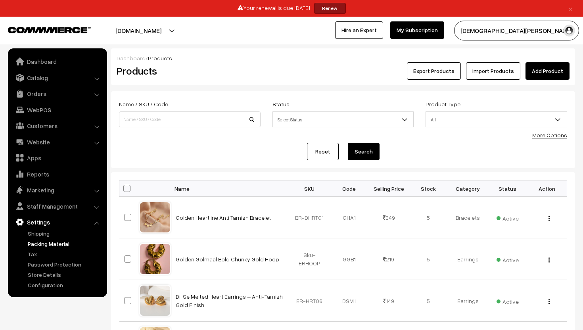
click at [61, 247] on link "Packing Material" at bounding box center [65, 243] width 79 height 8
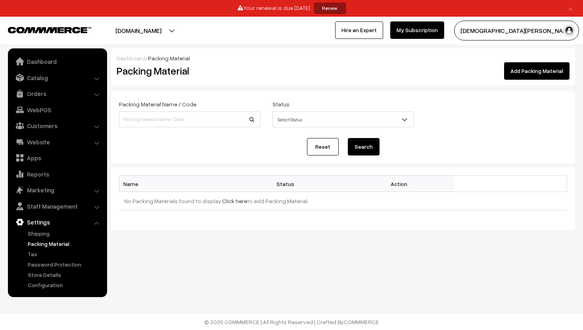
click at [303, 118] on span "Select Status" at bounding box center [343, 120] width 141 height 14
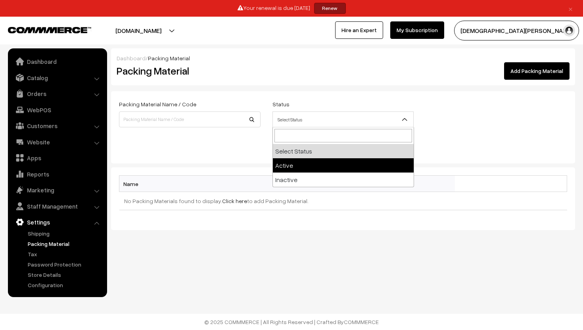
select select "active"
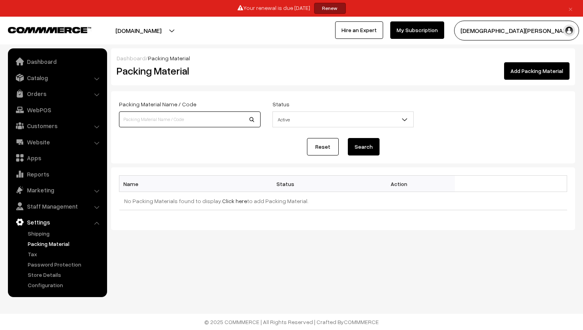
click at [219, 123] on input at bounding box center [190, 119] width 142 height 16
type input "Gold Serava Earrings | Anti-Tarnish Gold Spiral Statement Earrings"
click at [289, 199] on td "No Packing Materials found to display. Click here to add Packing Material." at bounding box center [343, 201] width 448 height 18
click at [360, 148] on button "Search" at bounding box center [364, 146] width 32 height 17
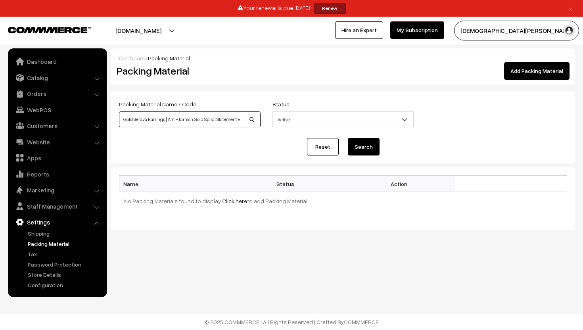
click at [255, 120] on input "Gold Serava Earrings | Anti-Tarnish Gold Spiral Statement Earrings" at bounding box center [190, 119] width 142 height 16
click at [245, 120] on input "Gold Serava Earrings | Anti-Tarnish Gold Spiral Statement Earrings" at bounding box center [190, 119] width 142 height 16
click at [231, 120] on input "Gold Serava Earrings | Anti-Tarnish Gold Spiral Statement Earrings" at bounding box center [190, 119] width 142 height 16
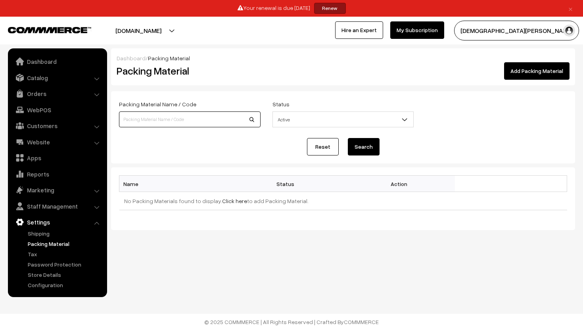
click at [189, 118] on input at bounding box center [190, 119] width 142 height 16
type input "[PERSON_NAME]"
click at [371, 148] on button "Search" at bounding box center [364, 146] width 32 height 17
click at [257, 205] on td "No Packing Materials found to display. Click here to add Packing Material." at bounding box center [343, 201] width 448 height 18
click at [322, 145] on link "Reset" at bounding box center [323, 146] width 32 height 17
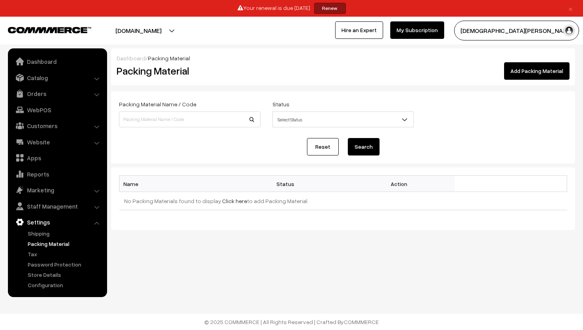
click at [62, 228] on link "Settings" at bounding box center [57, 222] width 94 height 14
click at [37, 232] on link "Shipping" at bounding box center [65, 233] width 79 height 8
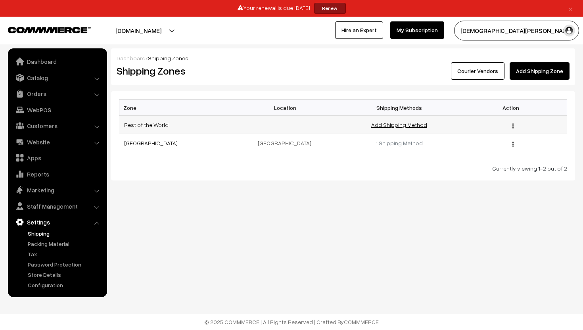
click at [418, 125] on link "Add Shipping Method" at bounding box center [399, 124] width 56 height 7
click at [400, 144] on link "1 Shipping Method" at bounding box center [398, 143] width 47 height 7
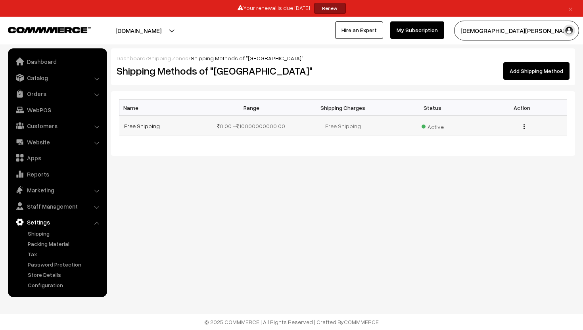
click at [523, 126] on button "button" at bounding box center [524, 126] width 2 height 6
click at [502, 133] on link "Edit" at bounding box center [488, 137] width 67 height 17
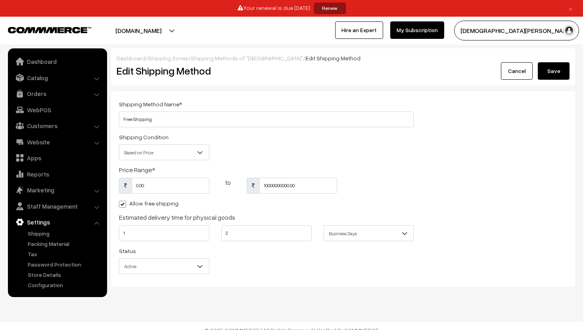
click at [170, 151] on span "Based on Price" at bounding box center [164, 153] width 90 height 14
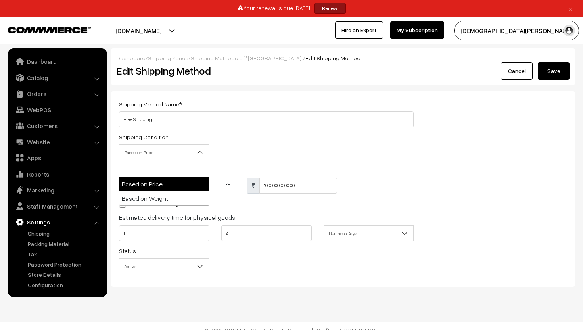
click at [170, 151] on span "Based on Price" at bounding box center [164, 153] width 90 height 14
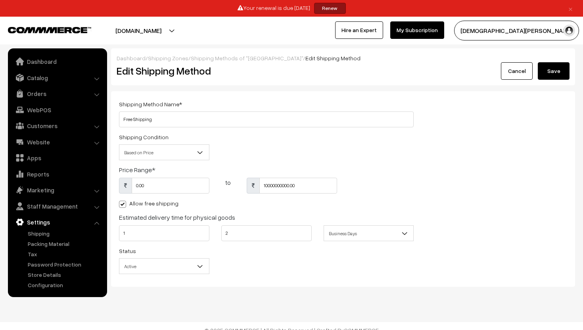
scroll to position [8, 0]
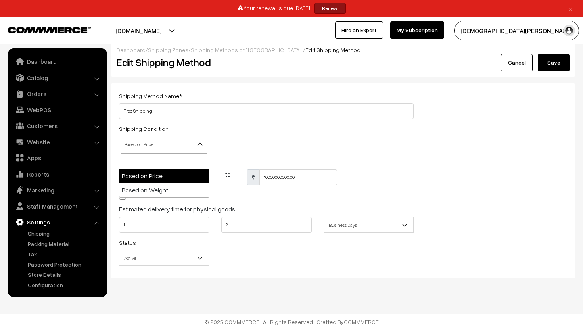
click at [157, 144] on span "Based on Price" at bounding box center [164, 144] width 90 height 14
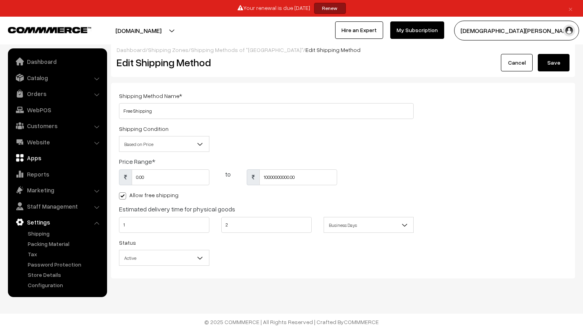
click at [46, 156] on link "Apps" at bounding box center [57, 158] width 94 height 14
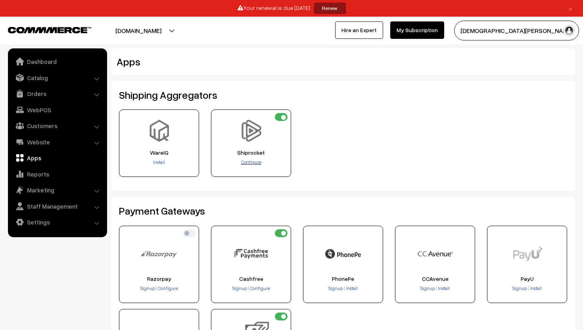
click at [246, 161] on span "Configure" at bounding box center [251, 162] width 20 height 6
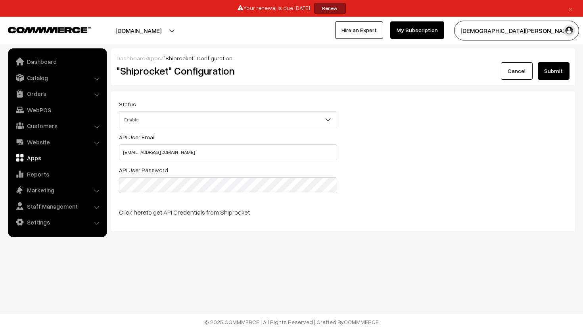
click at [314, 197] on div "API User Email [EMAIL_ADDRESS][DOMAIN_NAME] API User Password Click here to get…" at bounding box center [228, 177] width 230 height 91
click at [236, 122] on span "Enable" at bounding box center [227, 120] width 217 height 14
click at [226, 121] on span "Disable" at bounding box center [227, 120] width 217 height 14
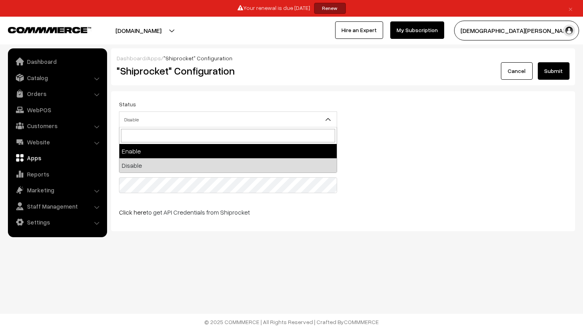
select select "1"
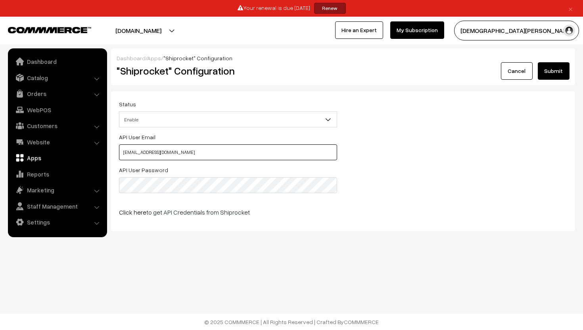
click at [211, 150] on input "[EMAIL_ADDRESS][DOMAIN_NAME]" at bounding box center [228, 152] width 218 height 16
click at [558, 64] on button "Submit" at bounding box center [554, 70] width 32 height 17
click at [257, 152] on input "[EMAIL_ADDRESS][DOMAIN_NAME]" at bounding box center [228, 152] width 218 height 16
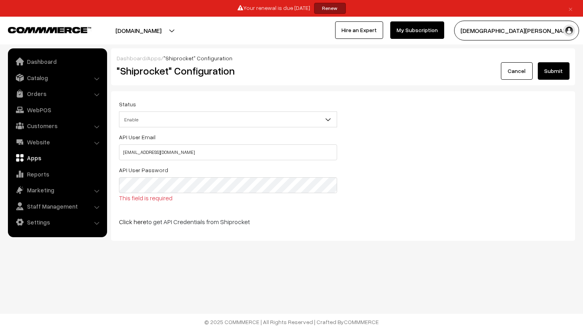
click at [554, 72] on button "Submit" at bounding box center [554, 70] width 32 height 17
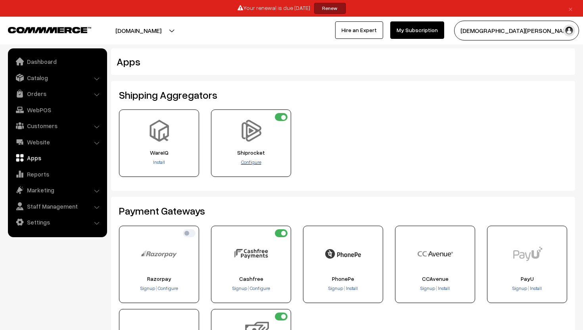
click at [256, 163] on span "Configure" at bounding box center [251, 162] width 20 height 6
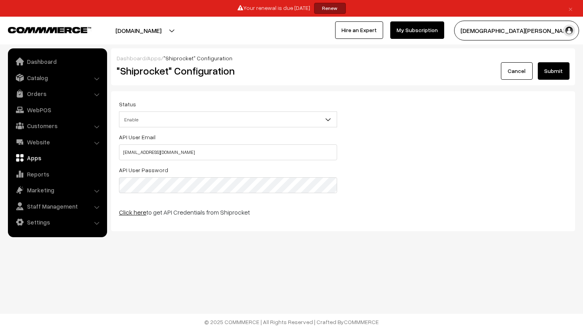
click at [123, 213] on link "Click here" at bounding box center [132, 212] width 27 height 8
click at [125, 210] on link "Click here" at bounding box center [132, 212] width 27 height 8
click at [135, 213] on link "Click here" at bounding box center [132, 212] width 27 height 8
click at [58, 96] on link "Orders" at bounding box center [57, 93] width 94 height 14
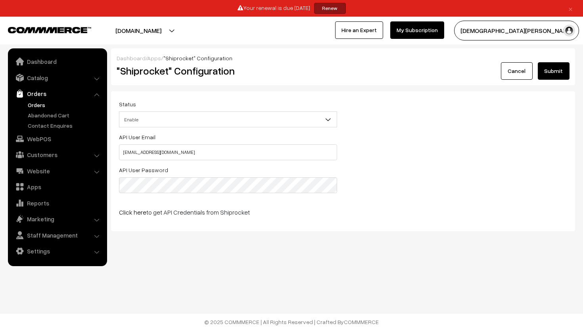
click at [56, 105] on link "Orders" at bounding box center [65, 105] width 79 height 8
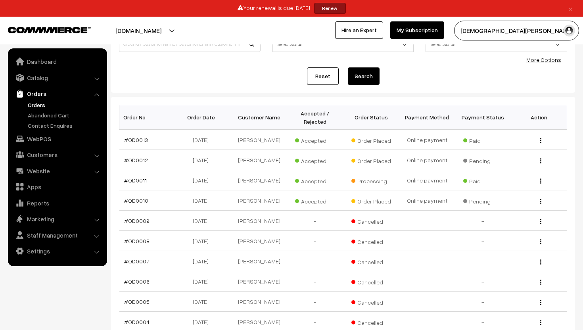
scroll to position [84, 0]
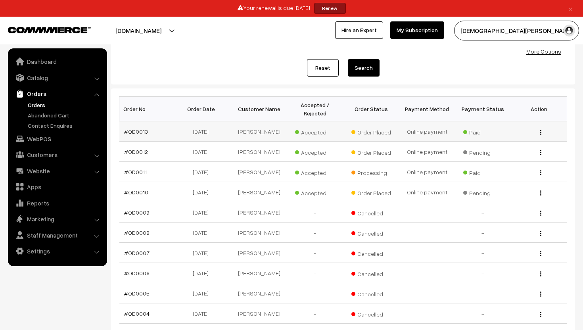
click at [541, 130] on img "button" at bounding box center [540, 132] width 1 height 5
click at [524, 139] on link "View" at bounding box center [504, 143] width 67 height 17
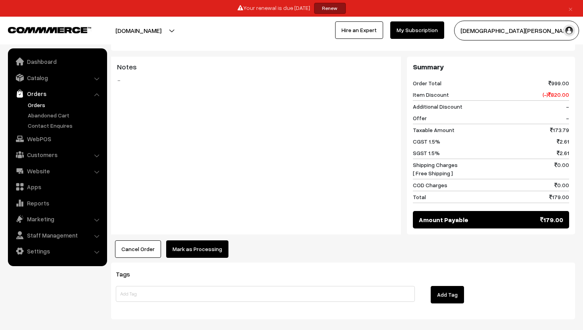
scroll to position [343, 0]
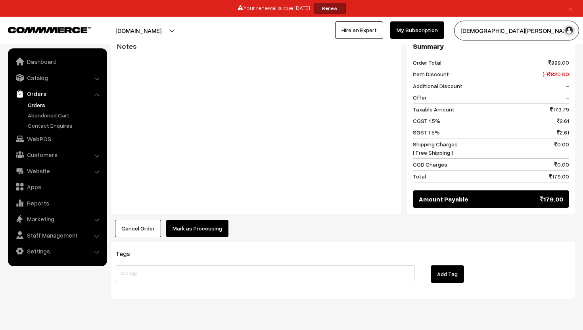
click at [207, 220] on button "Mark as Processing" at bounding box center [197, 228] width 62 height 17
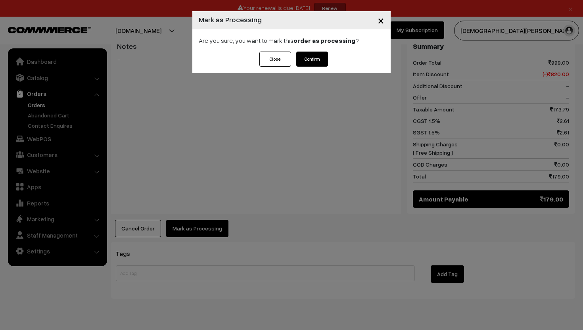
click at [318, 57] on button "Confirm" at bounding box center [312, 59] width 32 height 15
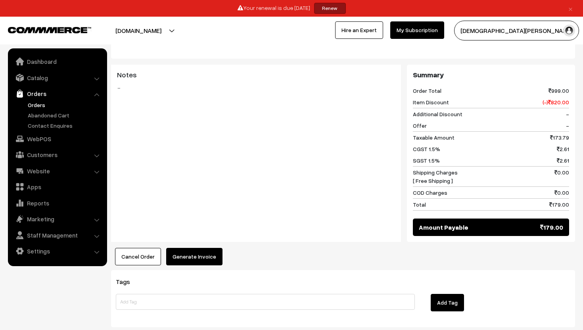
scroll to position [342, 0]
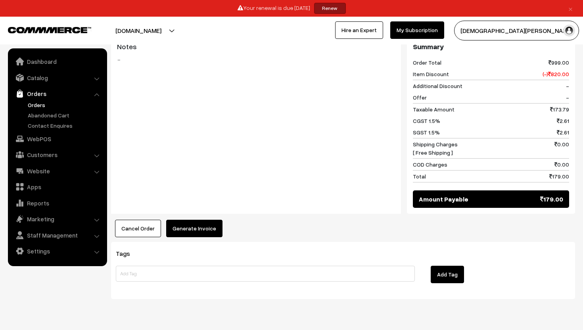
click at [193, 220] on button "Generate Invoice" at bounding box center [194, 228] width 56 height 17
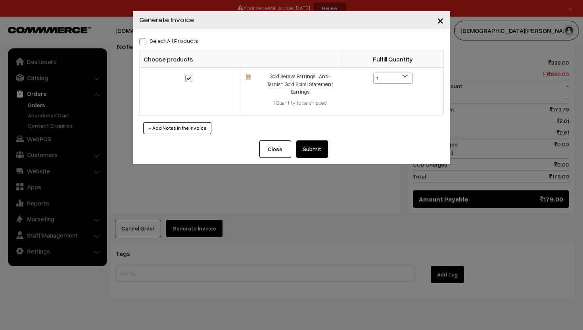
click at [310, 140] on button "Submit" at bounding box center [312, 148] width 32 height 17
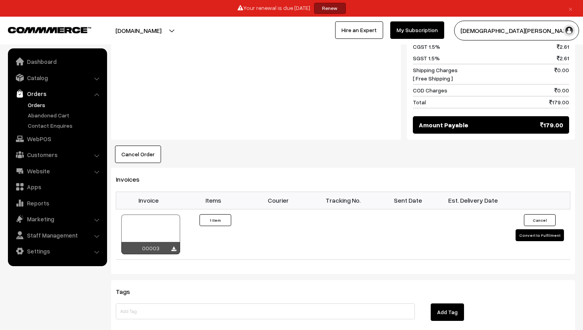
scroll to position [541, 0]
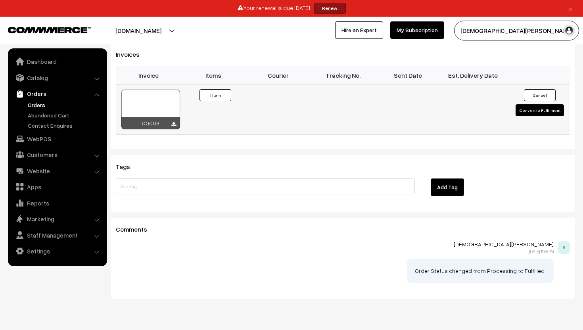
click at [546, 104] on button "Convert to Fulfilment" at bounding box center [539, 110] width 48 height 12
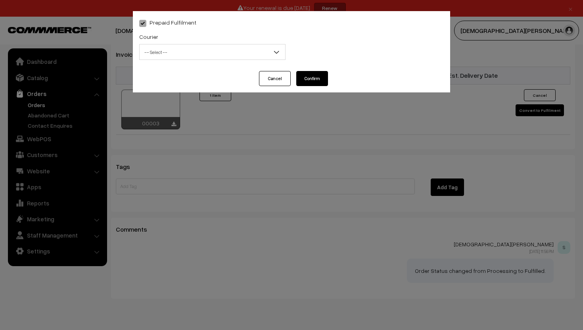
click at [265, 53] on span "-- Select --" at bounding box center [213, 52] width 146 height 14
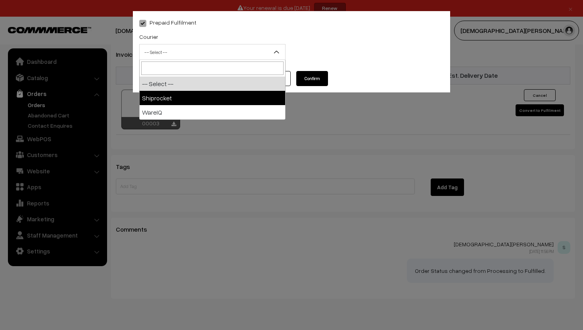
select select "1"
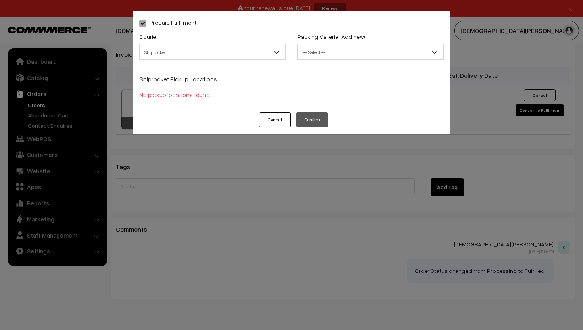
click at [326, 55] on span "-- Select --" at bounding box center [371, 52] width 146 height 14
click at [140, 91] on p "No pickup locations found" at bounding box center [291, 95] width 305 height 10
click at [274, 117] on button "Cancel" at bounding box center [275, 119] width 32 height 15
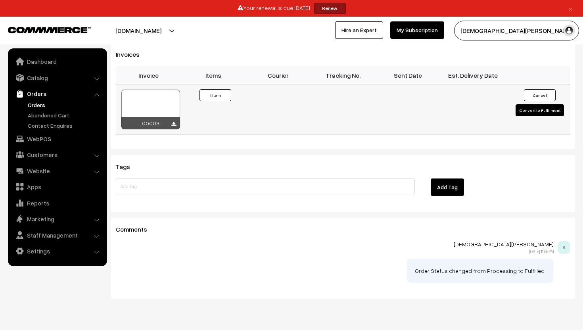
click at [165, 90] on div at bounding box center [150, 110] width 59 height 40
click at [38, 157] on link "Customers" at bounding box center [57, 154] width 94 height 14
click at [54, 157] on link "Subscribers" at bounding box center [65, 157] width 79 height 8
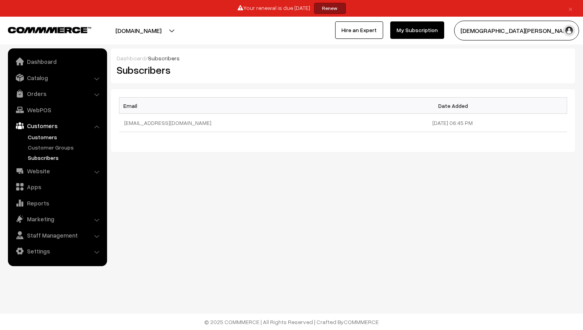
click at [50, 136] on link "Customers" at bounding box center [65, 137] width 79 height 8
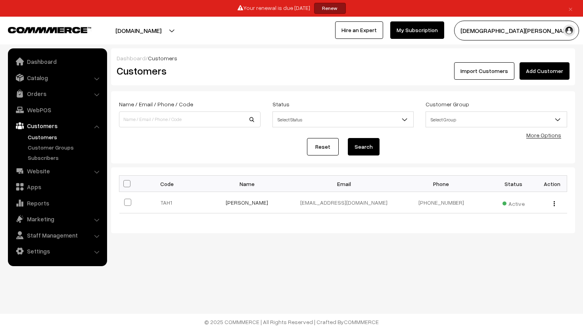
click at [48, 152] on ul "Customers" at bounding box center [57, 147] width 95 height 29
click at [48, 154] on link "Subscribers" at bounding box center [65, 157] width 79 height 8
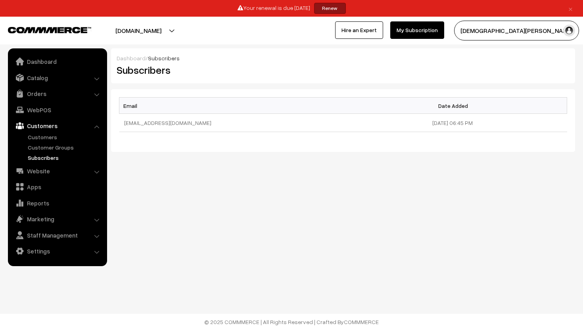
click at [45, 130] on link "Customers" at bounding box center [57, 126] width 94 height 14
click at [45, 134] on link "Customers" at bounding box center [65, 137] width 79 height 8
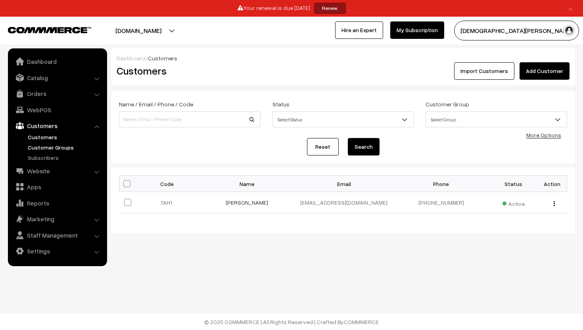
click at [45, 144] on link "Customer Groups" at bounding box center [65, 147] width 79 height 8
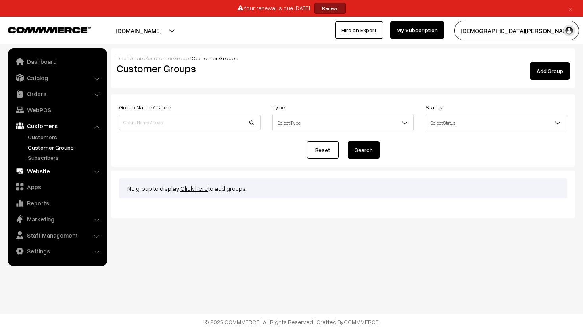
click at [45, 176] on link "Website" at bounding box center [57, 171] width 94 height 14
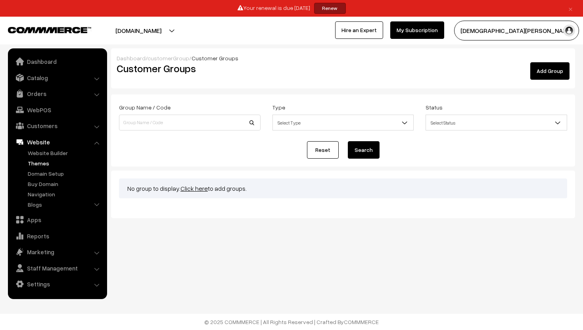
click at [47, 166] on link "Themes" at bounding box center [65, 163] width 79 height 8
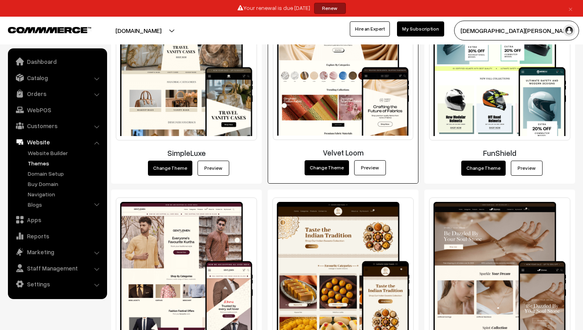
scroll to position [957, 0]
